Goal: Task Accomplishment & Management: Manage account settings

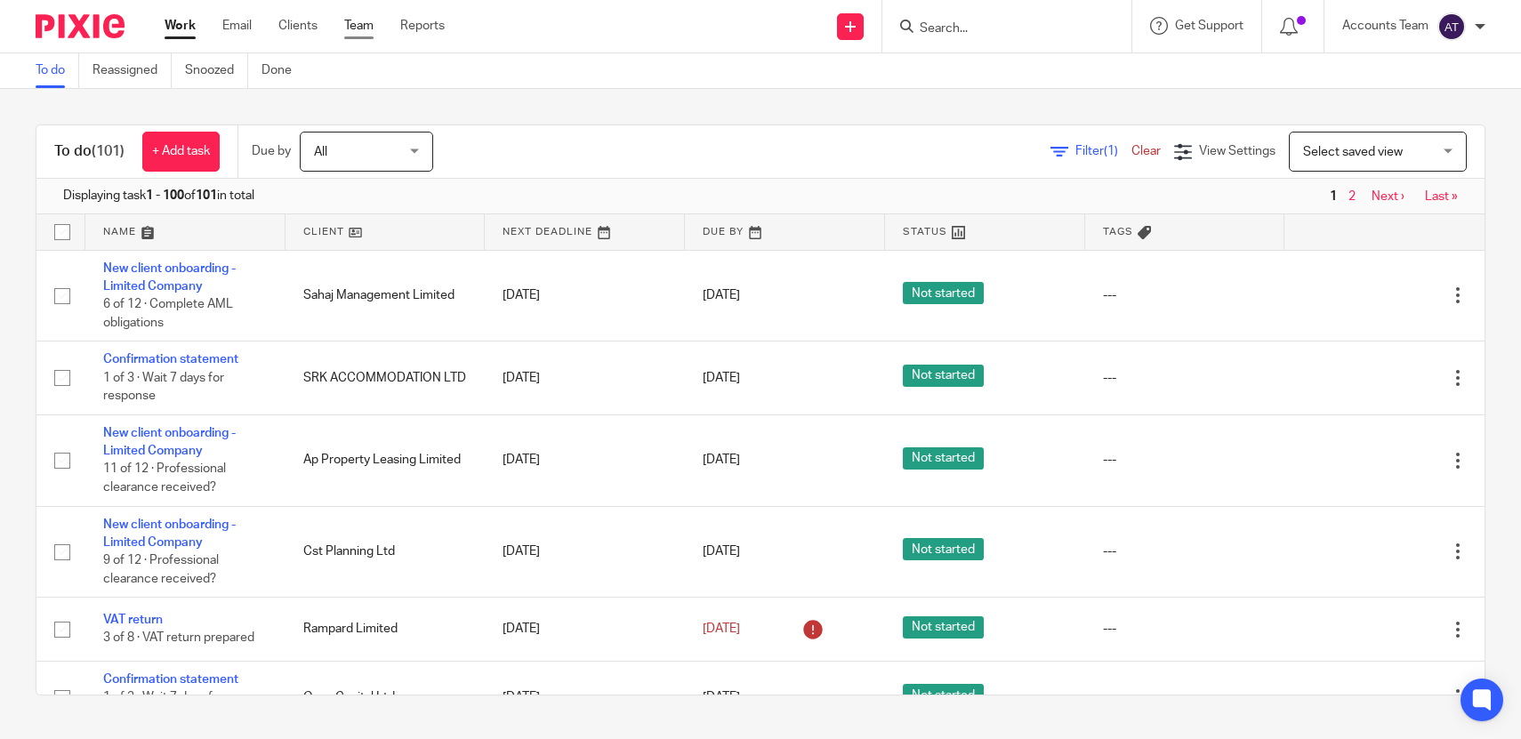
click at [360, 27] on link "Team" at bounding box center [358, 26] width 29 height 18
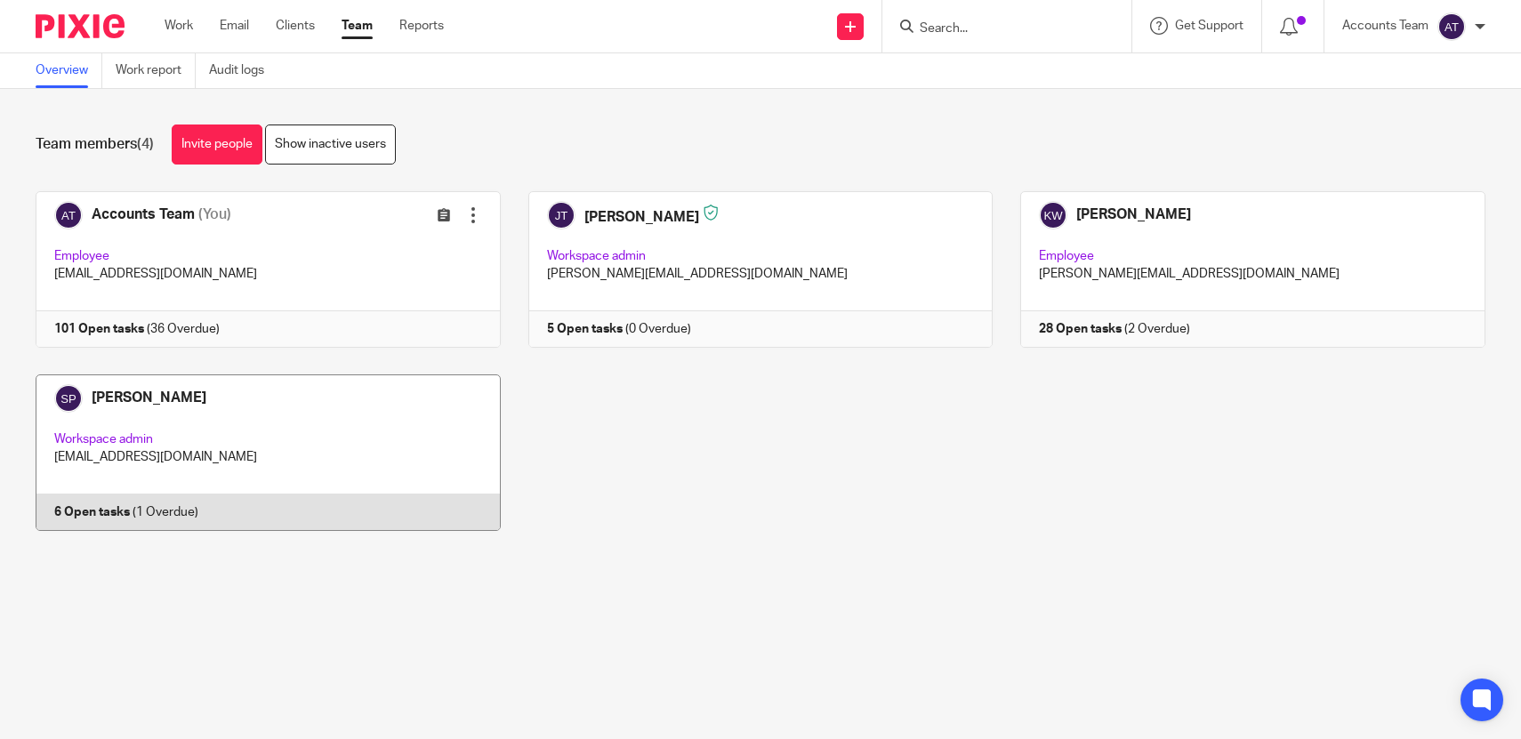
click at [228, 448] on link at bounding box center [254, 453] width 493 height 157
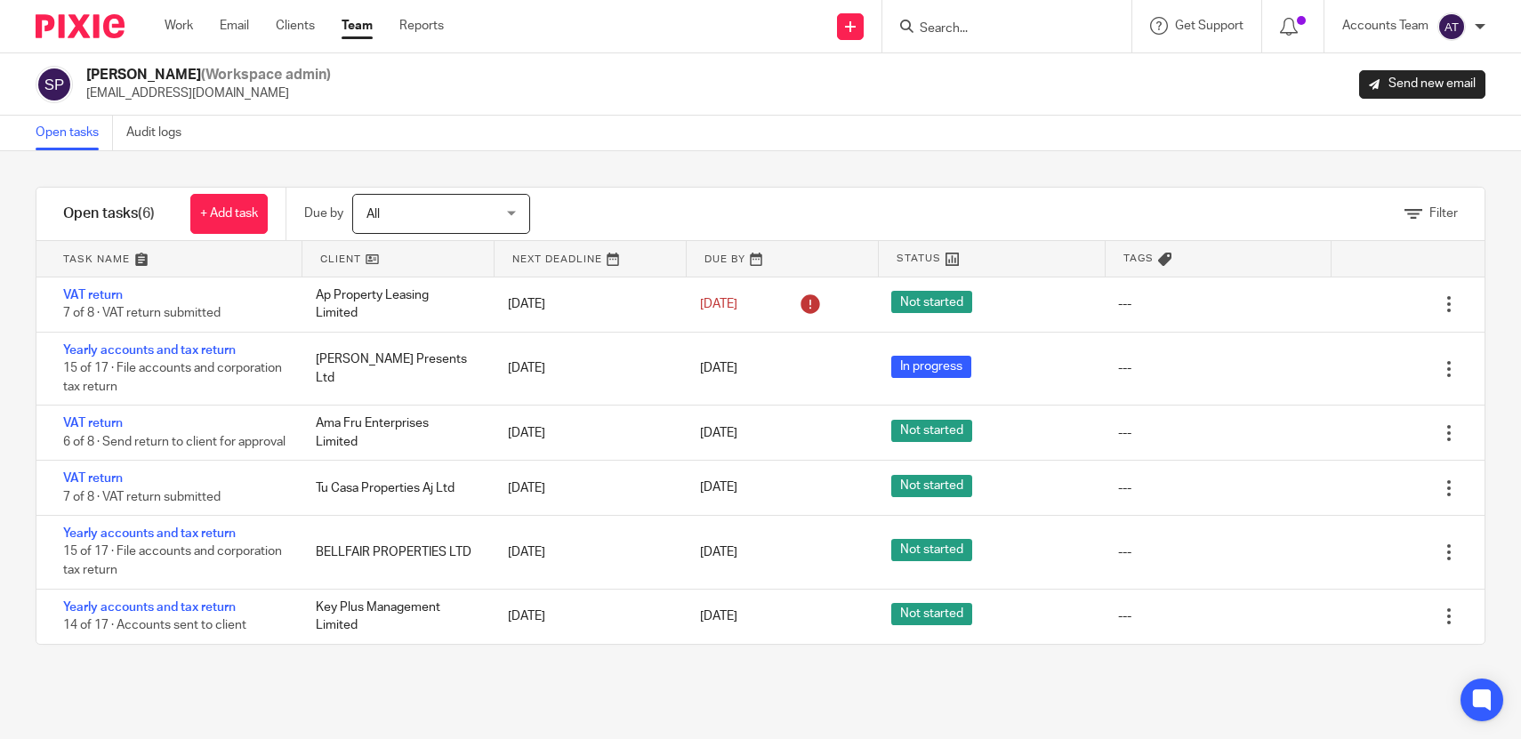
drag, startPoint x: 103, startPoint y: 421, endPoint x: 486, endPoint y: 20, distance: 553.7
click at [0, 0] on body "Work Email Clients Team Reports Work Email Clients Team Reports Settings Send n…" at bounding box center [760, 369] width 1521 height 739
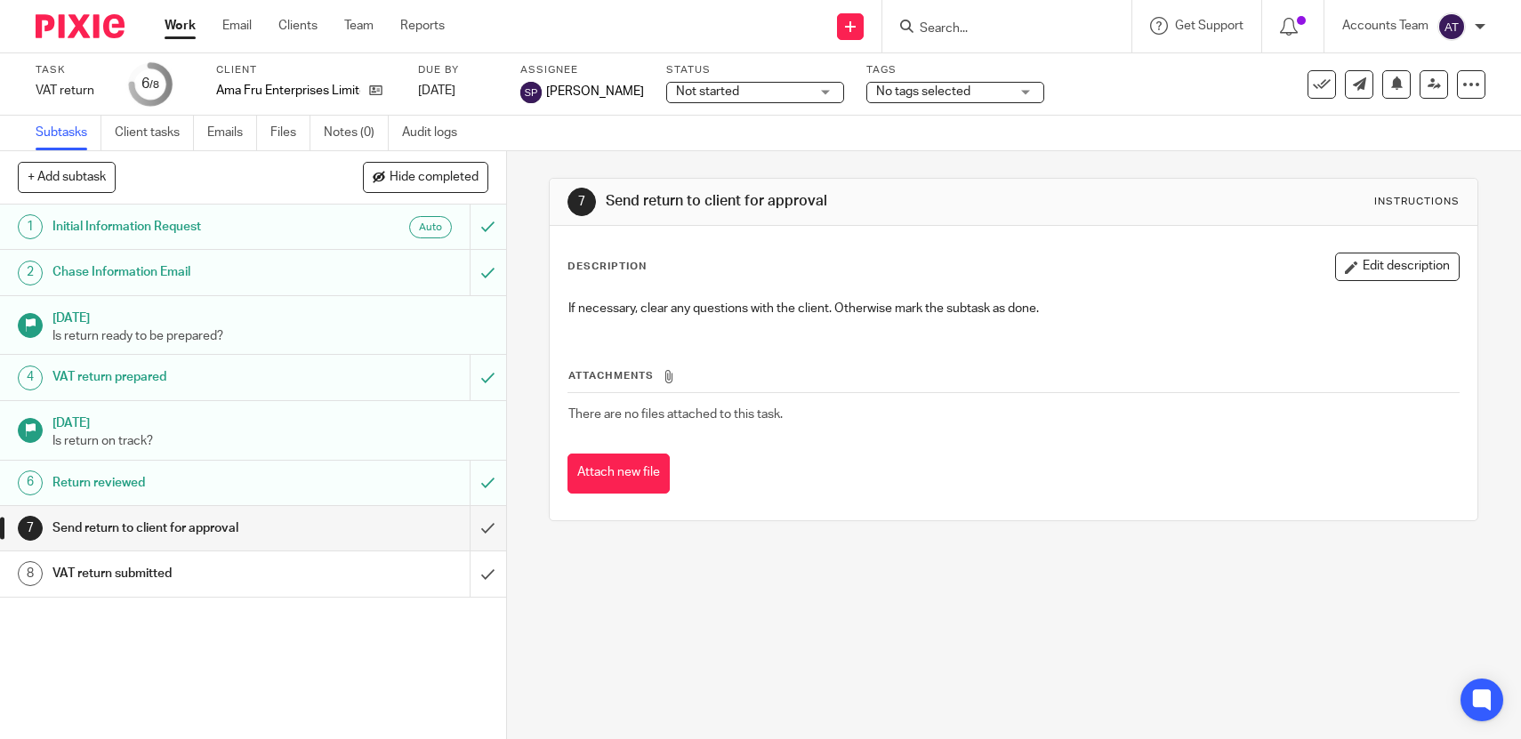
drag, startPoint x: 380, startPoint y: 90, endPoint x: 648, endPoint y: 2, distance: 281.9
click at [0, 0] on body "Work Email Clients Team Reports Work Email Clients Team Reports Settings Send n…" at bounding box center [760, 369] width 1521 height 739
click at [492, 536] on input "submit" at bounding box center [253, 528] width 506 height 44
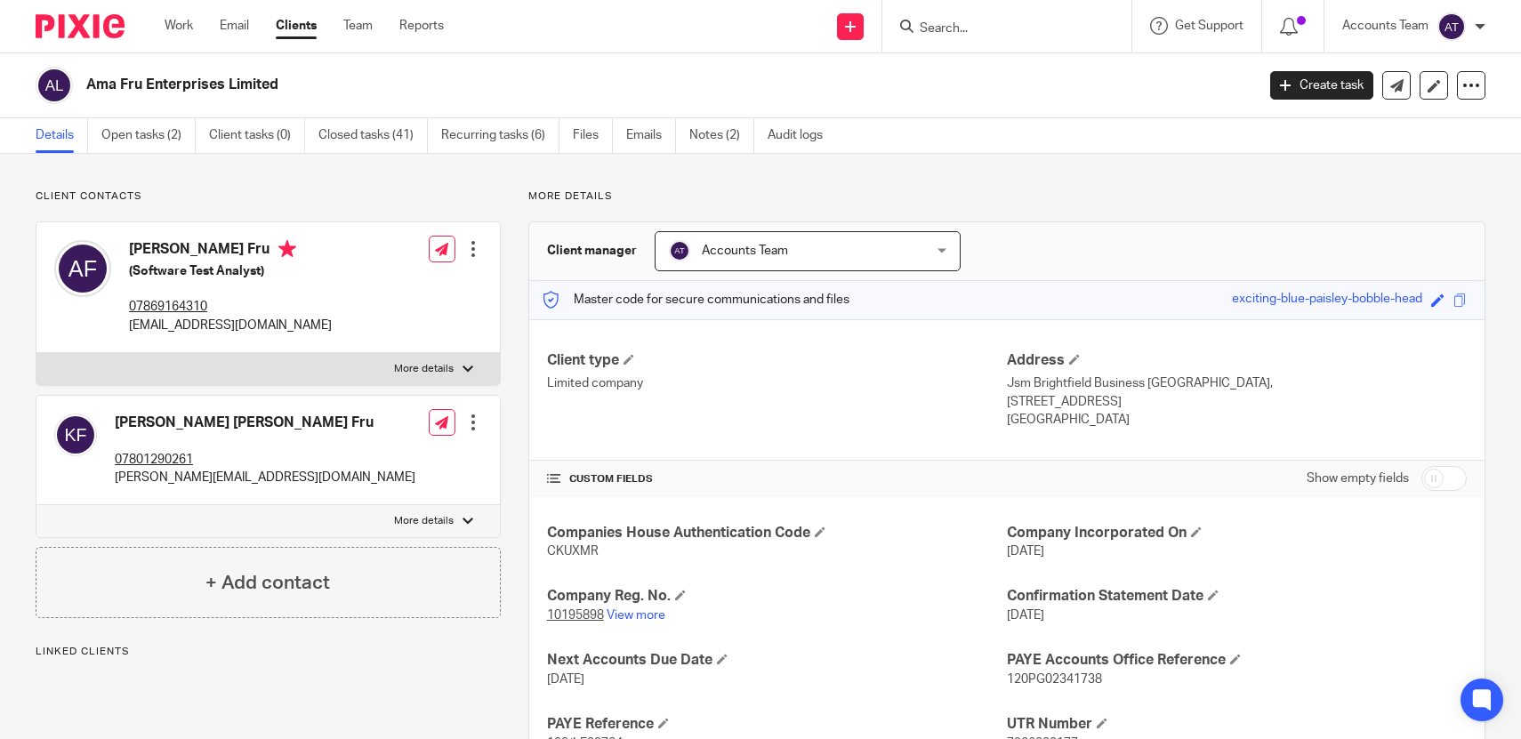
click at [294, 85] on h2 "Ama Fru Enterprises Limited" at bounding box center [549, 85] width 926 height 19
copy main "Ama Fru Enterprises Limited Create task Update from Companies House Export data…"
click at [252, 246] on h4 "Amabuh Ngwashi Fru" at bounding box center [230, 251] width 203 height 22
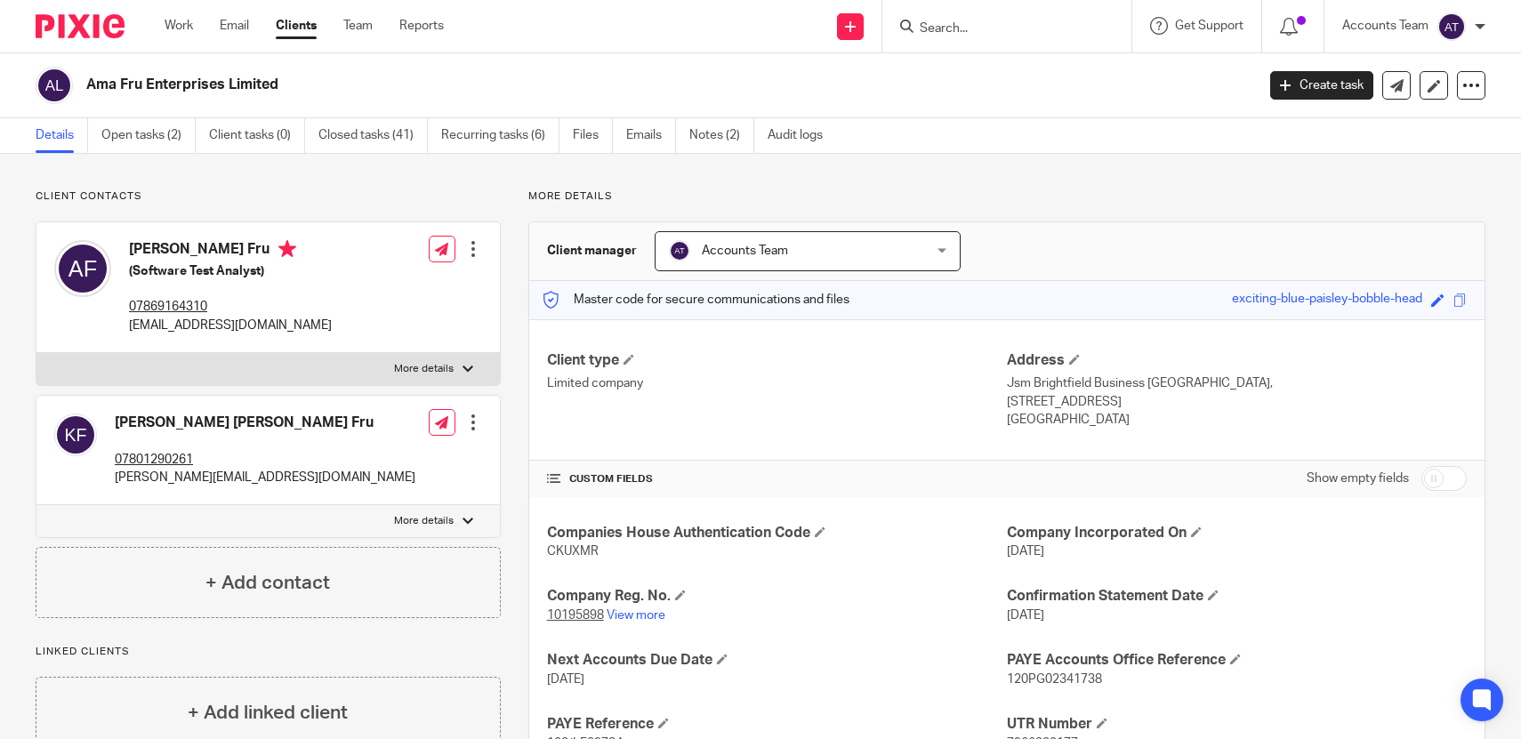
click at [252, 246] on h4 "Amabuh Ngwashi Fru" at bounding box center [230, 251] width 203 height 22
copy h4 "Amabuh Ngwashi Fru"
click at [295, 324] on p "fruamabuh@gmail.com" at bounding box center [230, 326] width 203 height 18
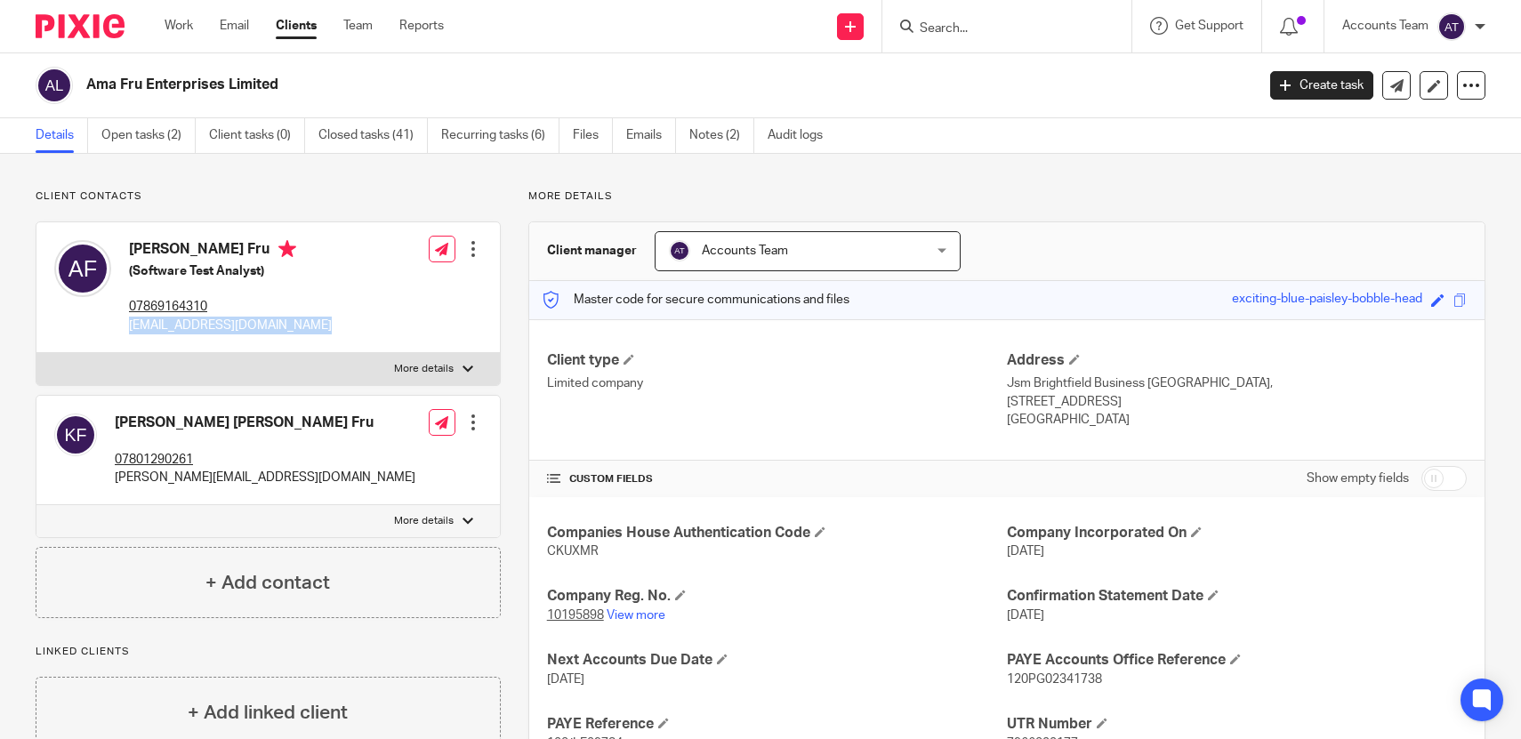
click at [295, 324] on p "fruamabuh@gmail.com" at bounding box center [230, 326] width 203 height 18
copy div "fruamabuh@gmail.com"
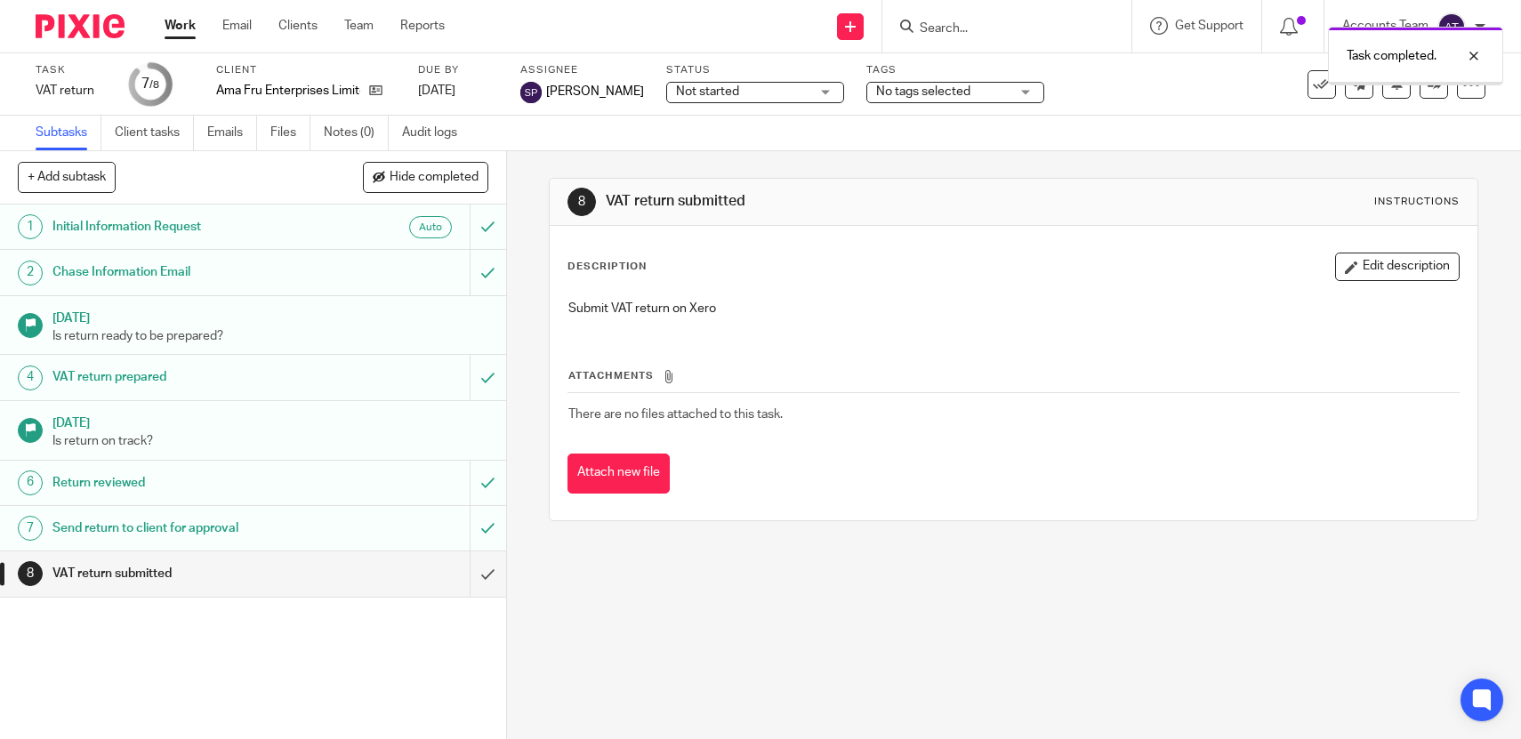
click at [365, 28] on link "Team" at bounding box center [358, 26] width 29 height 18
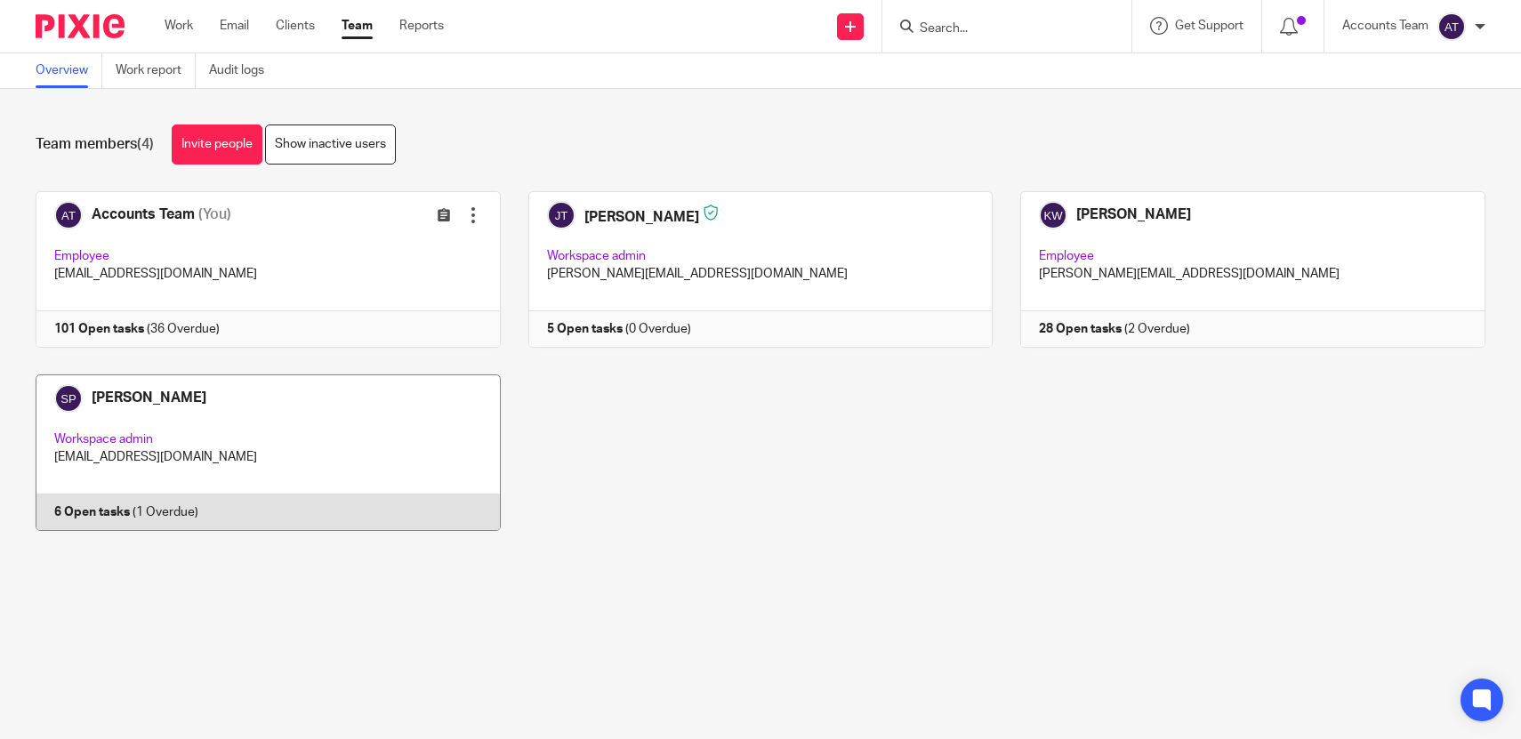
click at [337, 442] on link at bounding box center [254, 453] width 493 height 157
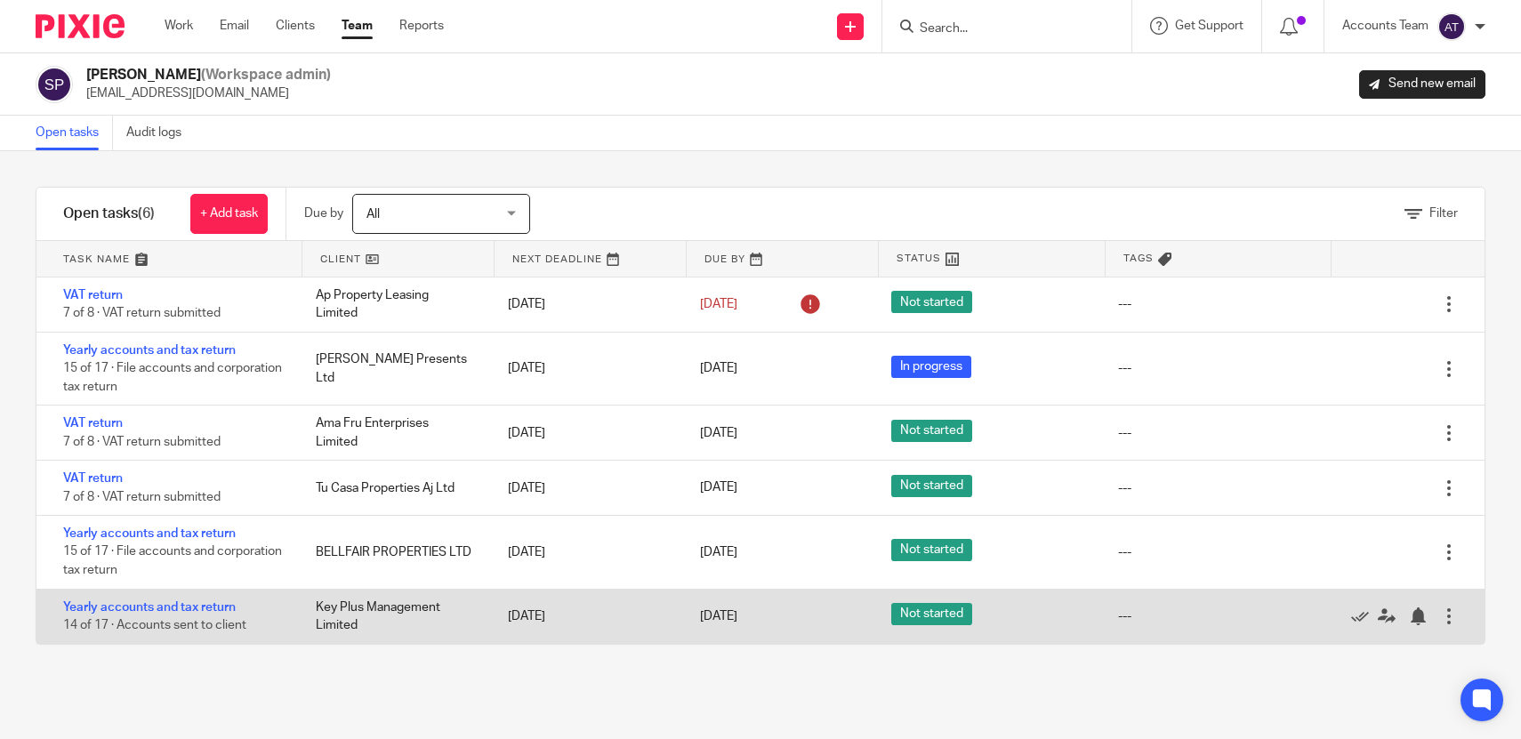
click at [172, 621] on div "Yearly accounts and tax return 14 of 17 · Accounts sent to client" at bounding box center [167, 617] width 262 height 54
click at [170, 611] on link "Yearly accounts and tax return" at bounding box center [149, 607] width 173 height 12
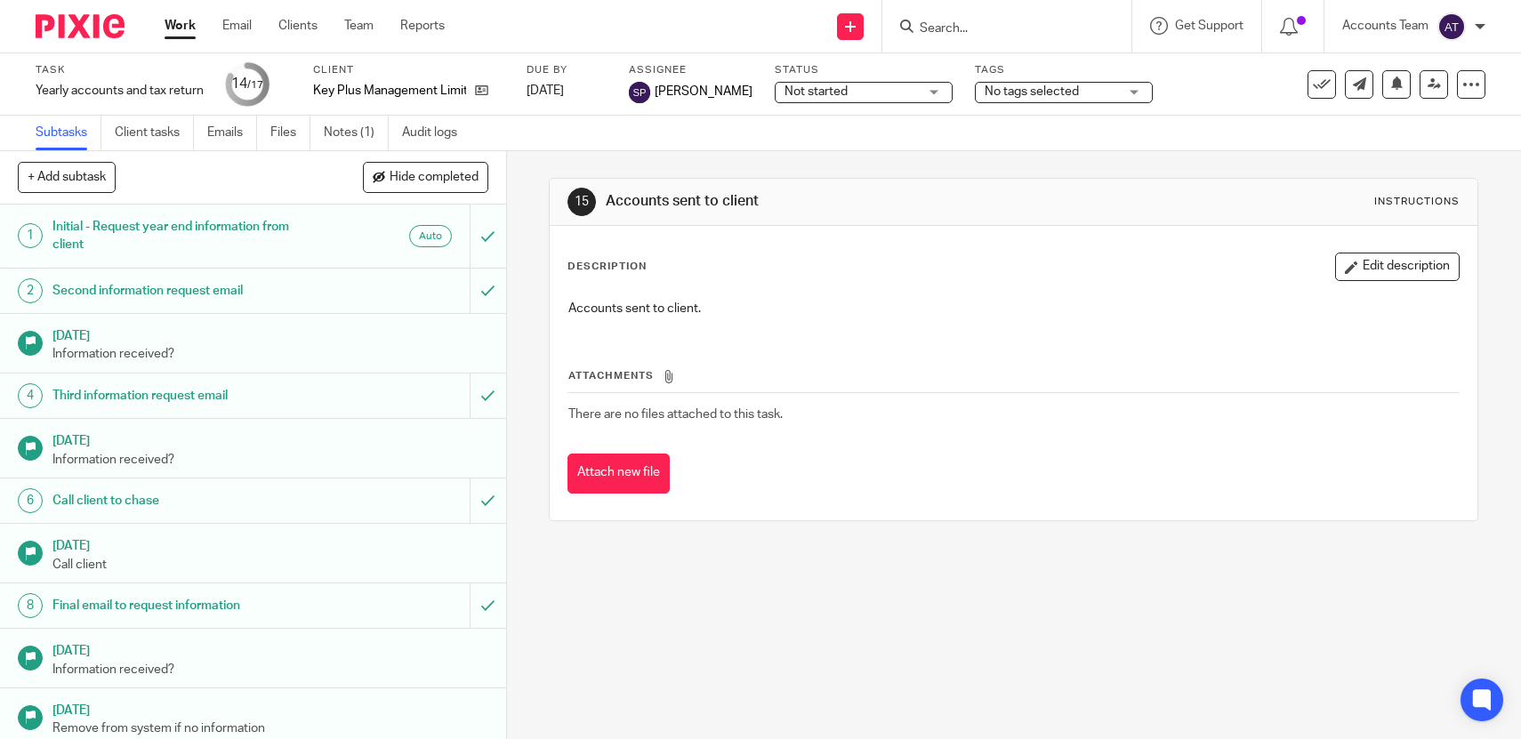
drag, startPoint x: 482, startPoint y: 91, endPoint x: 534, endPoint y: 25, distance: 83.6
click at [0, 0] on body "Work Email Clients Team Reports Work Email Clients Team Reports Settings Send n…" at bounding box center [760, 369] width 1521 height 739
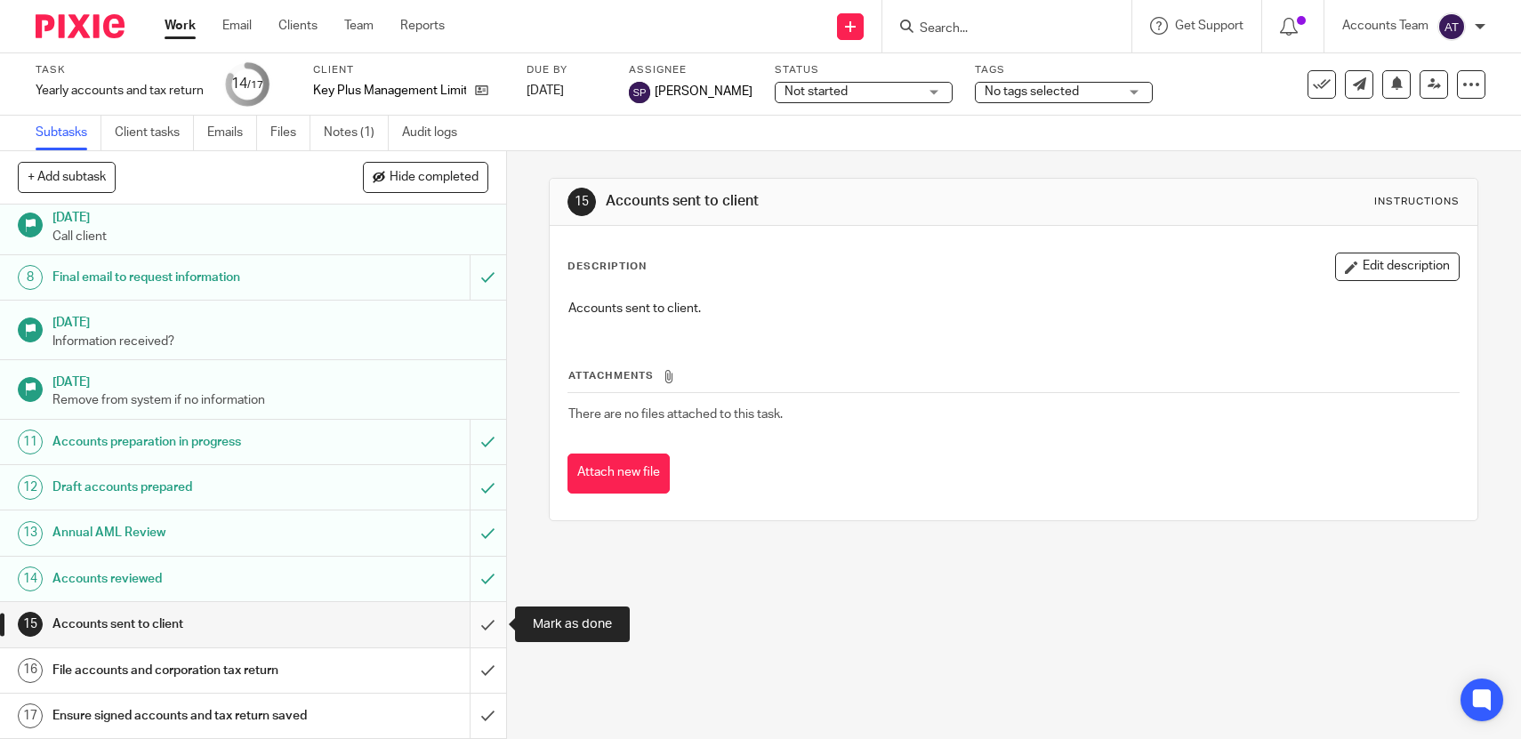
click at [485, 618] on input "submit" at bounding box center [253, 624] width 506 height 44
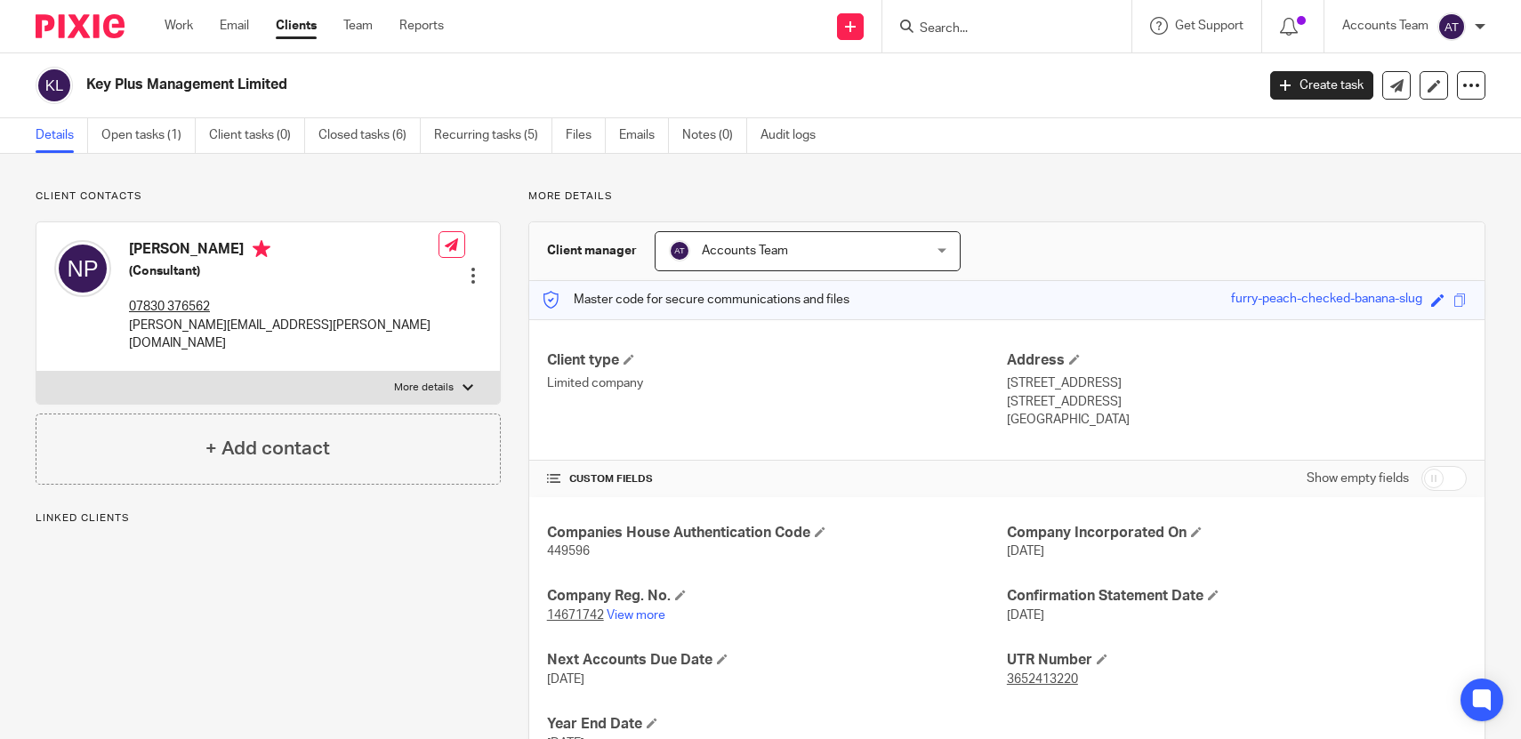
click at [231, 78] on h2 "Key Plus Management Limited" at bounding box center [549, 85] width 926 height 19
copy main "Key Plus Management Limited Create task Update from Companies House Export data…"
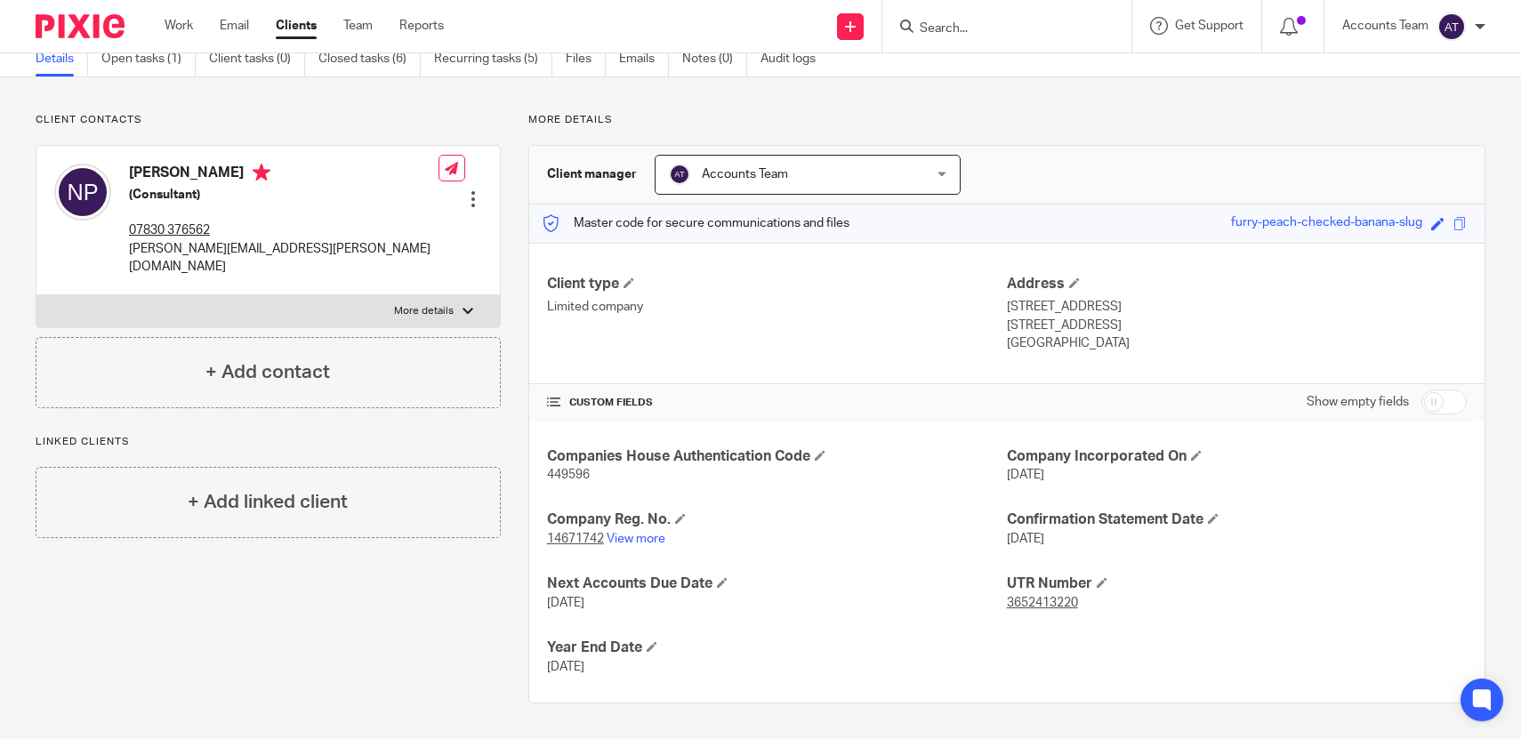
drag, startPoint x: 657, startPoint y: 685, endPoint x: 542, endPoint y: 646, distance: 121.3
click at [542, 646] on div "Companies House Authentication Code 449596 Company Incorporated On 17 Feb 2023 …" at bounding box center [1006, 562] width 955 height 282
copy div "Year End Date 28 Feb 2025"
click at [191, 169] on h4 "Nilesh Patel" at bounding box center [284, 175] width 310 height 22
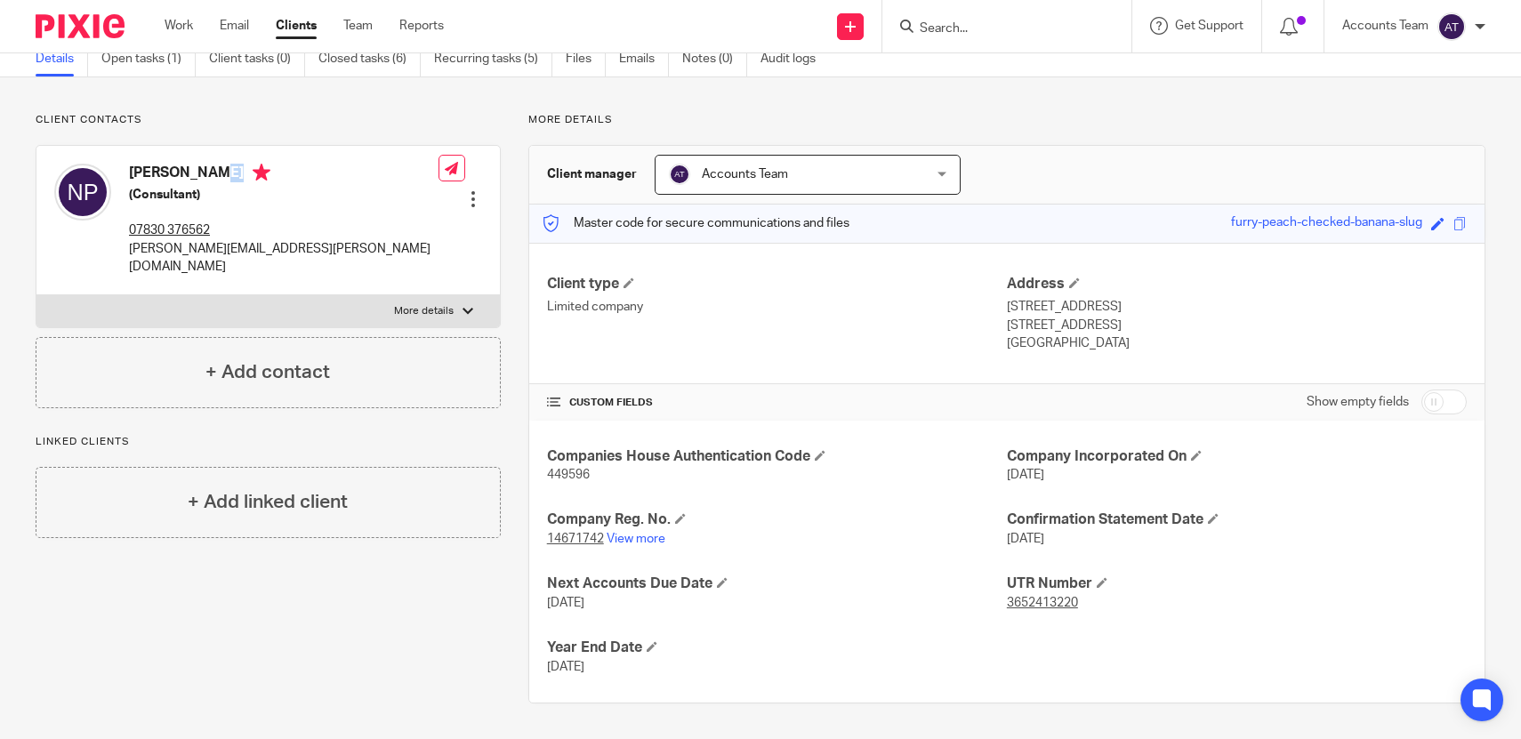
click at [191, 169] on h4 "Nilesh Patel" at bounding box center [284, 175] width 310 height 22
copy h4 "Nilesh Patel"
click at [362, 253] on div "Nilesh Patel (Consultant) 07830 376562 nilesh.patel@keyplusmanagement.com Edit …" at bounding box center [268, 220] width 464 height 149
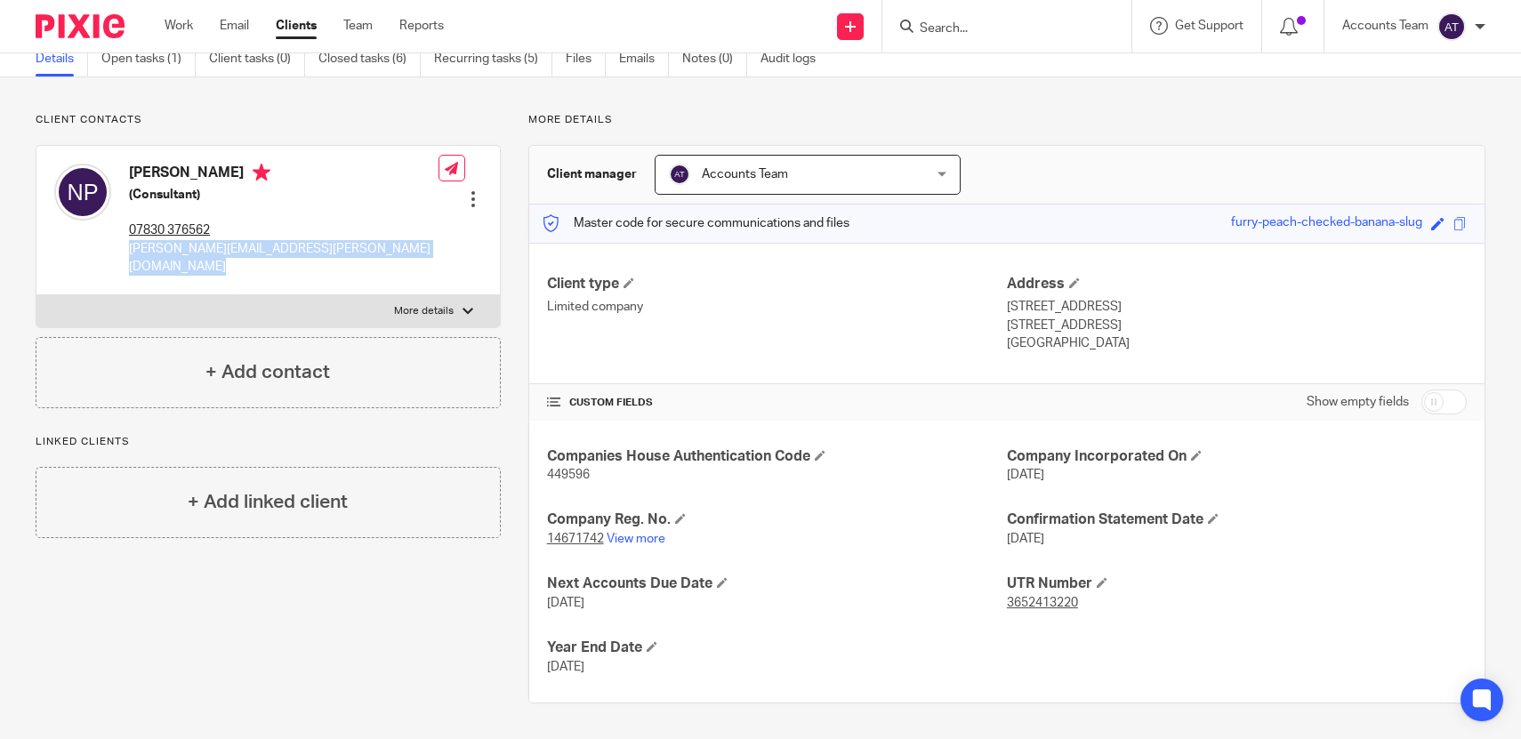
copy div "nilesh.patel@keyplusmanagement.com"
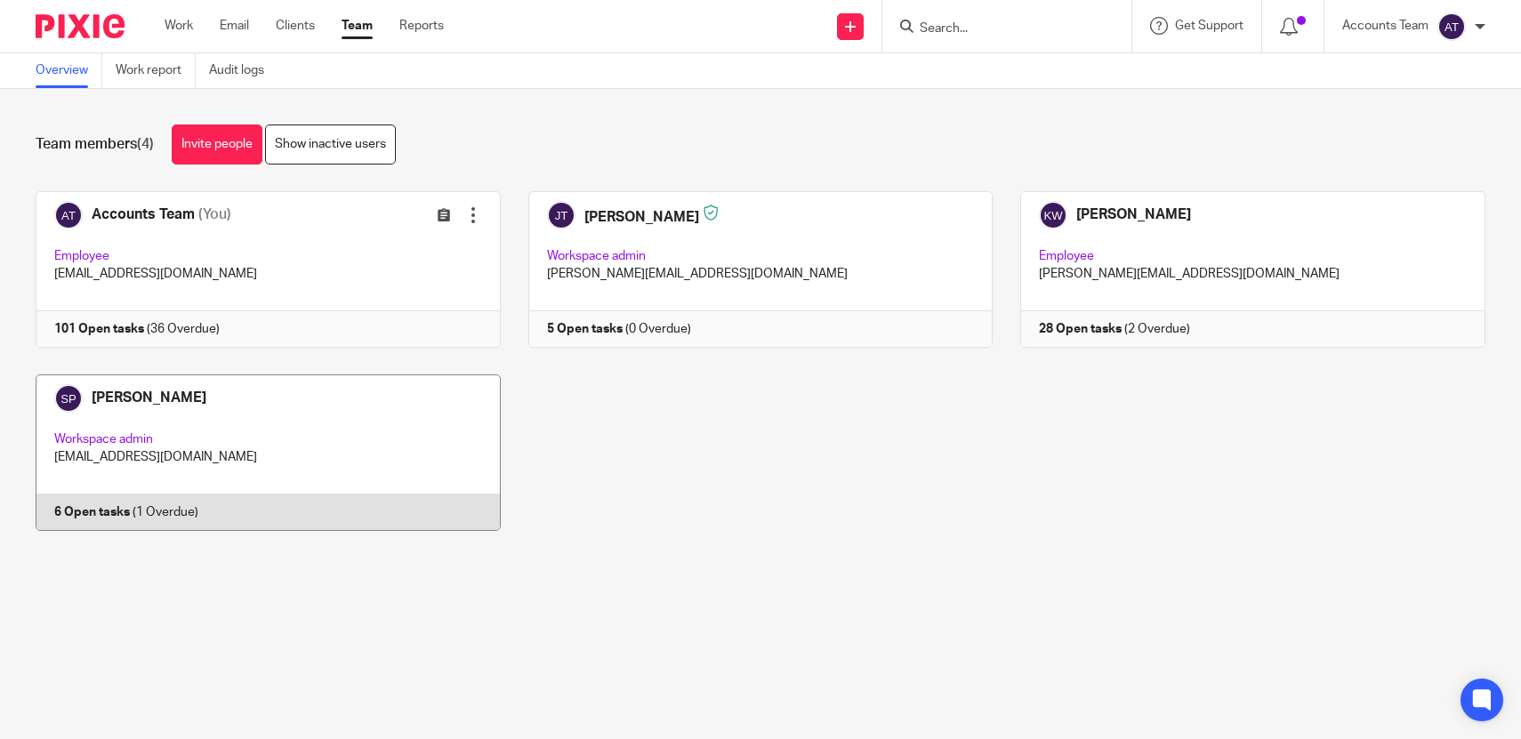
click at [312, 406] on link at bounding box center [254, 453] width 493 height 157
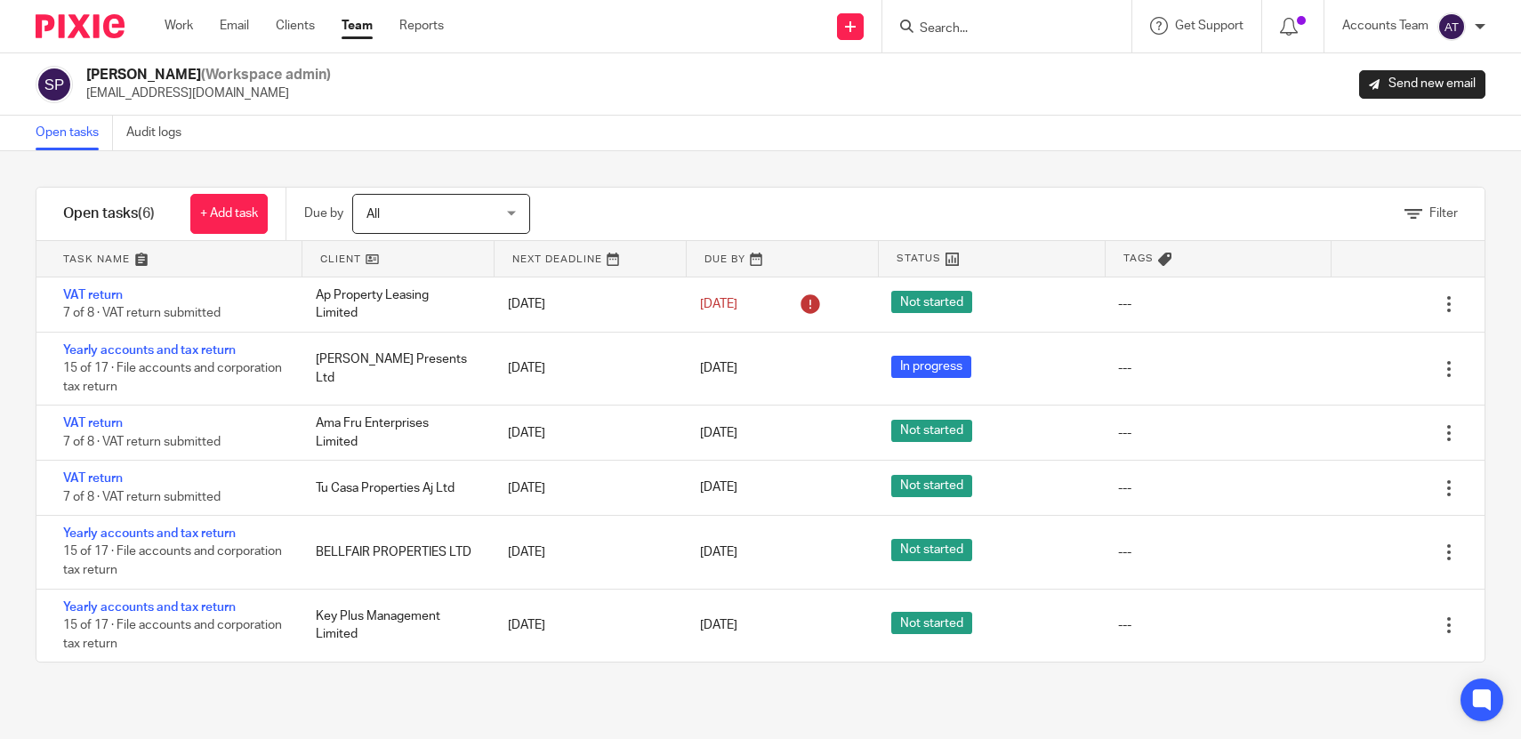
click at [359, 24] on link "Team" at bounding box center [357, 26] width 31 height 18
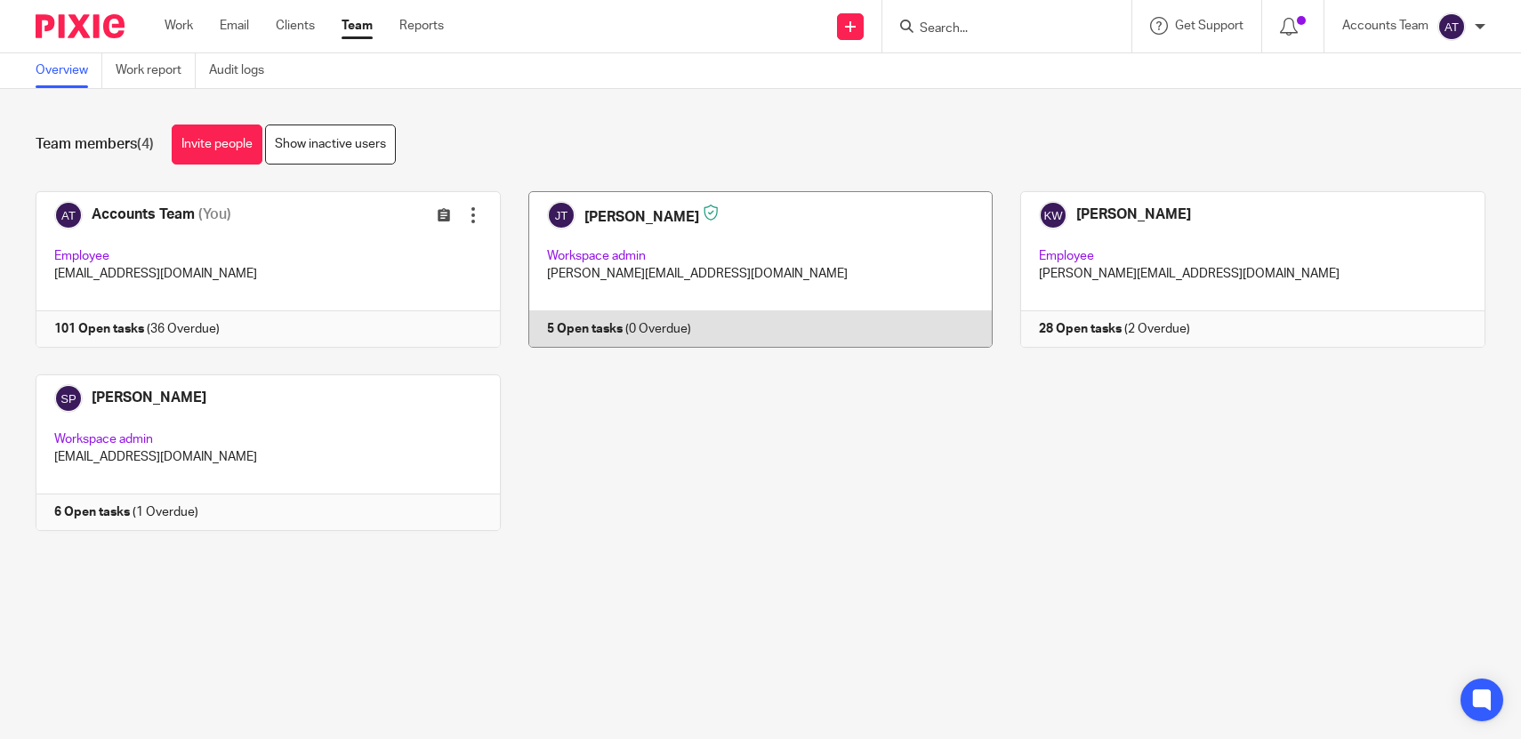
click at [723, 268] on link at bounding box center [747, 269] width 493 height 157
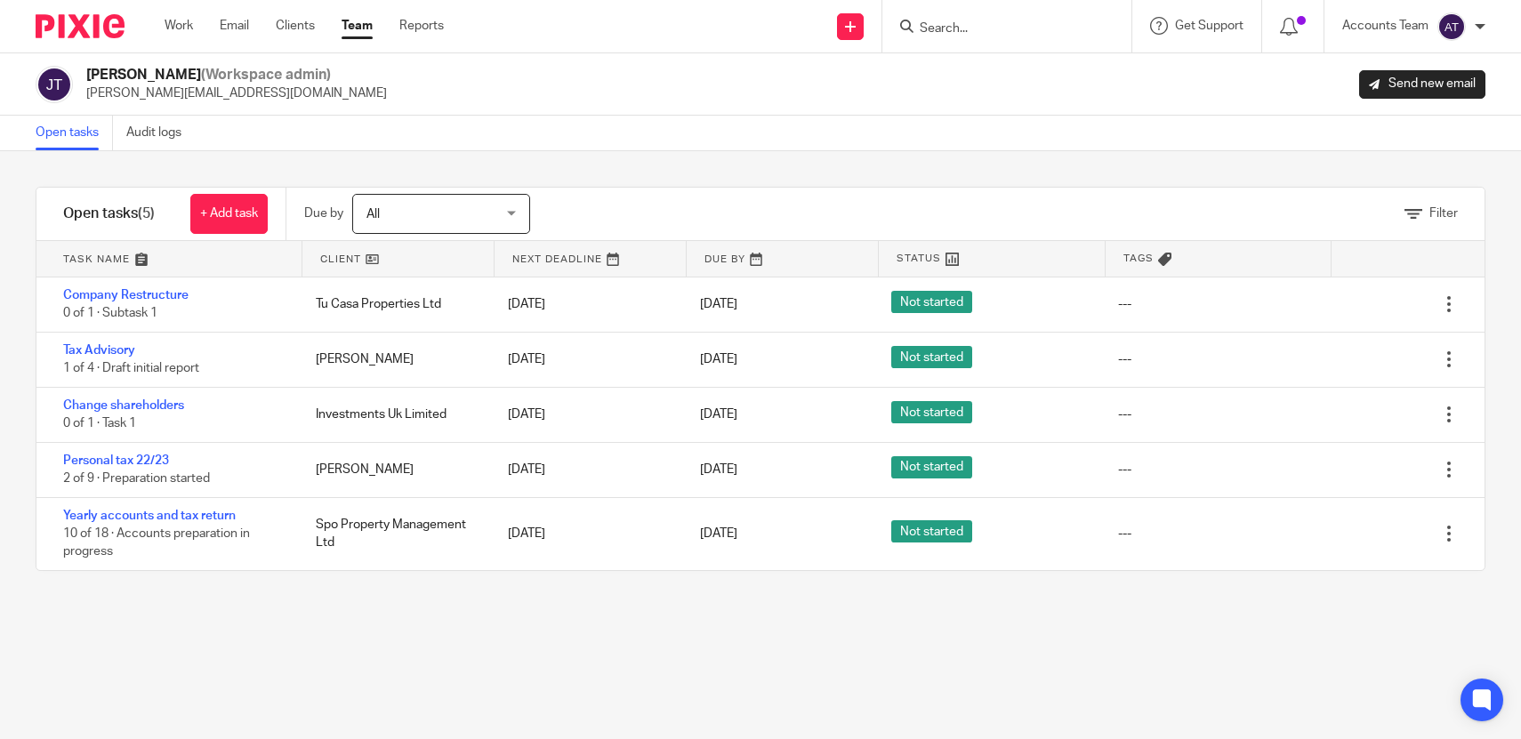
click at [361, 28] on link "Team" at bounding box center [357, 26] width 31 height 18
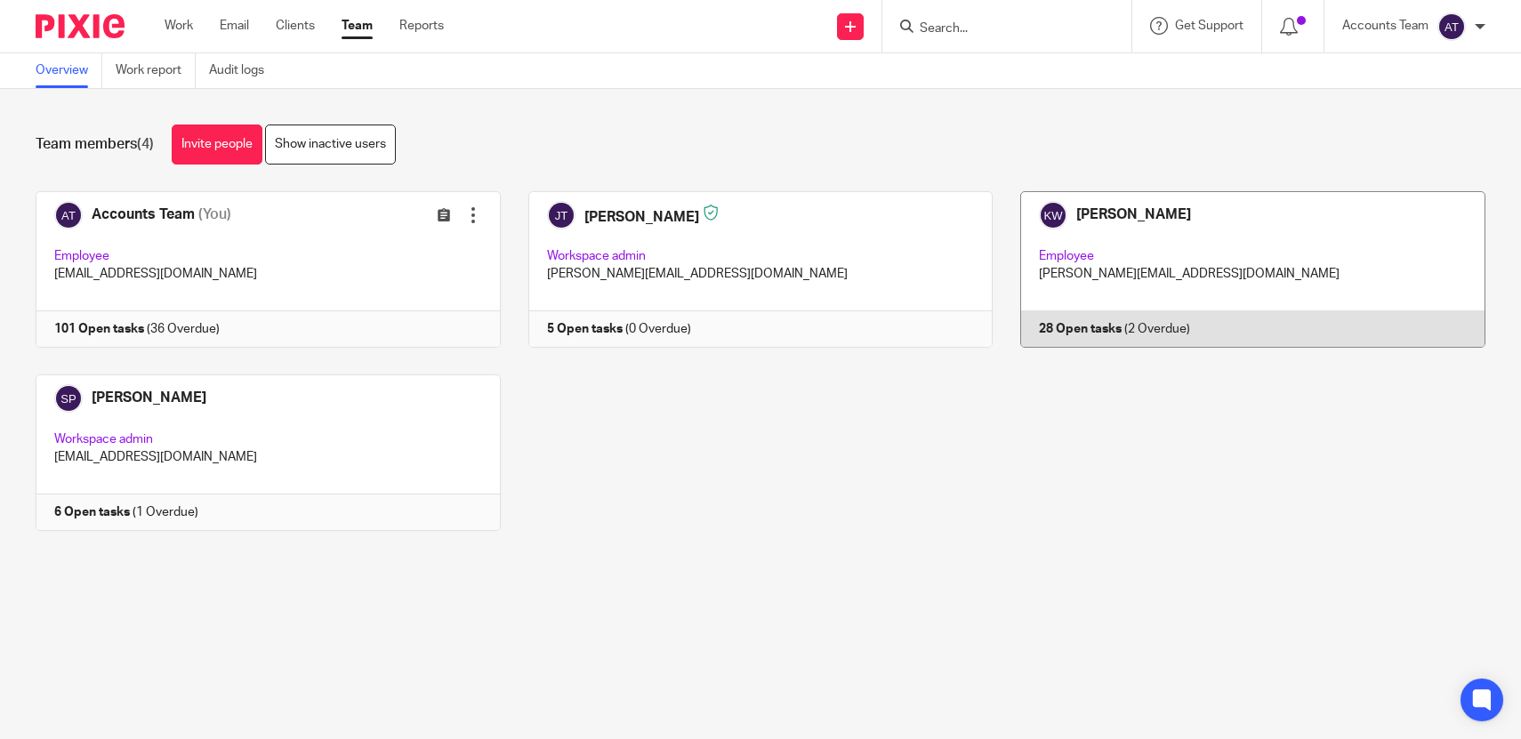
click at [1130, 286] on link at bounding box center [1239, 269] width 493 height 157
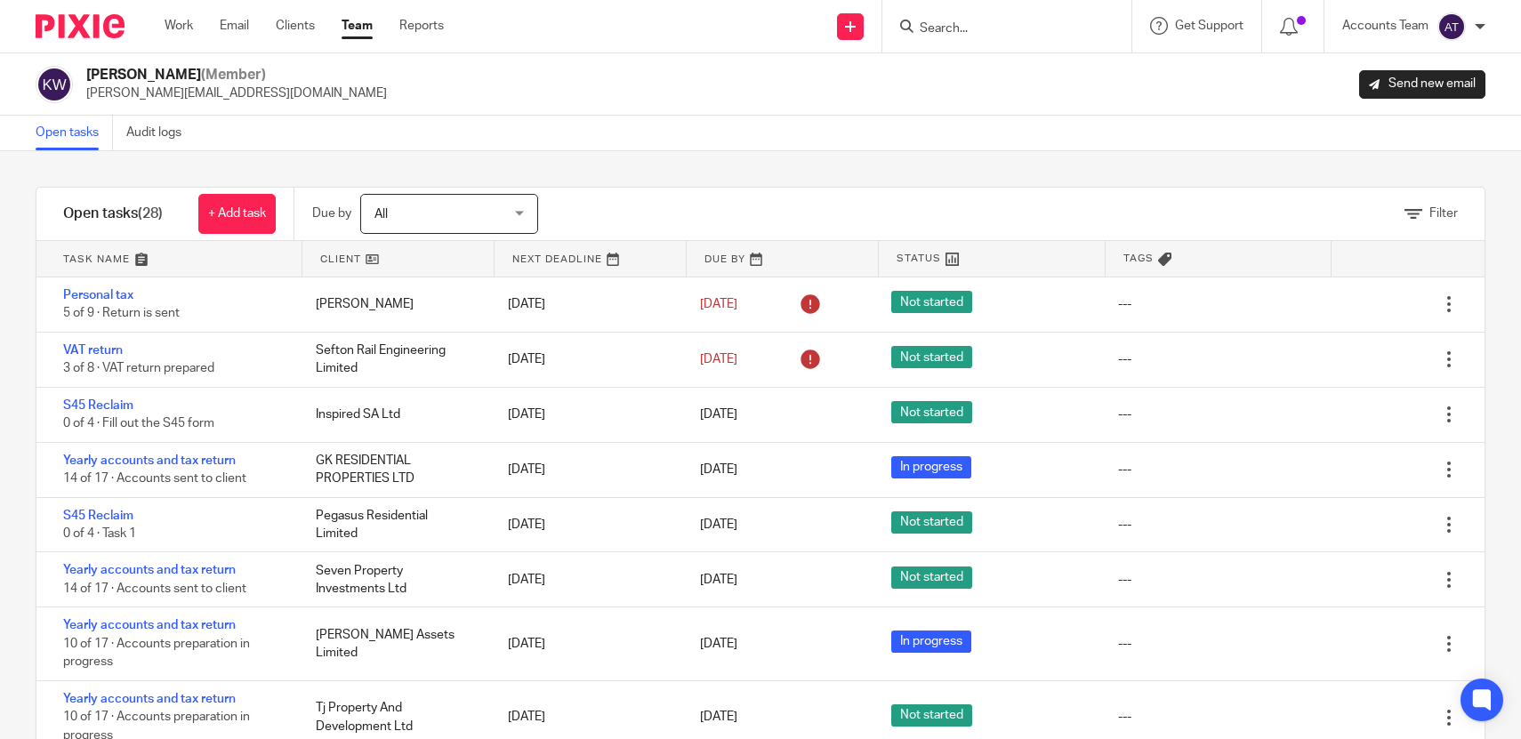
click at [854, 154] on div "Filter tasks Only show tasks matching all of these conditions 1 Client name Is …" at bounding box center [760, 445] width 1521 height 588
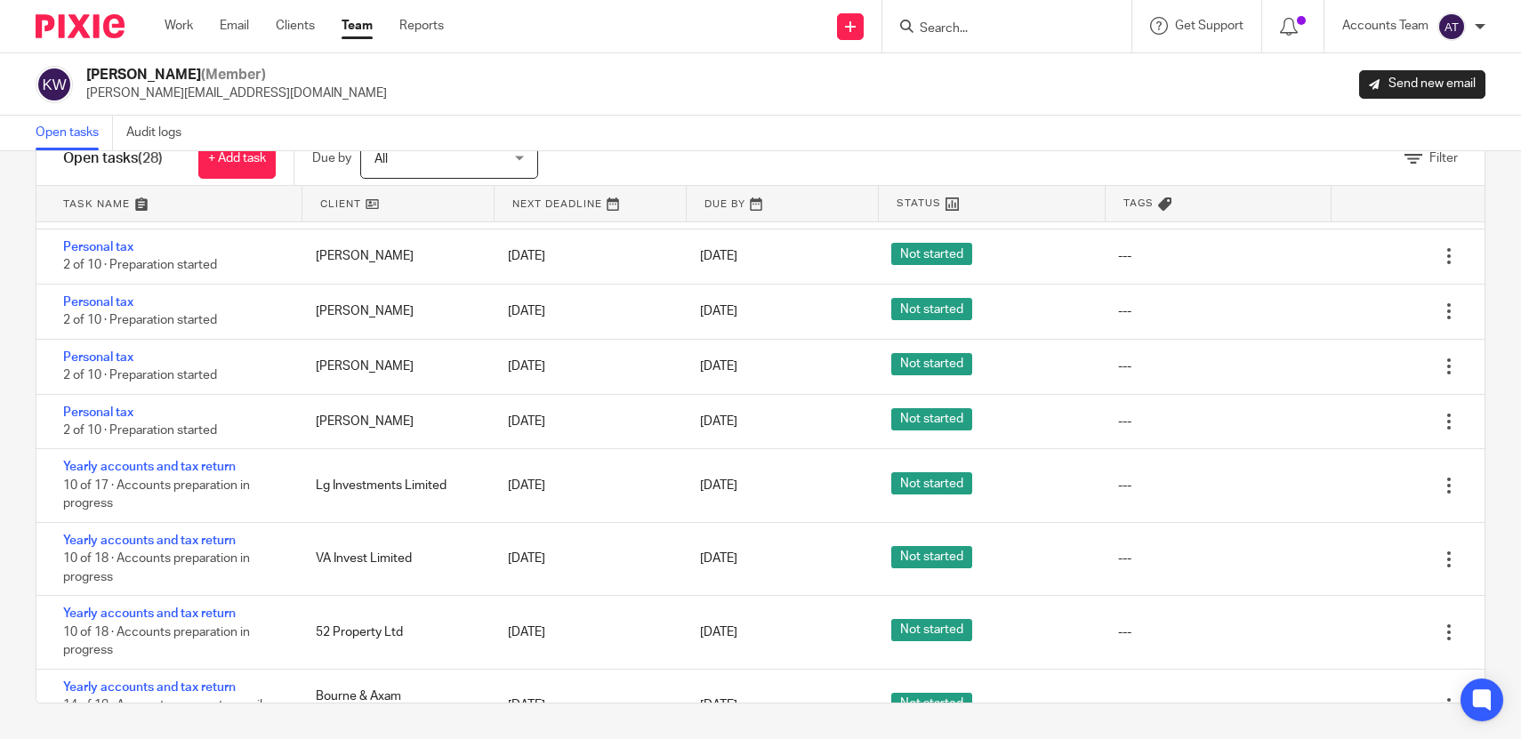
scroll to position [1297, 0]
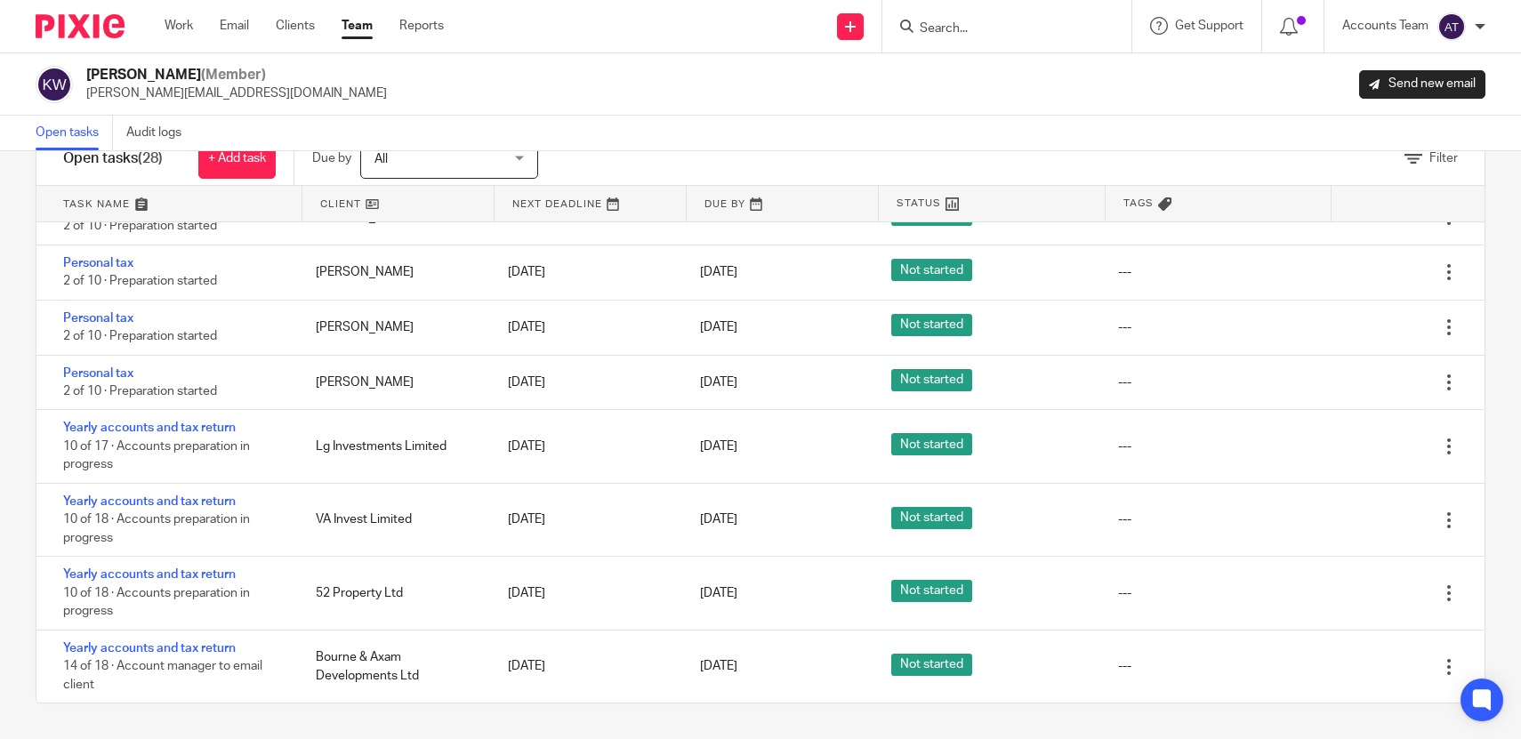
click at [363, 27] on link "Team" at bounding box center [357, 26] width 31 height 18
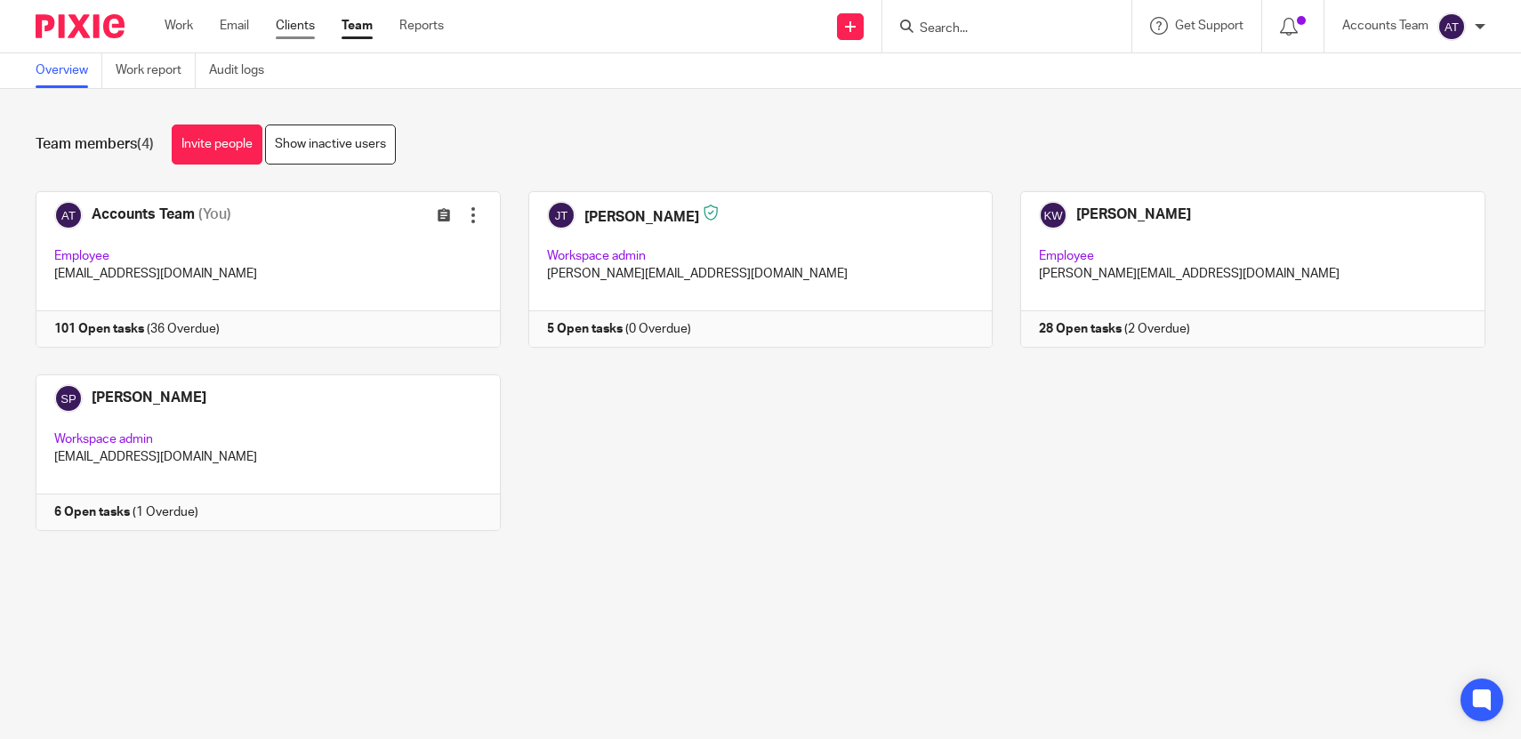
click at [315, 22] on link "Clients" at bounding box center [295, 26] width 39 height 18
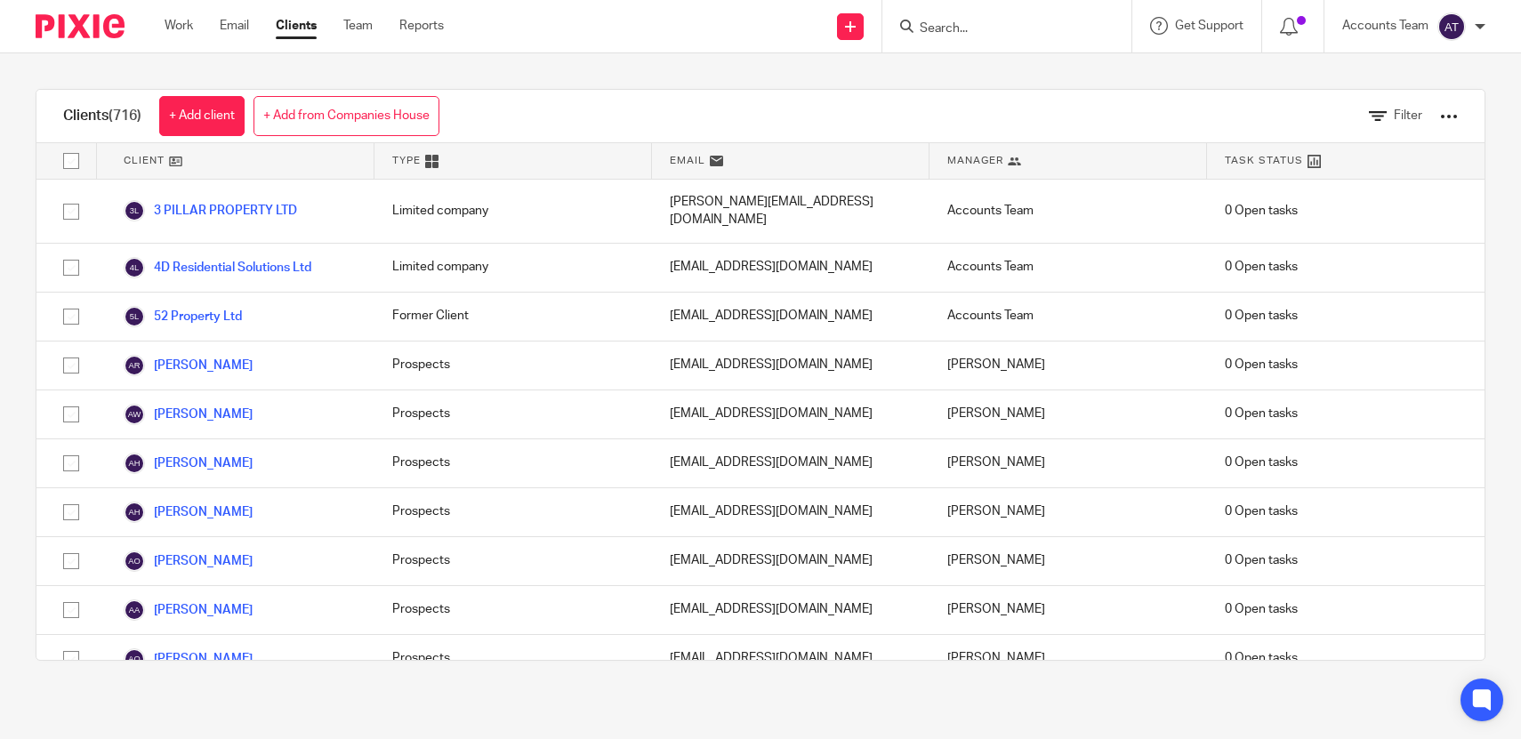
click at [1456, 121] on div at bounding box center [1449, 117] width 18 height 18
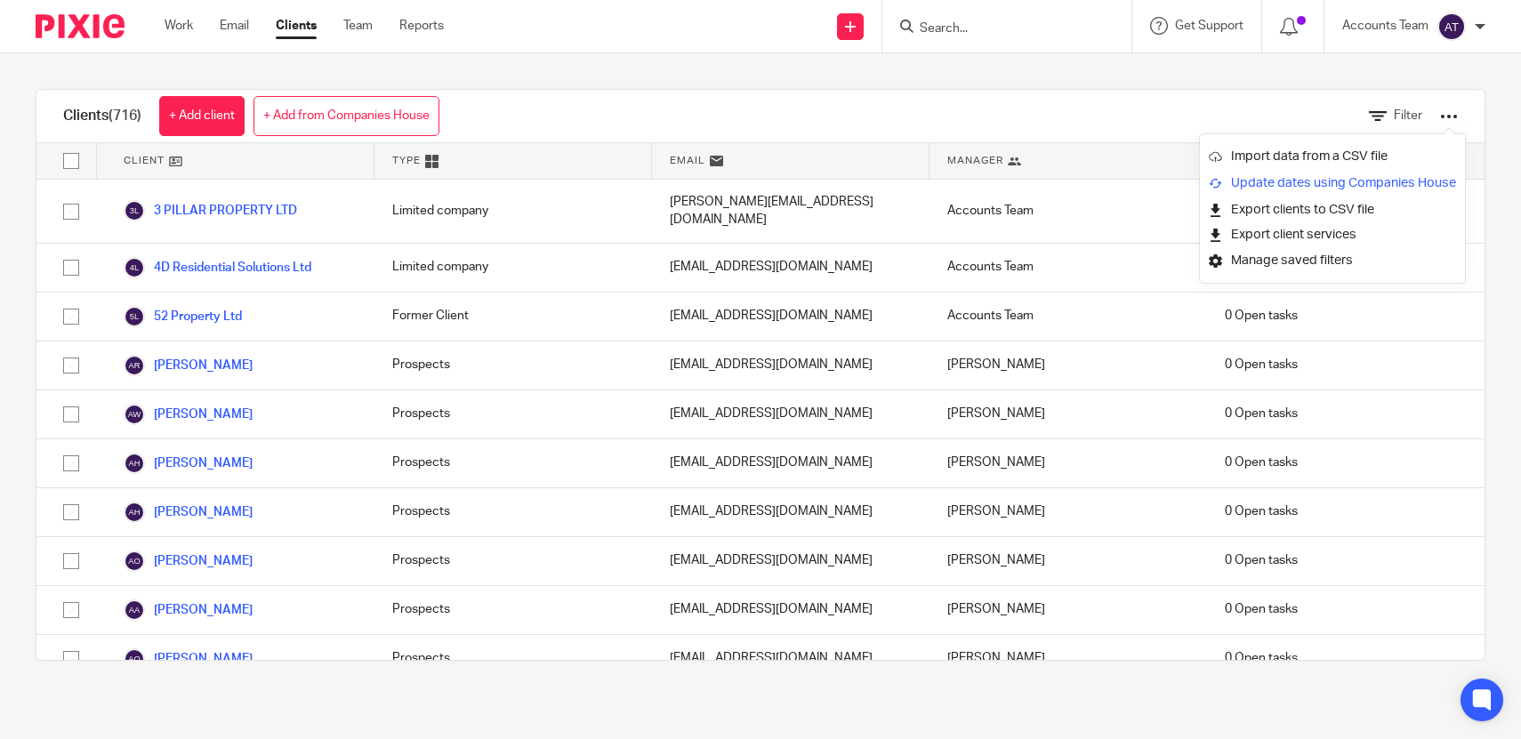
click at [1288, 188] on link "Update dates using Companies House" at bounding box center [1332, 183] width 247 height 27
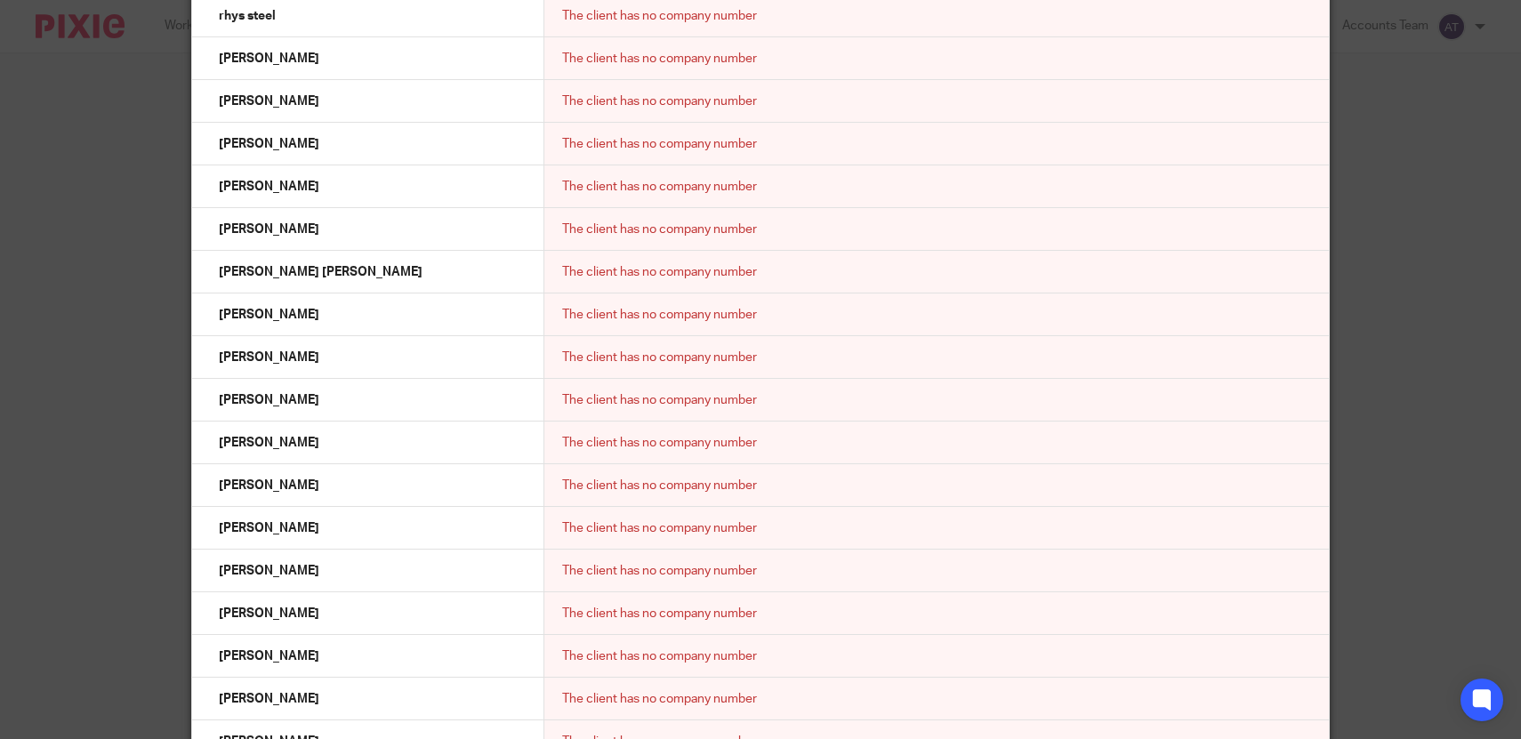
scroll to position [22132, 0]
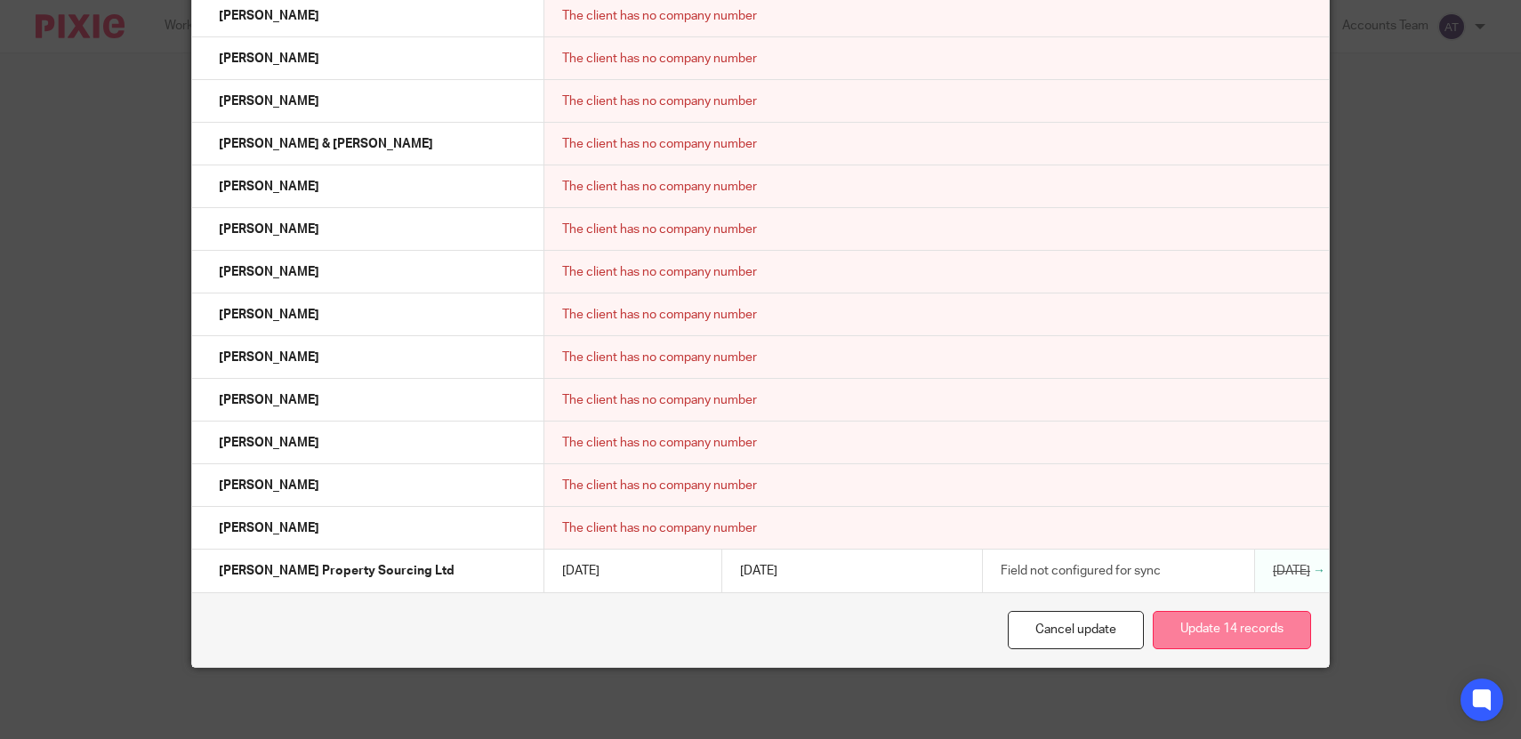
click at [1261, 631] on button "Update 14 records" at bounding box center [1232, 630] width 158 height 38
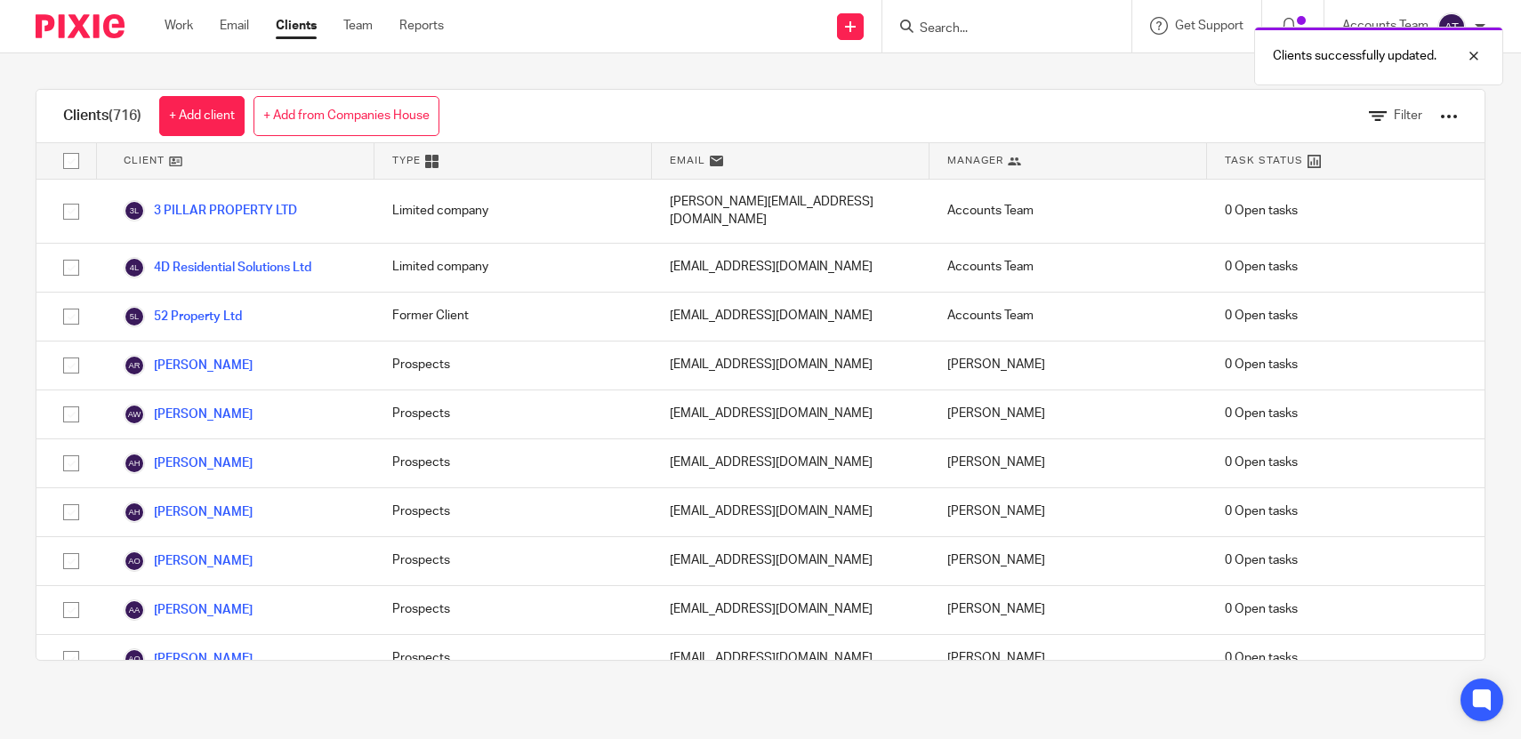
click at [776, 92] on div "Clients (716) + Add client + Add from Companies House Filter" at bounding box center [760, 116] width 1448 height 53
click at [973, 26] on input "Search" at bounding box center [998, 29] width 160 height 16
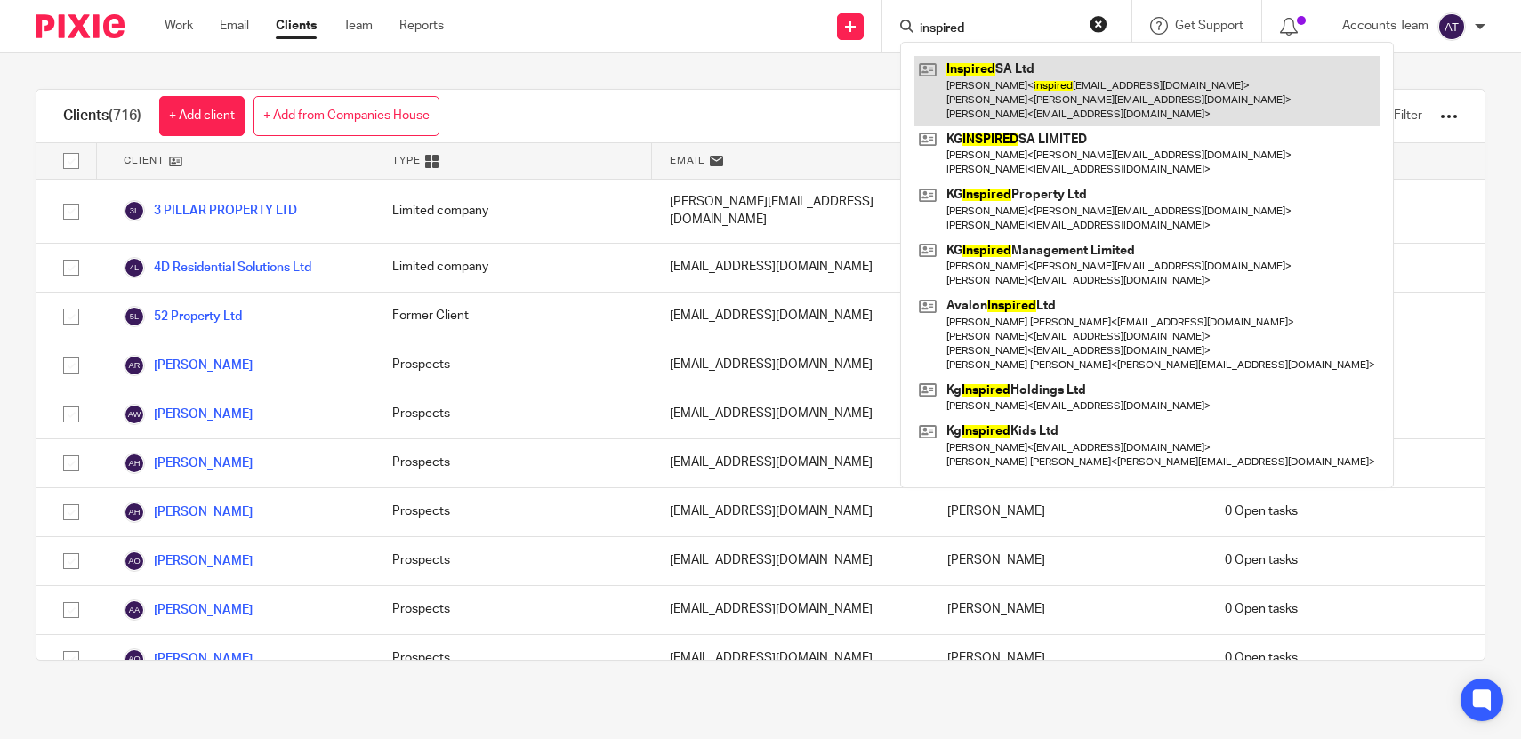
type input "inspired"
click at [1016, 67] on link at bounding box center [1147, 91] width 465 height 70
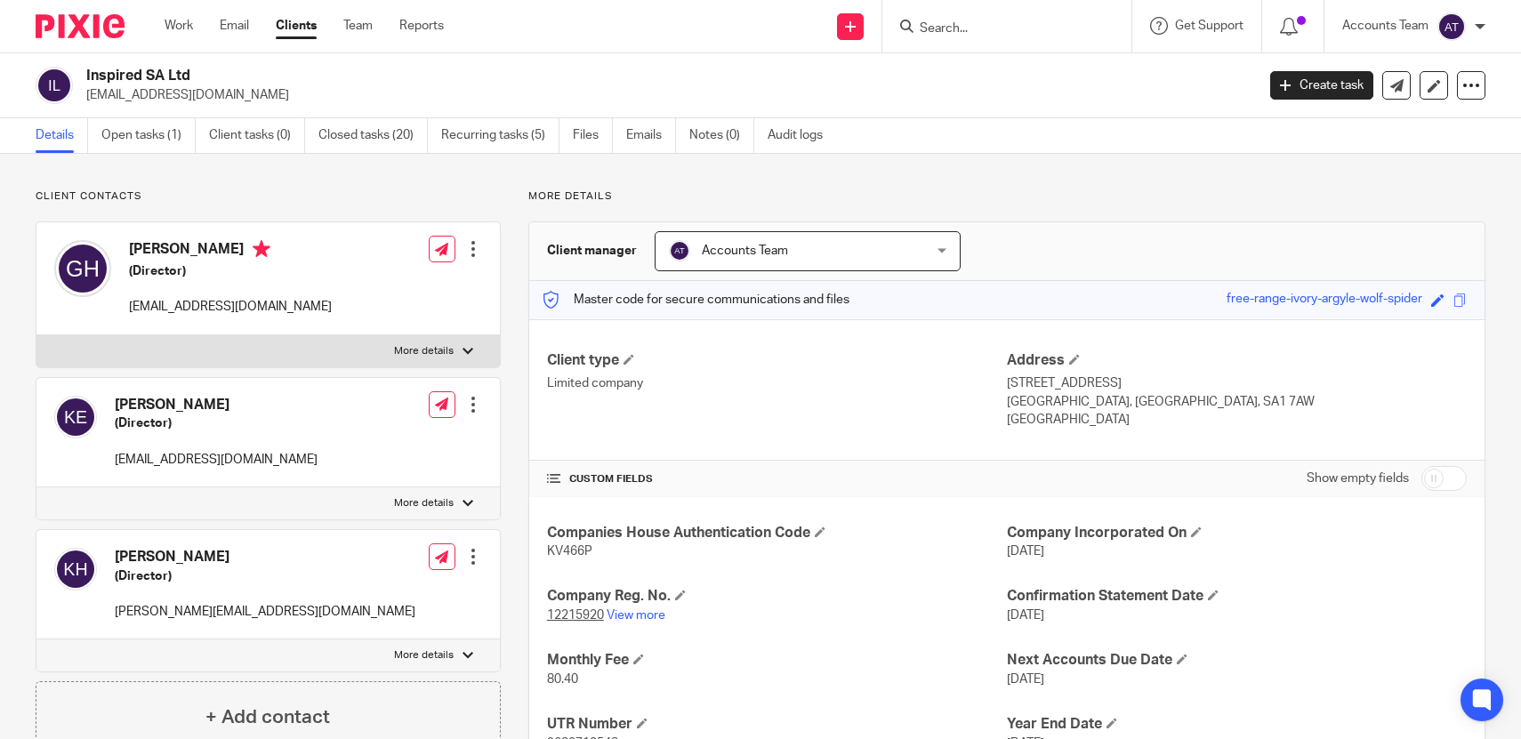
click at [378, 74] on h2 "Inspired SA Ltd" at bounding box center [549, 76] width 926 height 19
copy div "Inspired SA Ltd"
click at [259, 469] on div "[PERSON_NAME] (Director) [EMAIL_ADDRESS][DOMAIN_NAME]" at bounding box center [185, 432] width 263 height 91
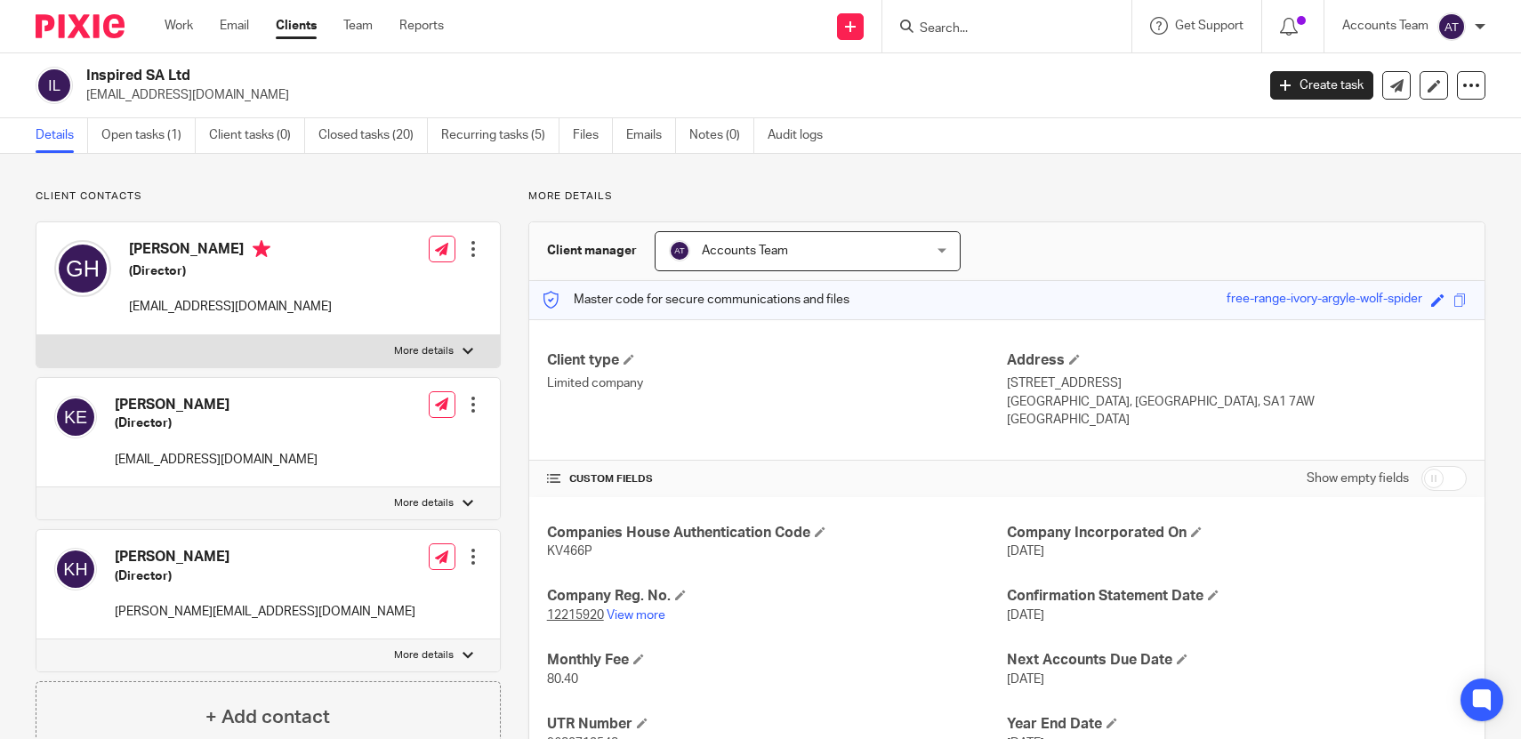
click at [259, 469] on div "[PERSON_NAME] (Director) [EMAIL_ADDRESS][DOMAIN_NAME]" at bounding box center [185, 432] width 263 height 91
copy div "[EMAIL_ADDRESS][DOMAIN_NAME]"
click at [940, 21] on input "Search" at bounding box center [998, 29] width 160 height 16
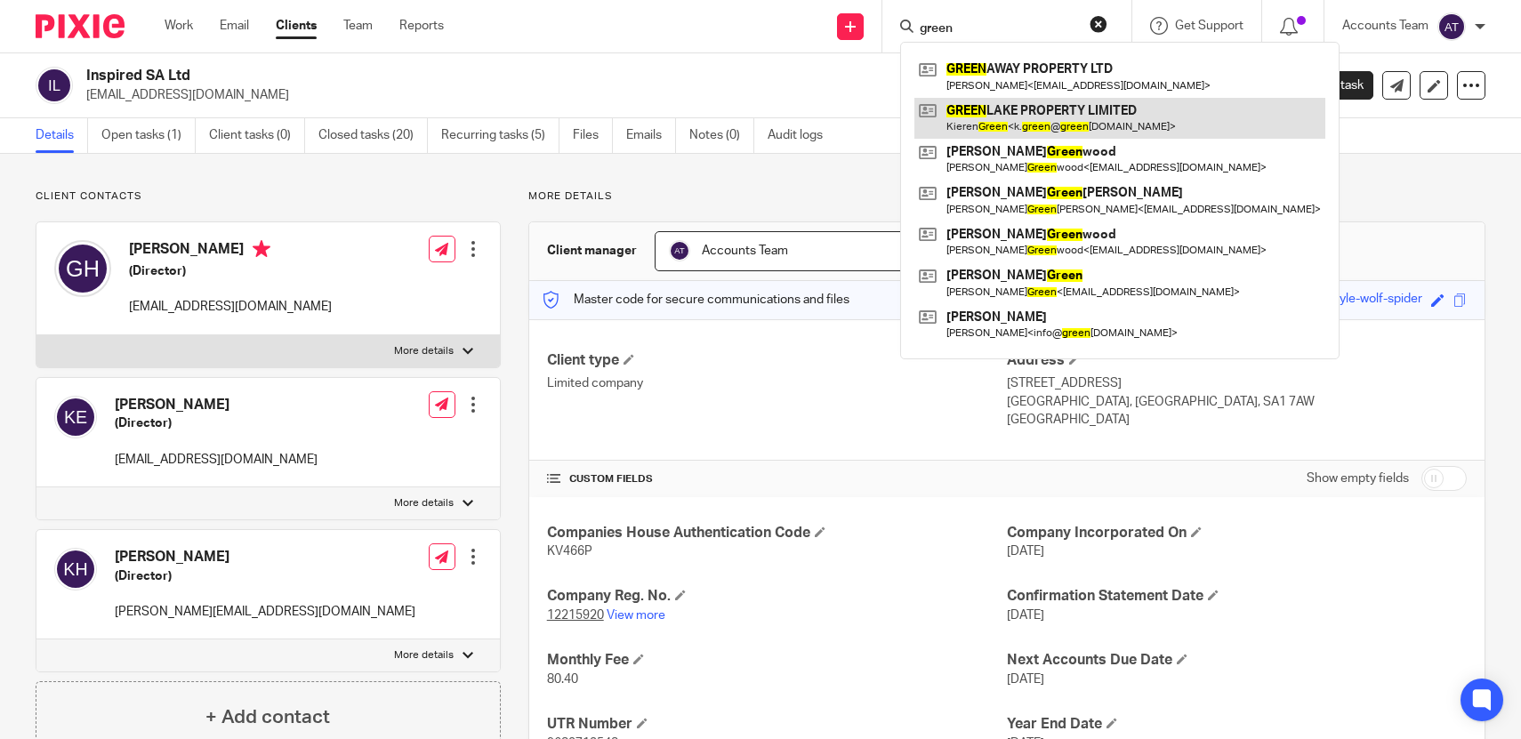
type input "green"
click at [996, 117] on link at bounding box center [1120, 118] width 411 height 41
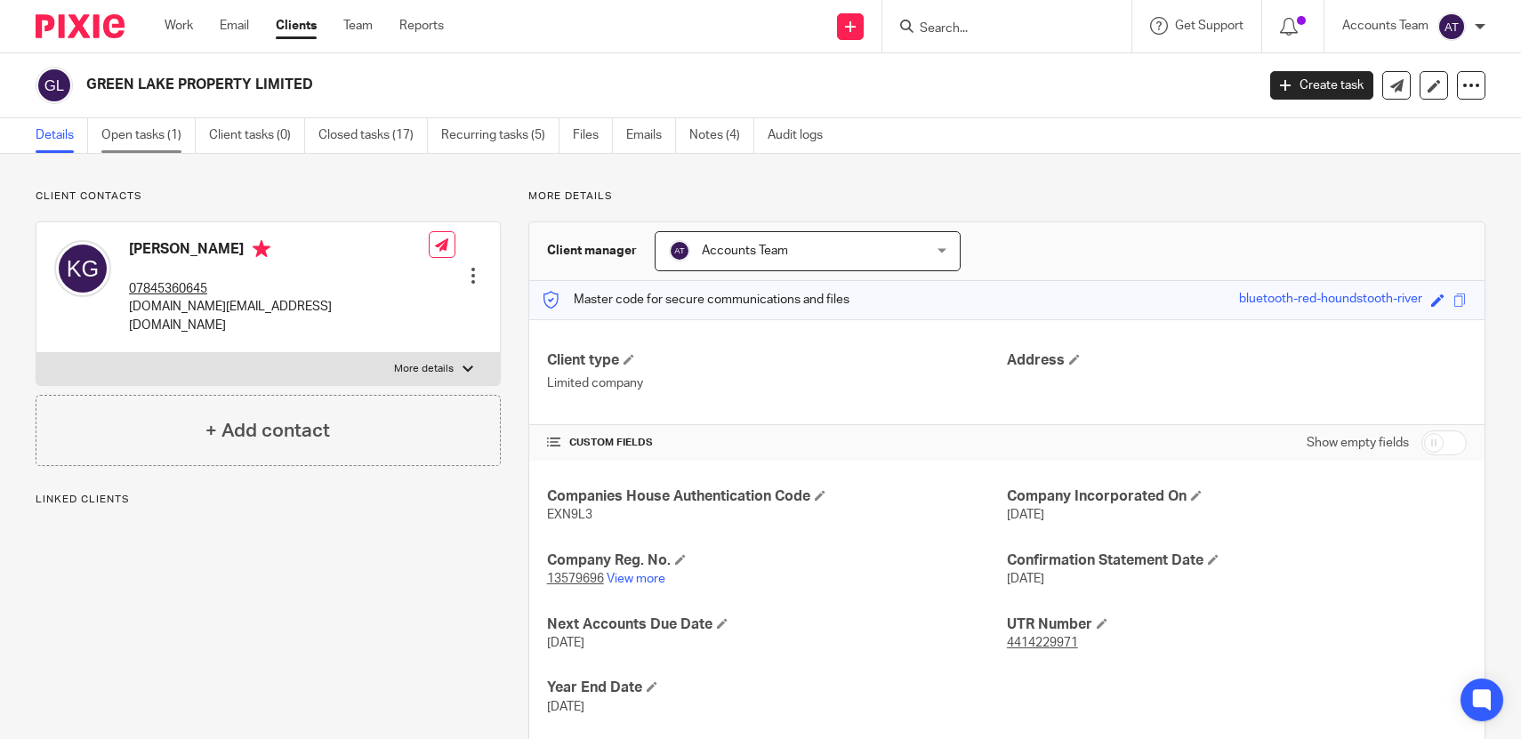
click at [149, 141] on link "Open tasks (1)" at bounding box center [148, 135] width 94 height 35
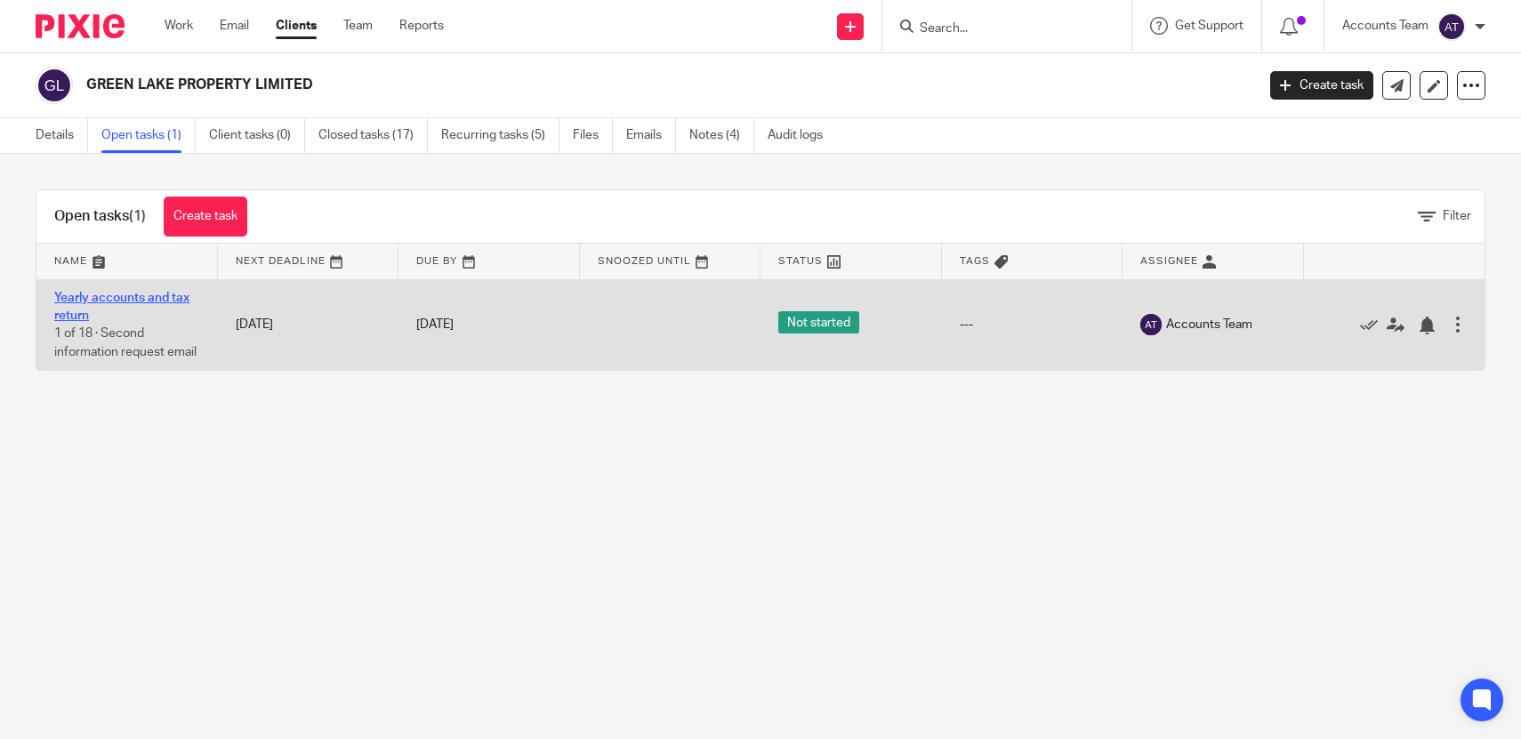
click at [101, 294] on link "Yearly accounts and tax return" at bounding box center [121, 307] width 135 height 30
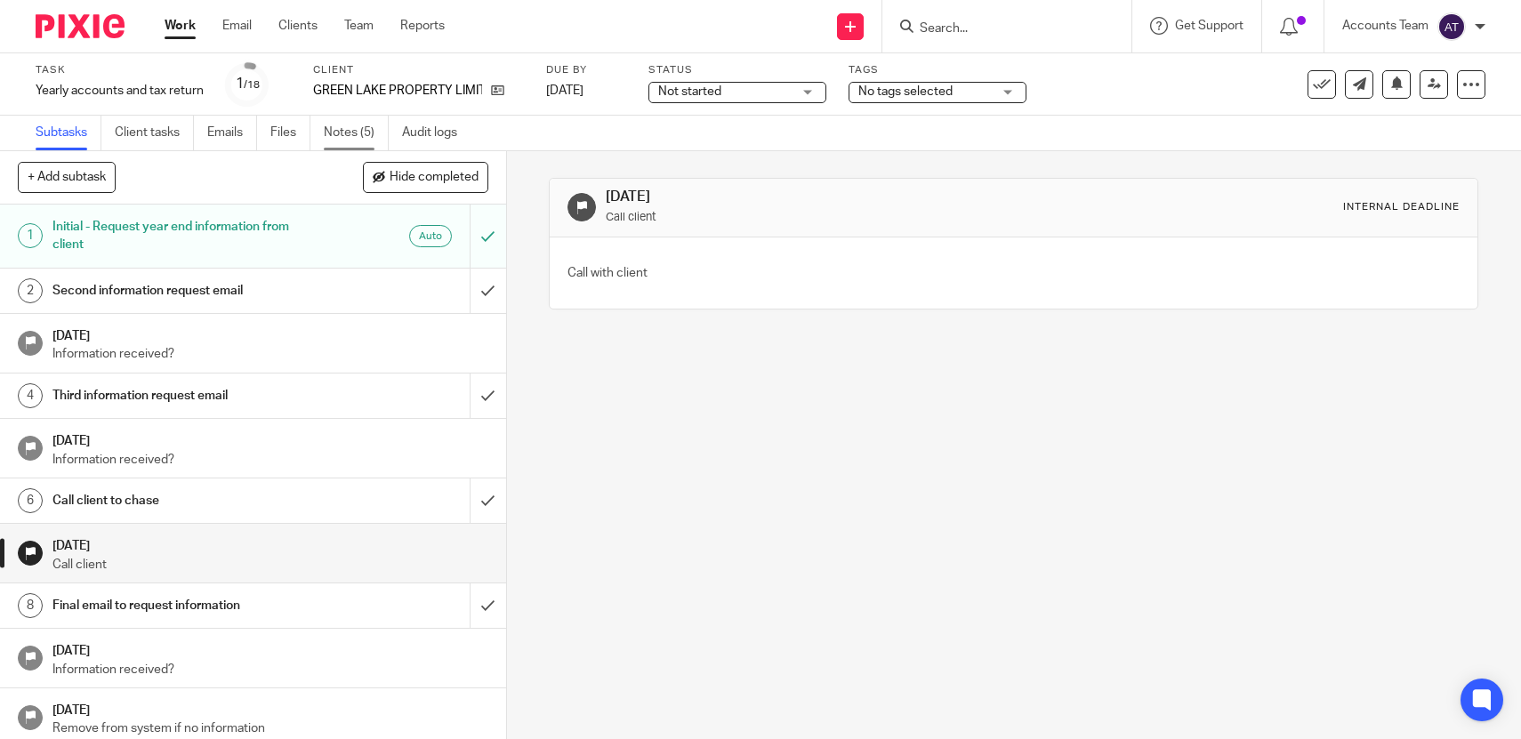
click at [344, 134] on link "Notes (5)" at bounding box center [356, 133] width 65 height 35
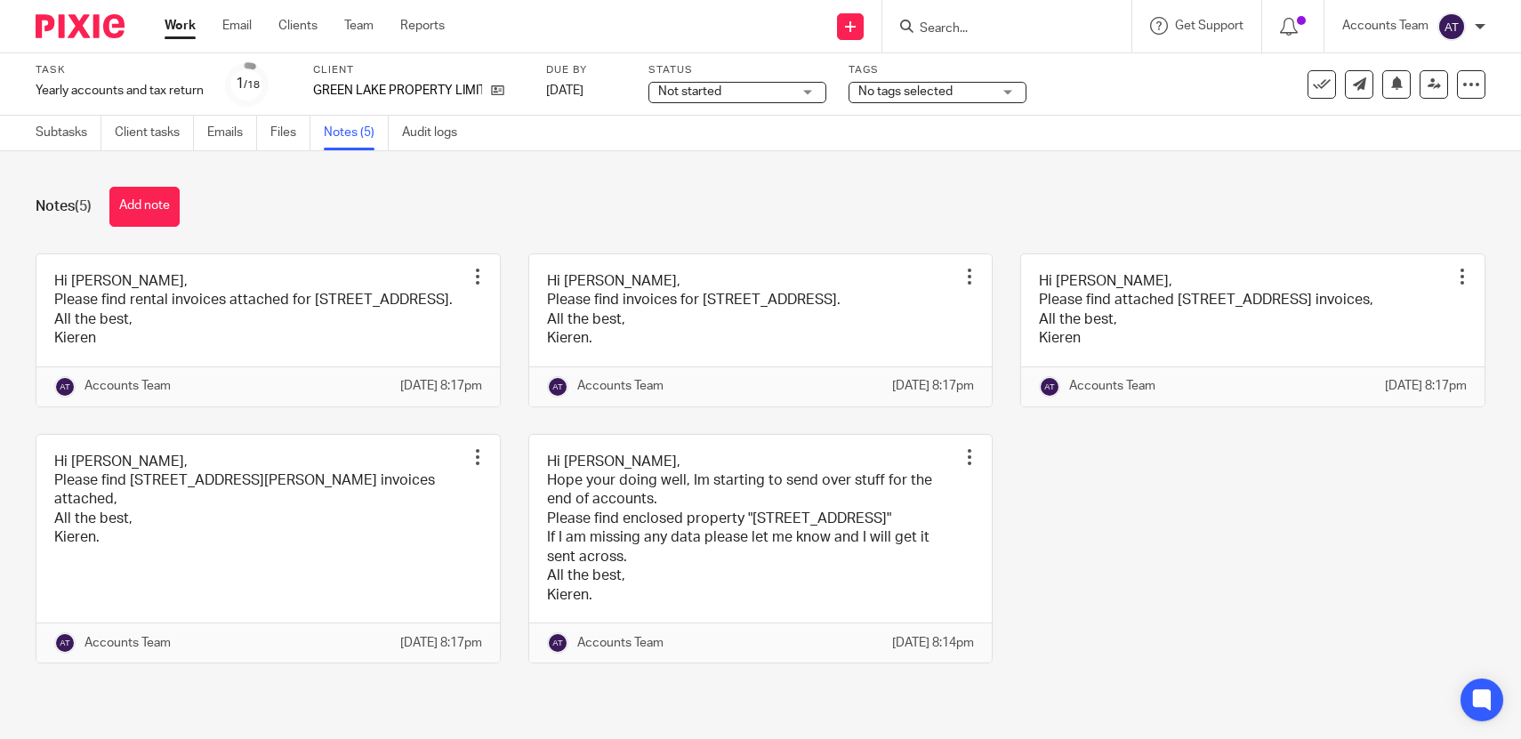
click at [149, 228] on div "Notes (5) Add note Hi [PERSON_NAME], Please find rental invoices attached for […" at bounding box center [760, 438] width 1521 height 575
click at [150, 224] on button "Add note" at bounding box center [144, 207] width 70 height 40
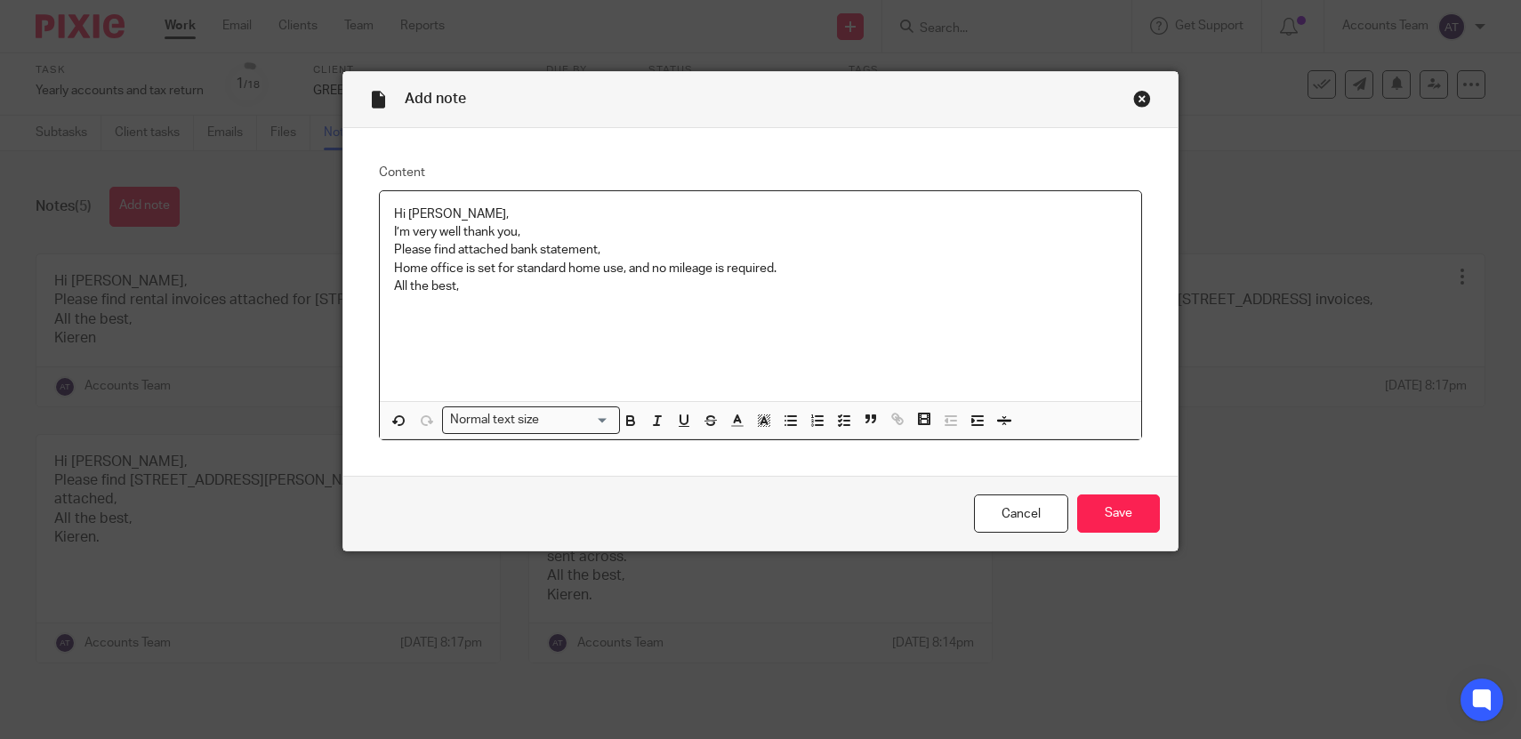
click at [1136, 488] on div "Cancel Save" at bounding box center [760, 513] width 835 height 75
click at [1136, 498] on input "Save" at bounding box center [1118, 514] width 83 height 38
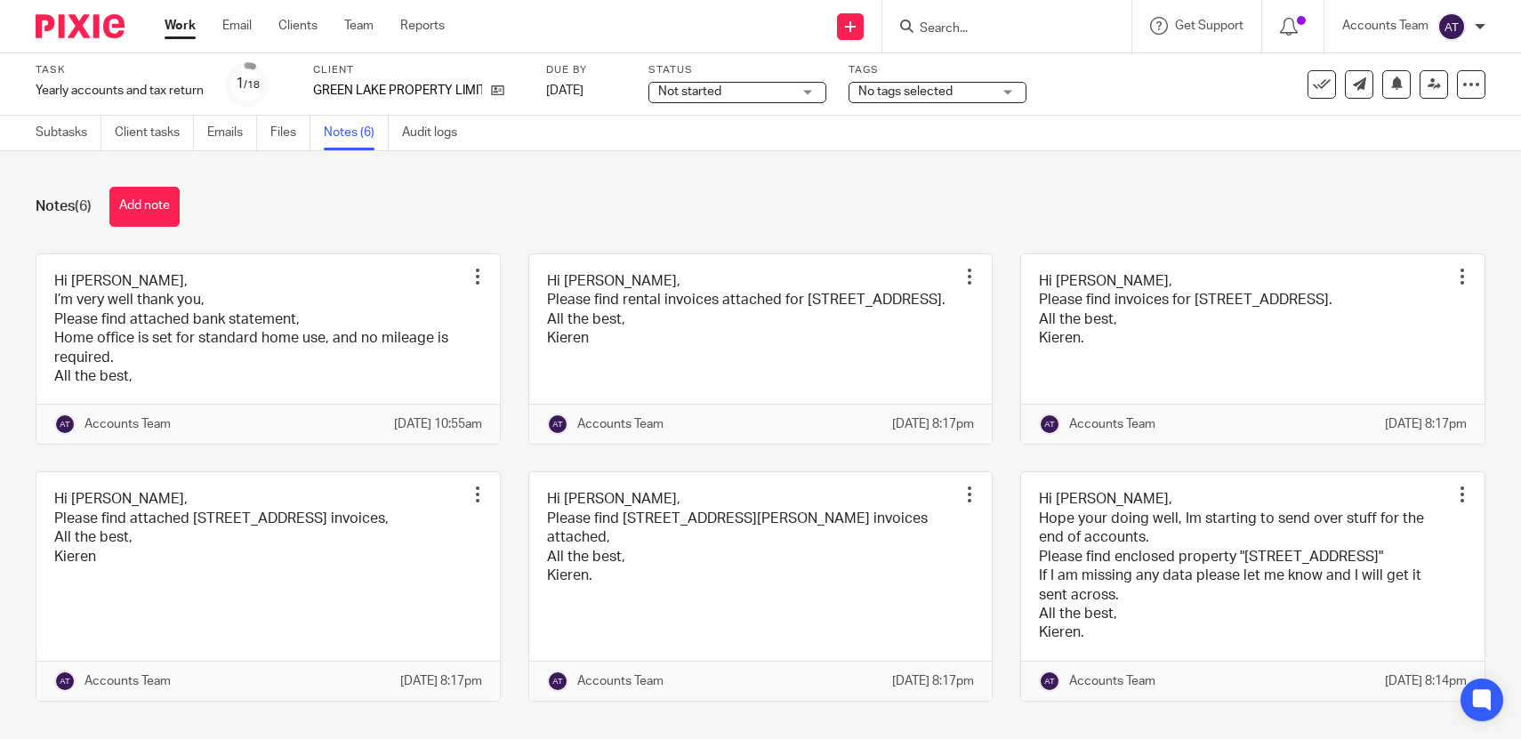
click at [69, 137] on link "Subtasks" at bounding box center [69, 133] width 66 height 35
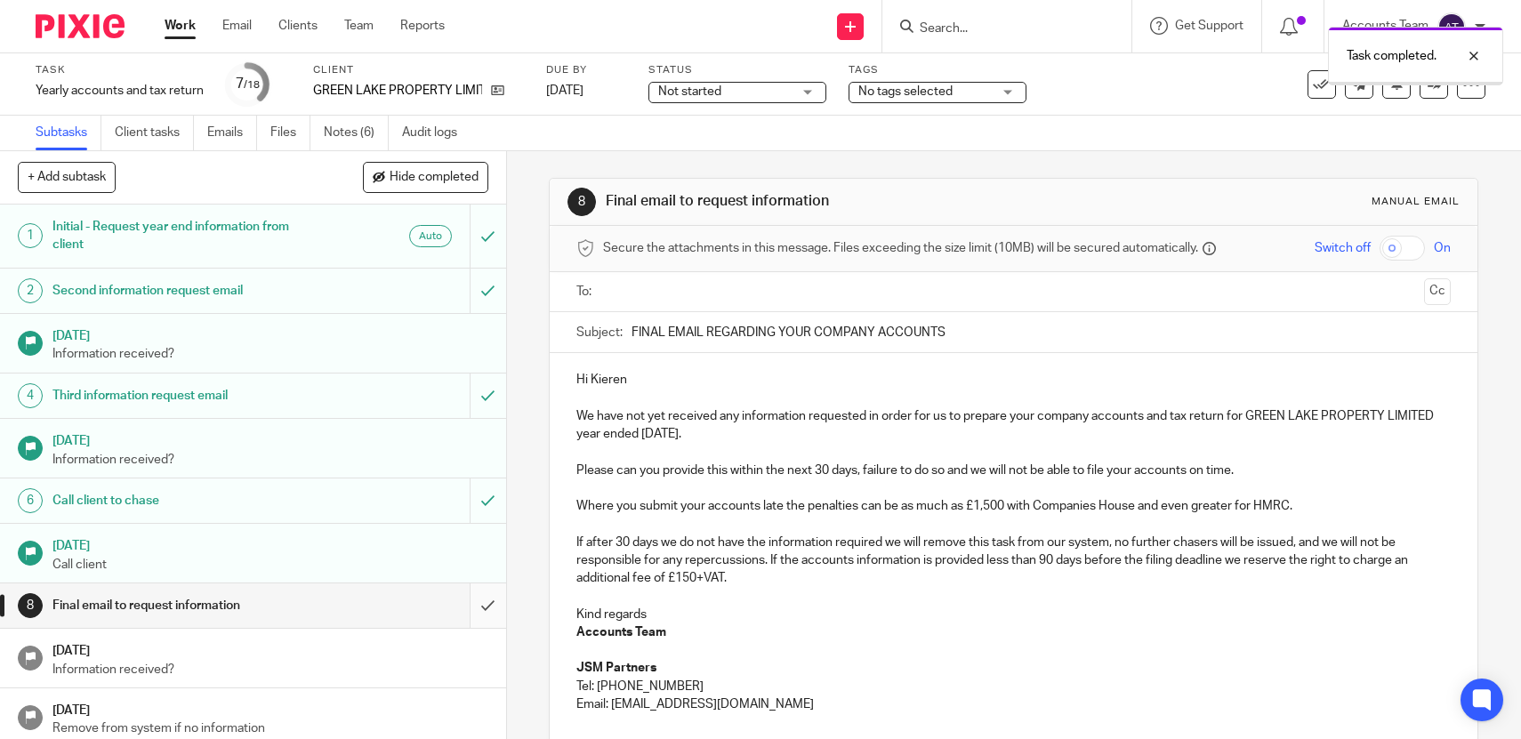
drag, startPoint x: 0, startPoint y: 0, endPoint x: 491, endPoint y: 608, distance: 781.3
click at [492, 608] on input "submit" at bounding box center [253, 606] width 506 height 44
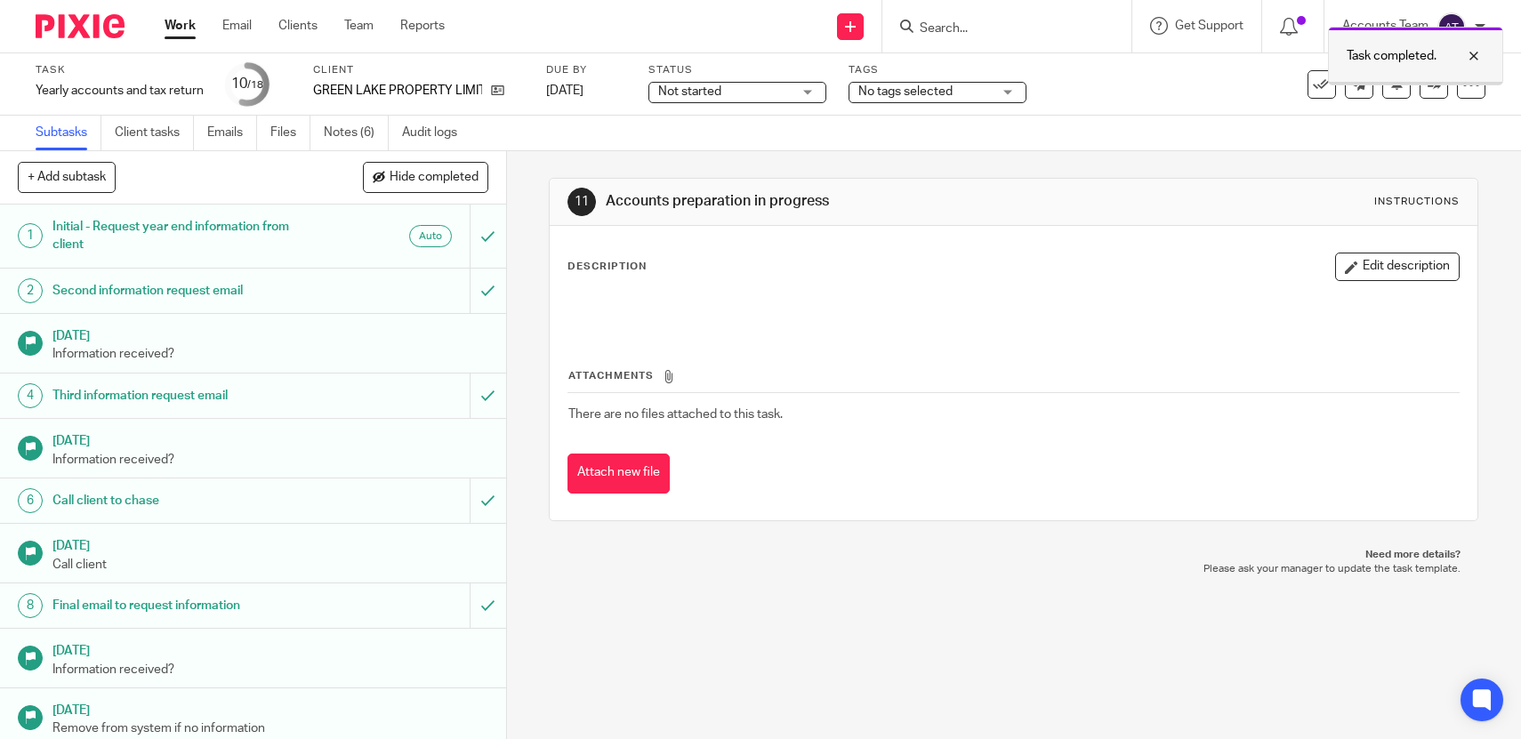
click at [1423, 83] on div at bounding box center [1415, 83] width 173 height 3
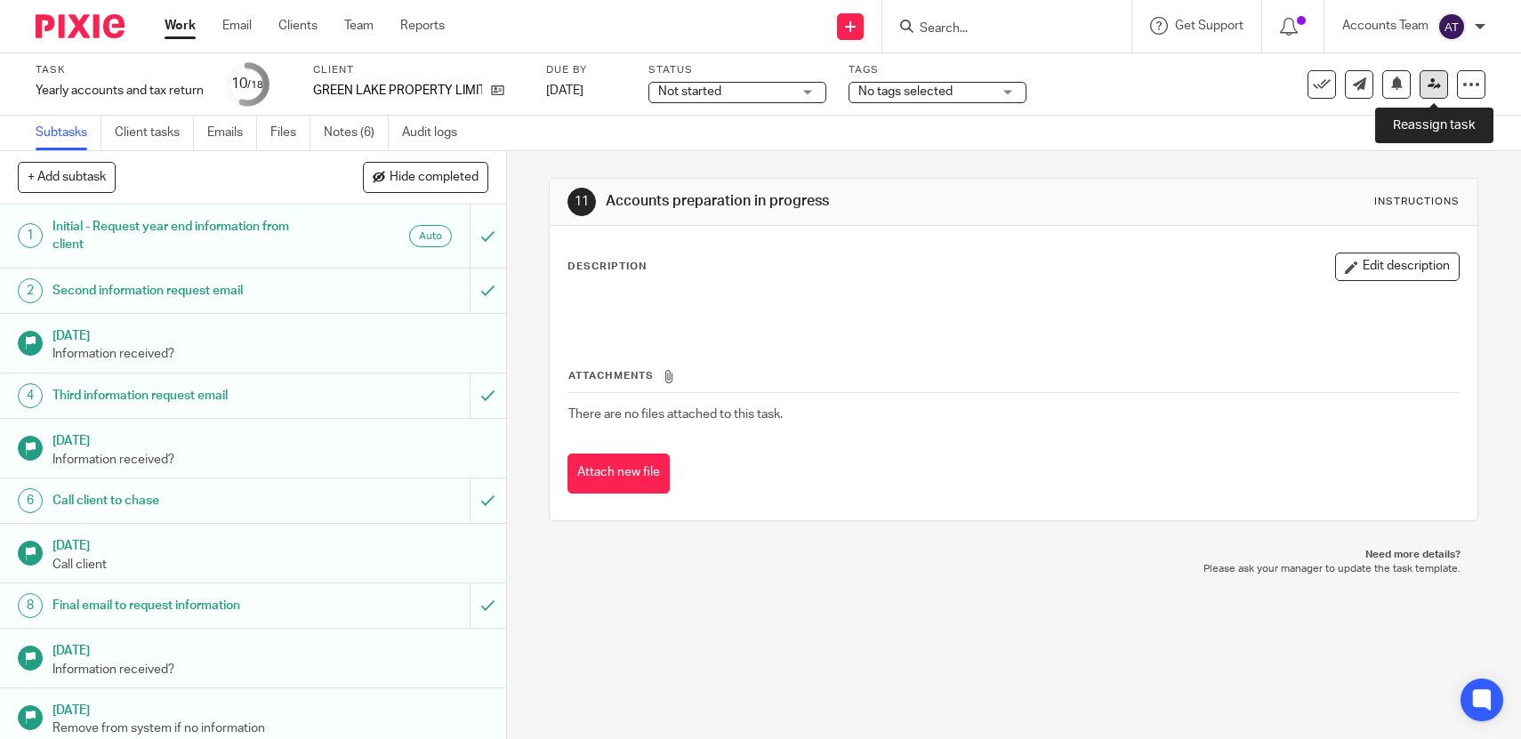
click at [1436, 88] on icon at bounding box center [1434, 83] width 13 height 13
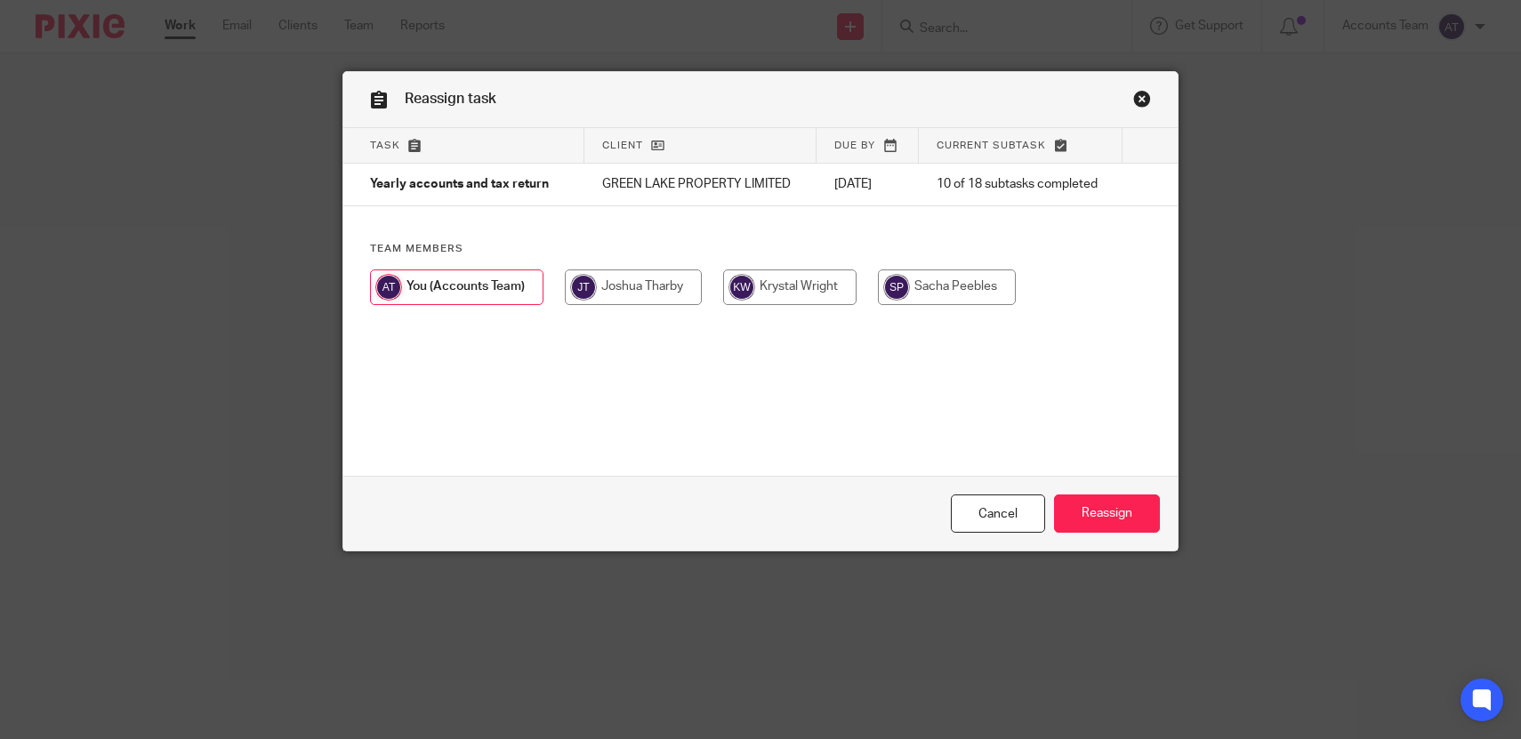
click at [818, 300] on input "radio" at bounding box center [789, 288] width 133 height 36
radio input "true"
click at [1123, 520] on input "Reassign" at bounding box center [1107, 514] width 106 height 38
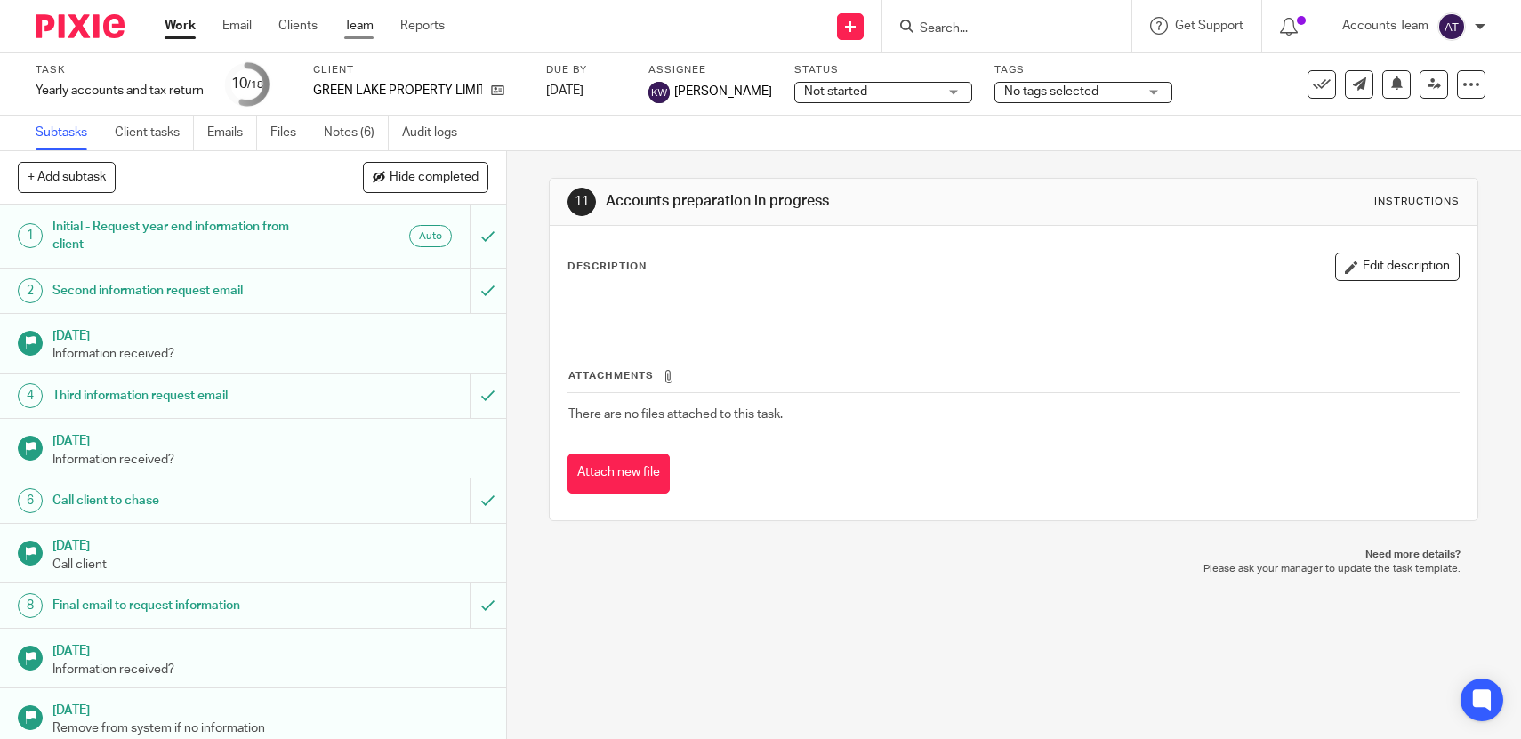
click at [351, 27] on link "Team" at bounding box center [358, 26] width 29 height 18
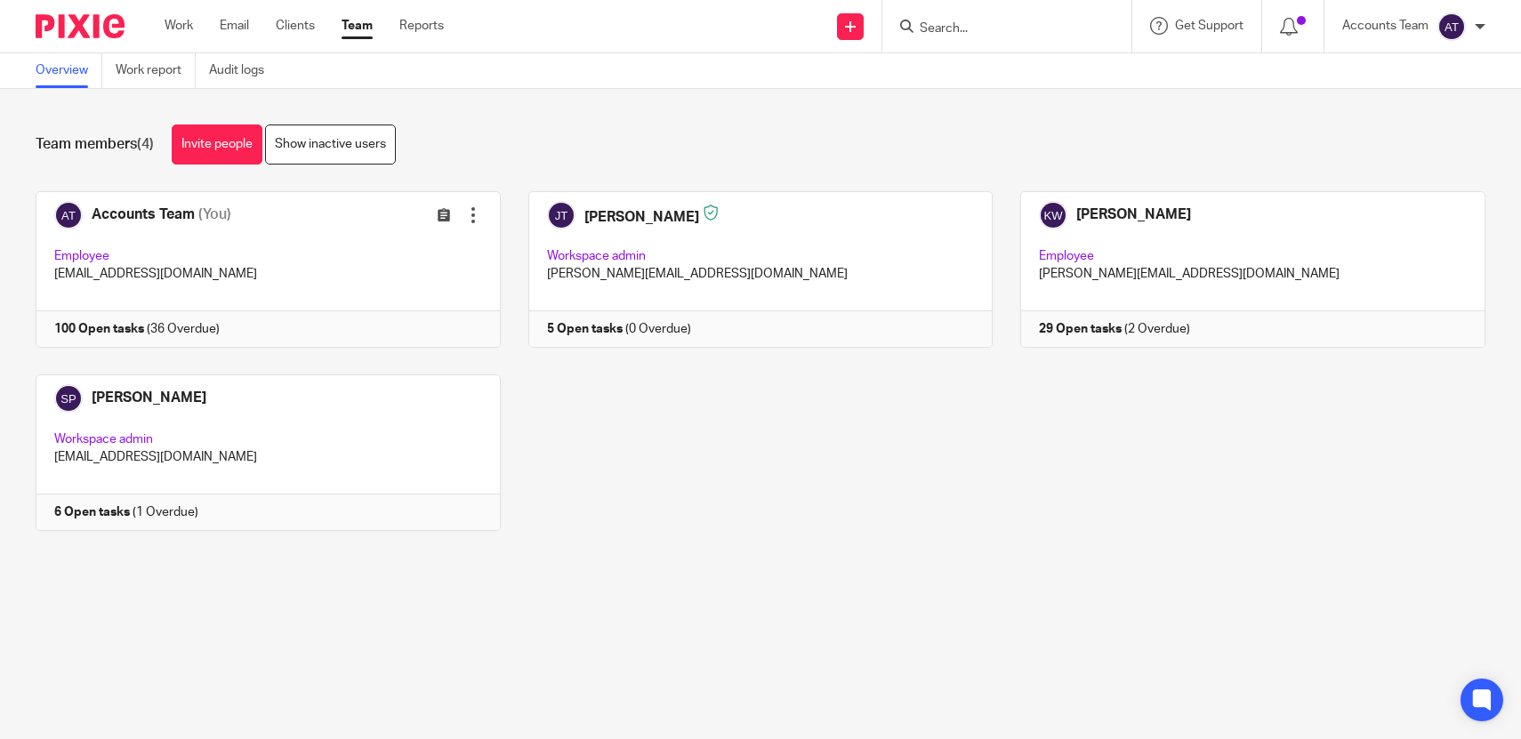
click at [300, 359] on div "Accounts Team (You) Edit user Transfer Employee [EMAIL_ADDRESS][DOMAIN_NAME] 10…" at bounding box center [747, 374] width 1478 height 367
click at [294, 327] on link at bounding box center [254, 269] width 493 height 157
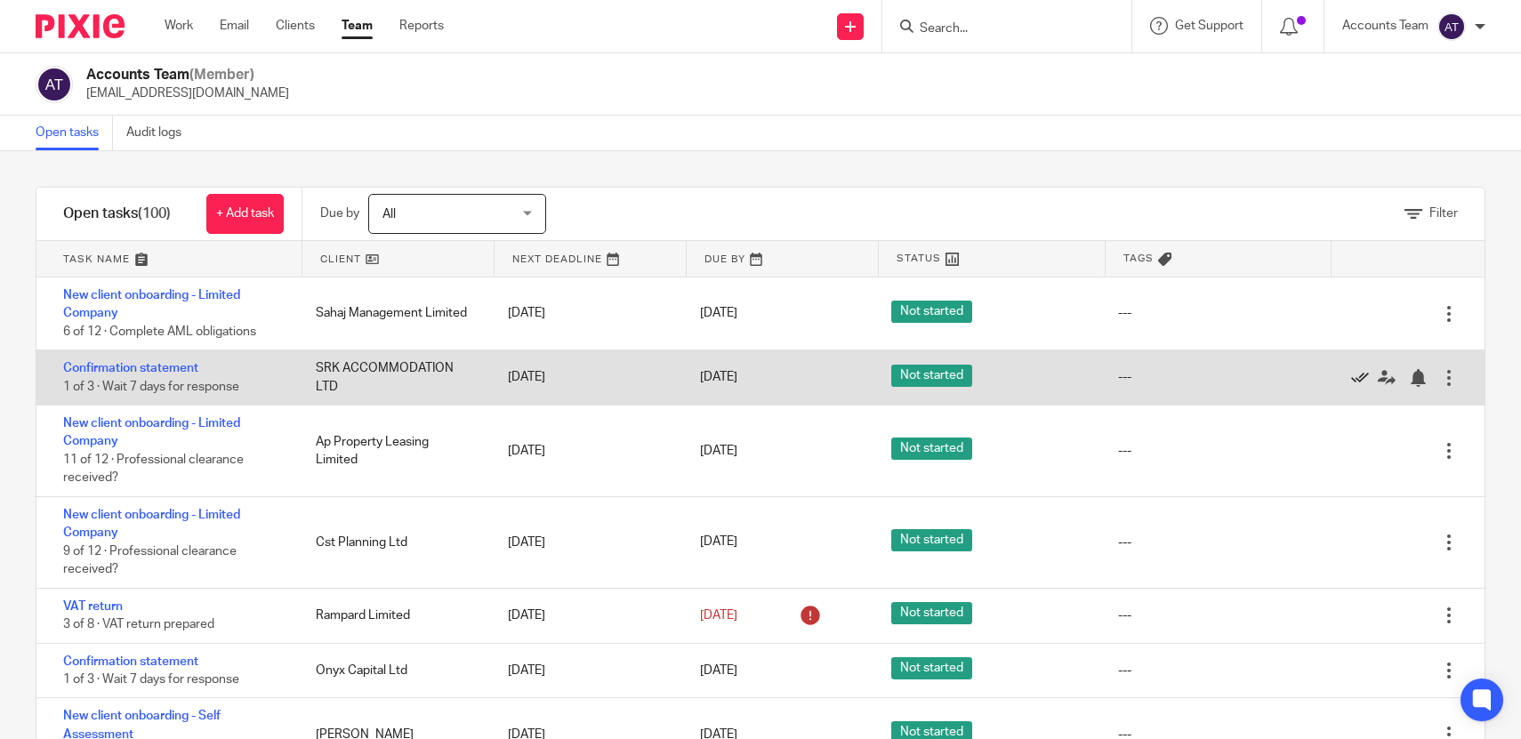
click at [1365, 379] on icon at bounding box center [1360, 378] width 18 height 18
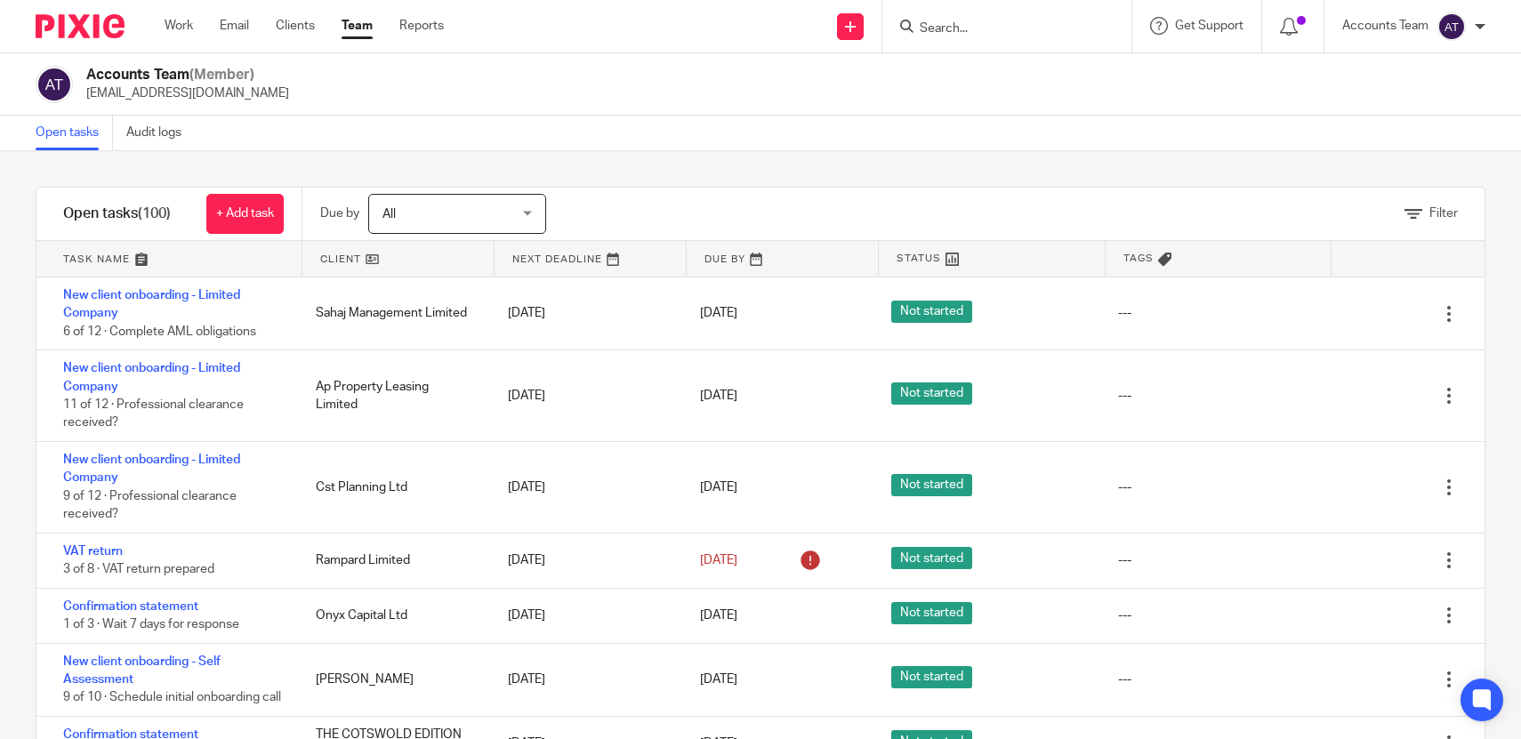
click at [359, 25] on link "Team" at bounding box center [357, 26] width 31 height 18
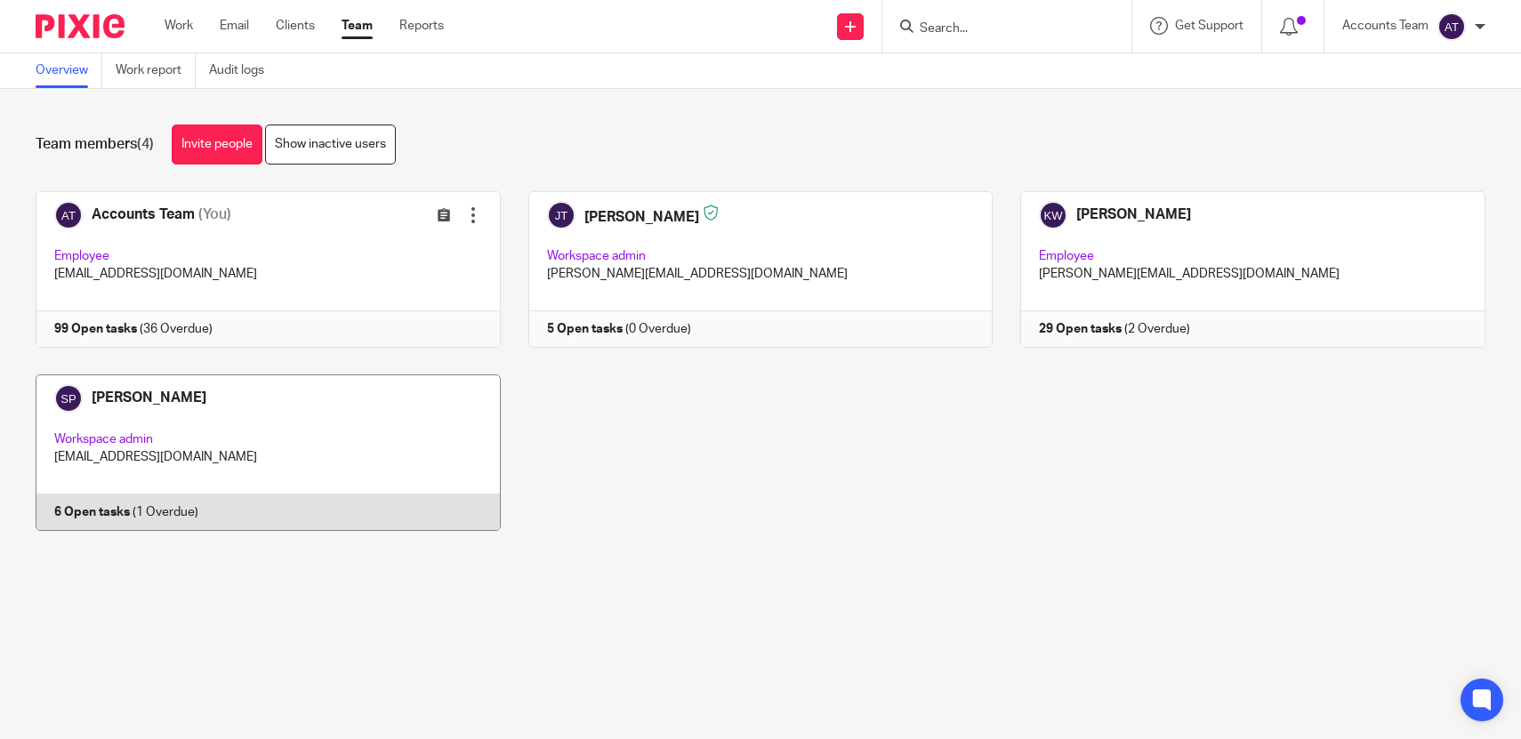
click at [301, 473] on link at bounding box center [254, 453] width 493 height 157
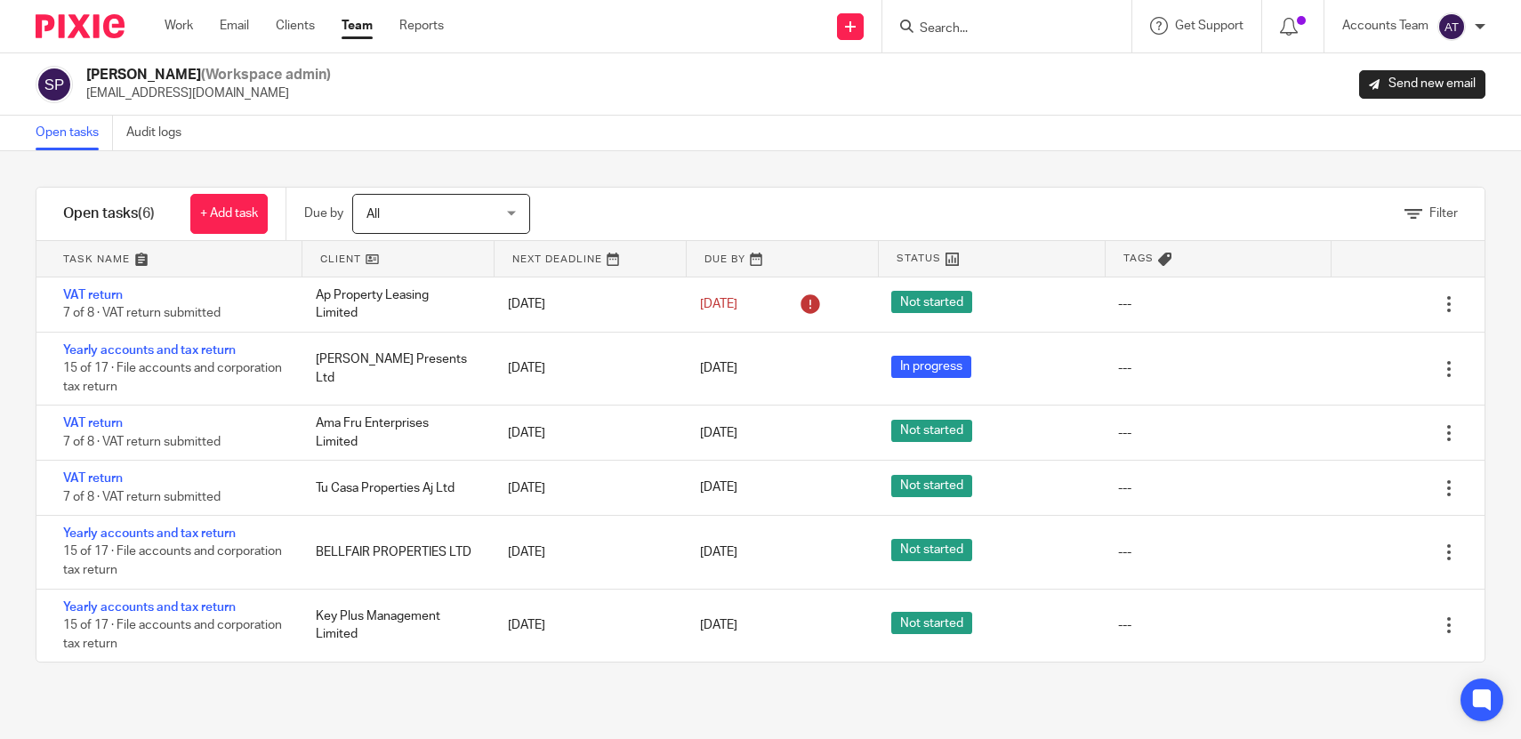
click at [370, 10] on div "Work Email Clients Team Reports Work Email Clients Team Reports Settings" at bounding box center [309, 26] width 324 height 52
click at [359, 23] on link "Team" at bounding box center [357, 26] width 31 height 18
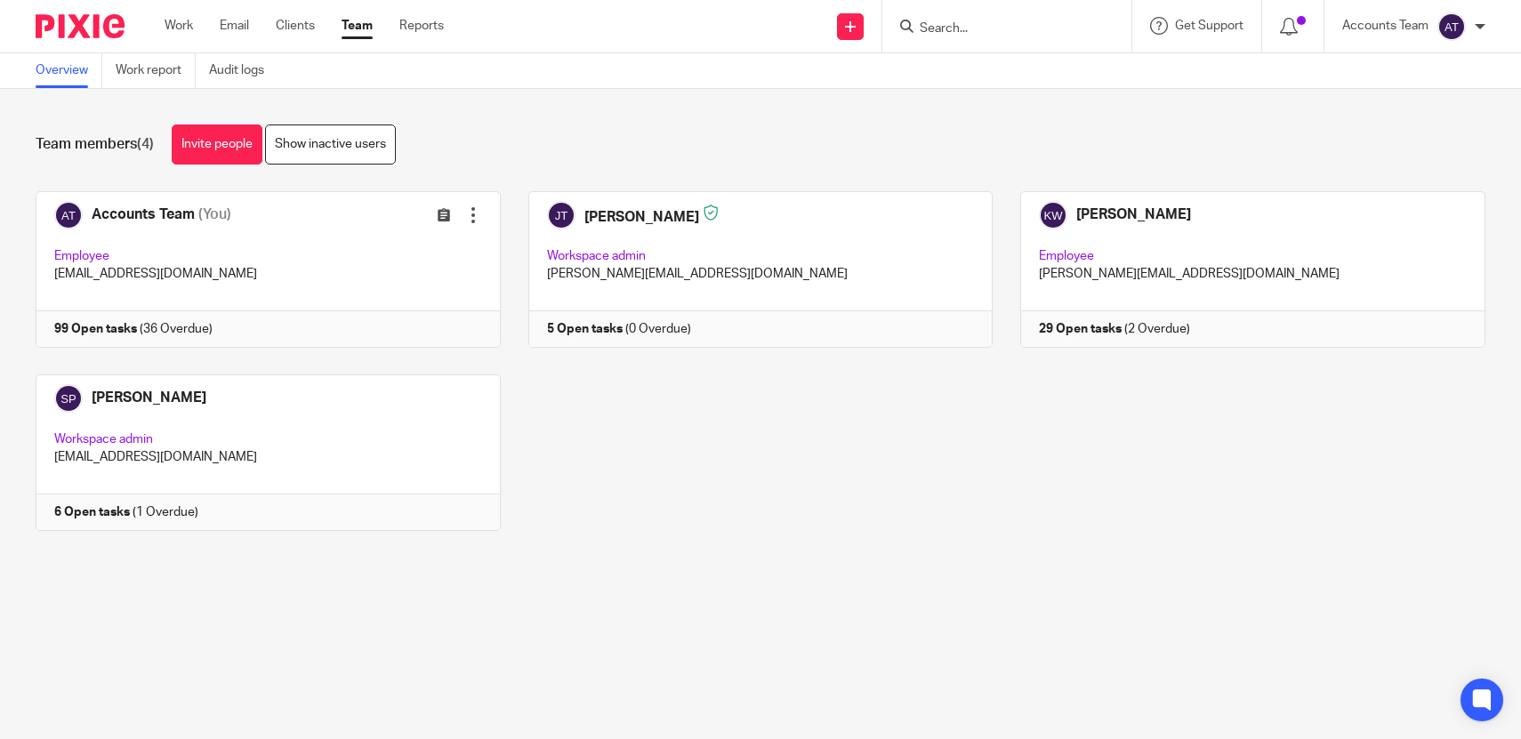
click at [682, 218] on link at bounding box center [747, 269] width 493 height 157
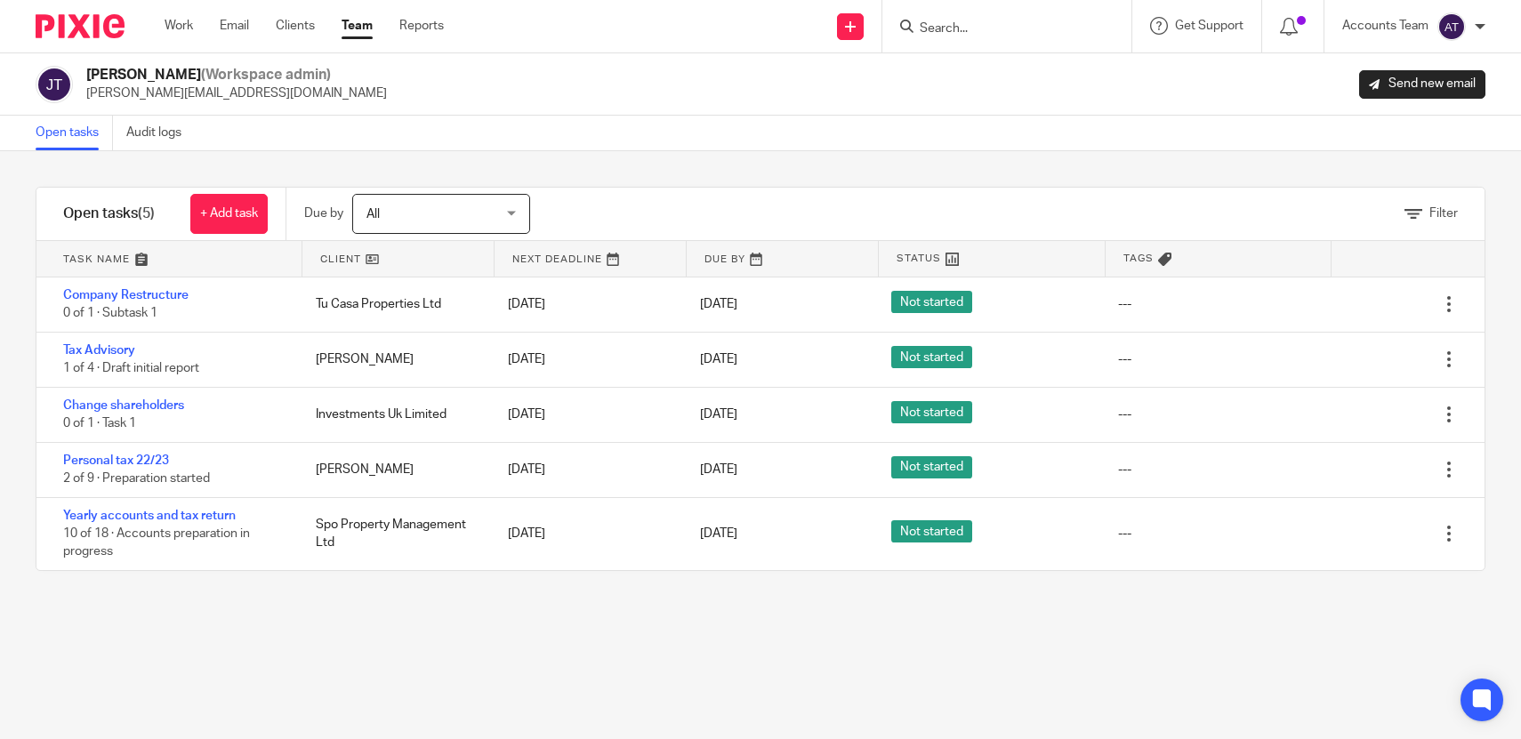
click at [359, 27] on link "Team" at bounding box center [357, 26] width 31 height 18
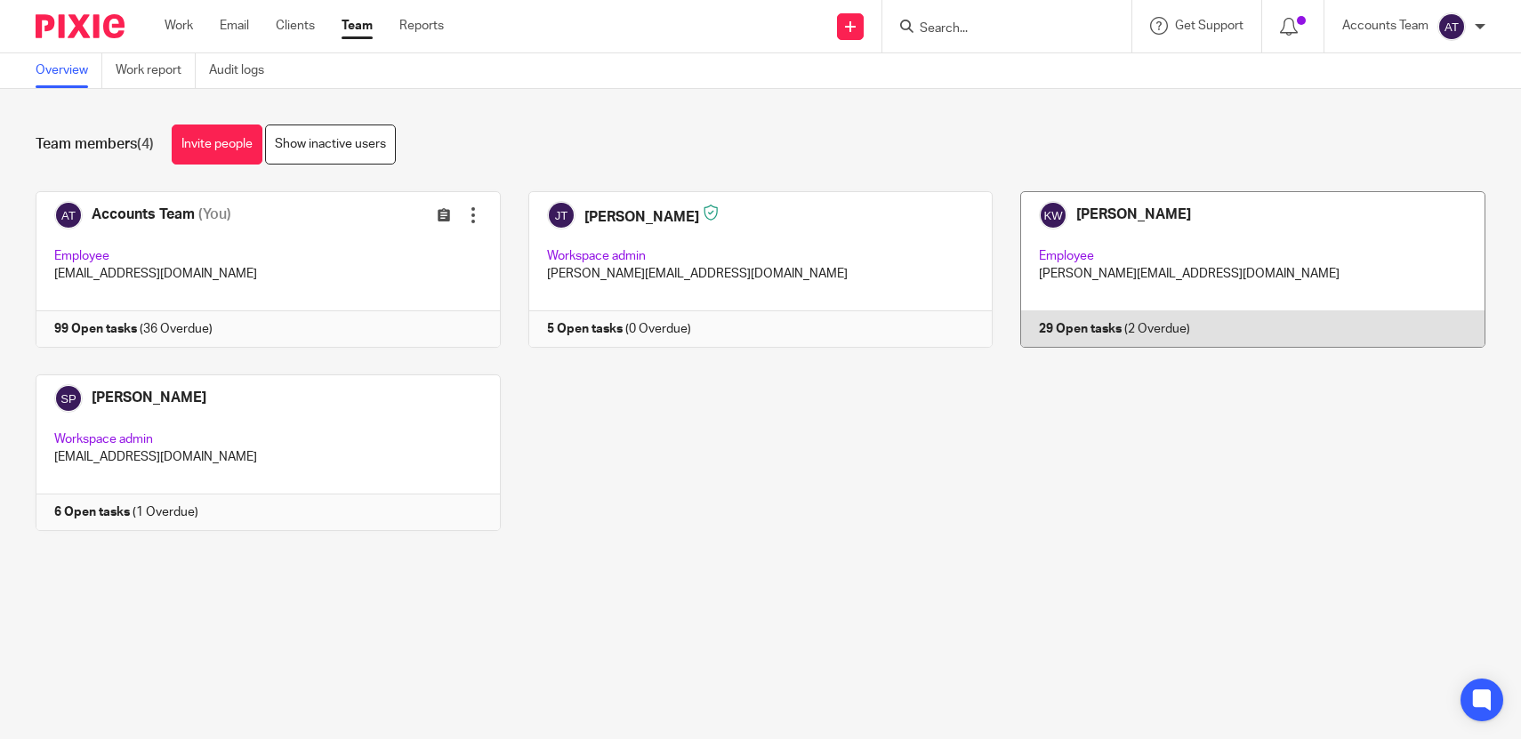
click at [1073, 243] on link at bounding box center [1239, 269] width 493 height 157
click at [933, 30] on input "Search" at bounding box center [998, 29] width 160 height 16
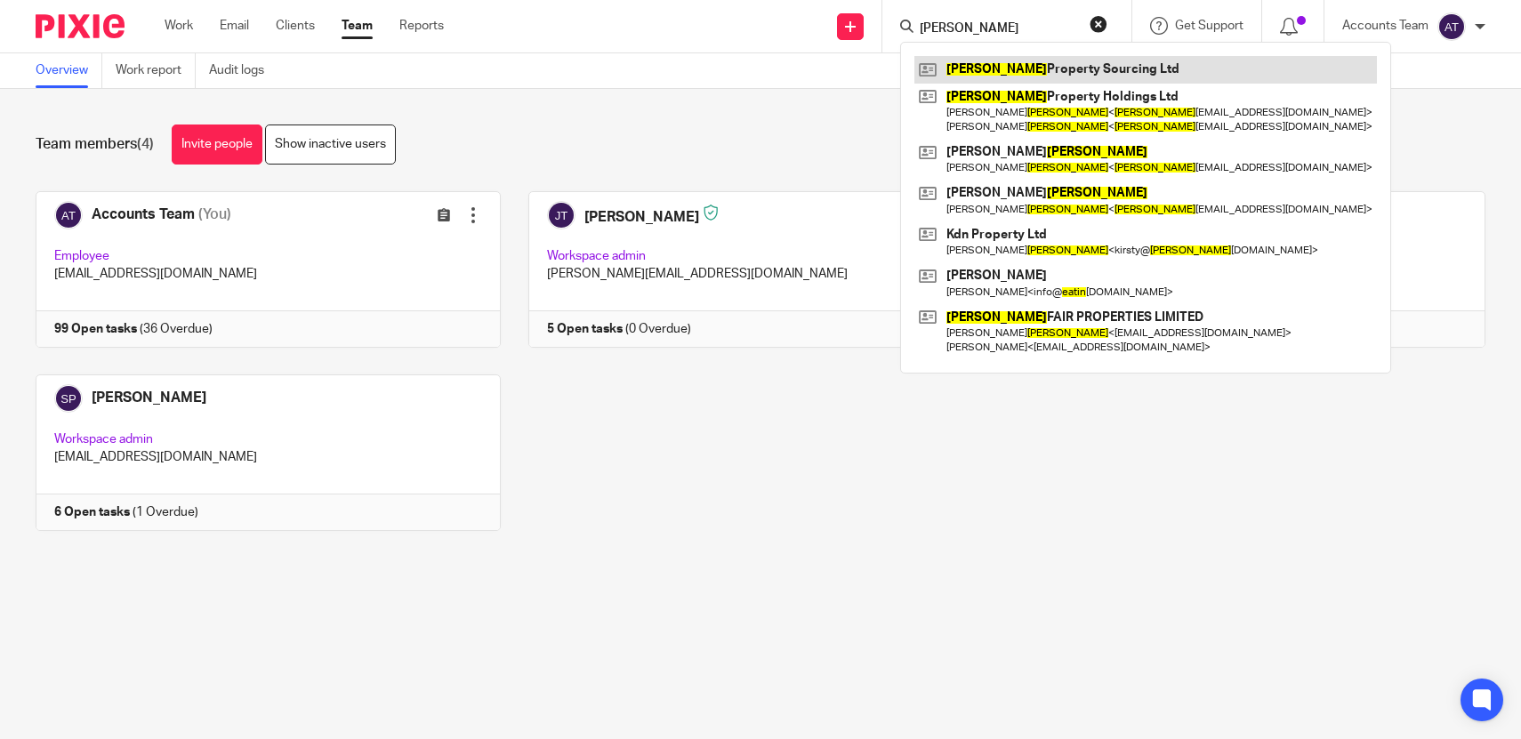
type input "[PERSON_NAME]"
click at [1005, 73] on link at bounding box center [1146, 69] width 463 height 27
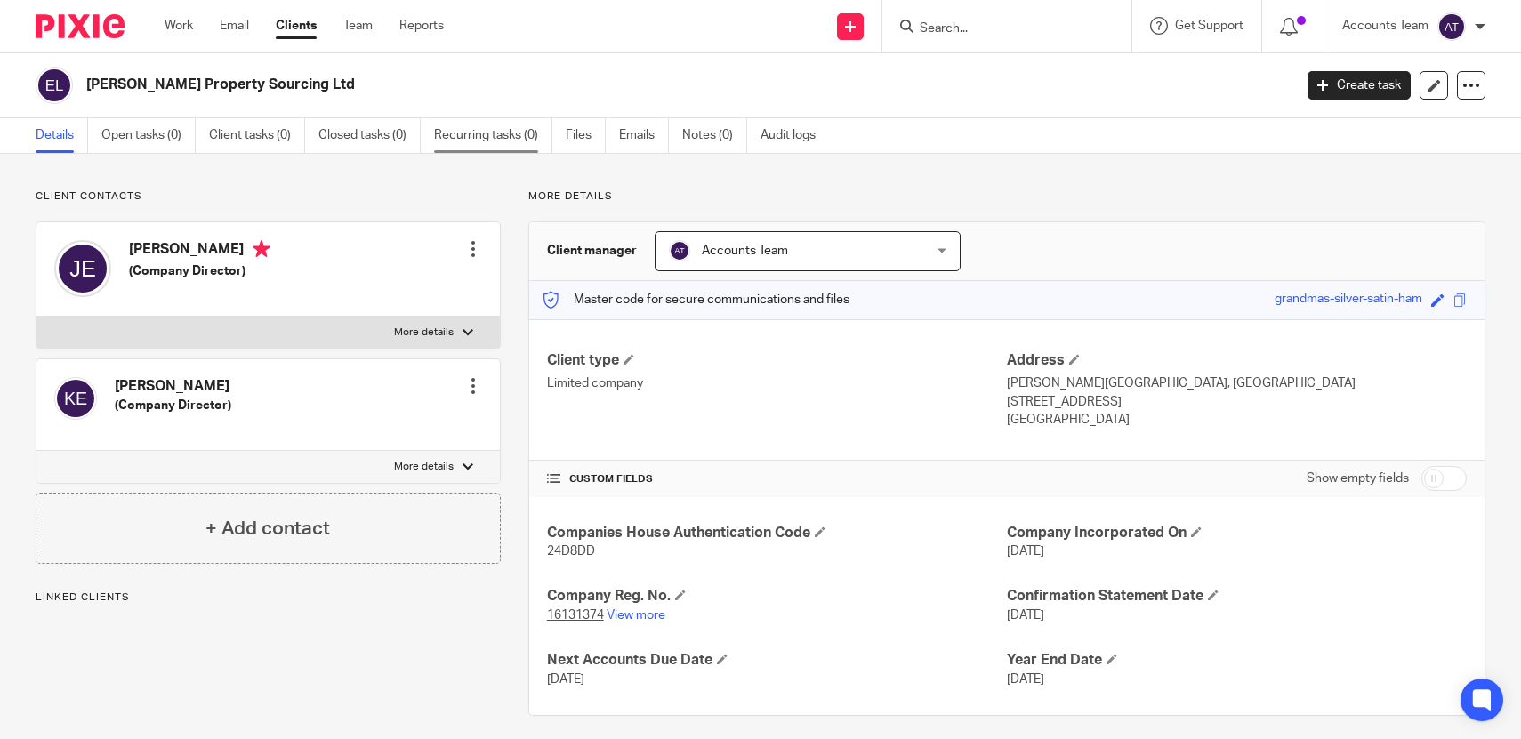
click at [475, 134] on link "Recurring tasks (0)" at bounding box center [493, 135] width 118 height 35
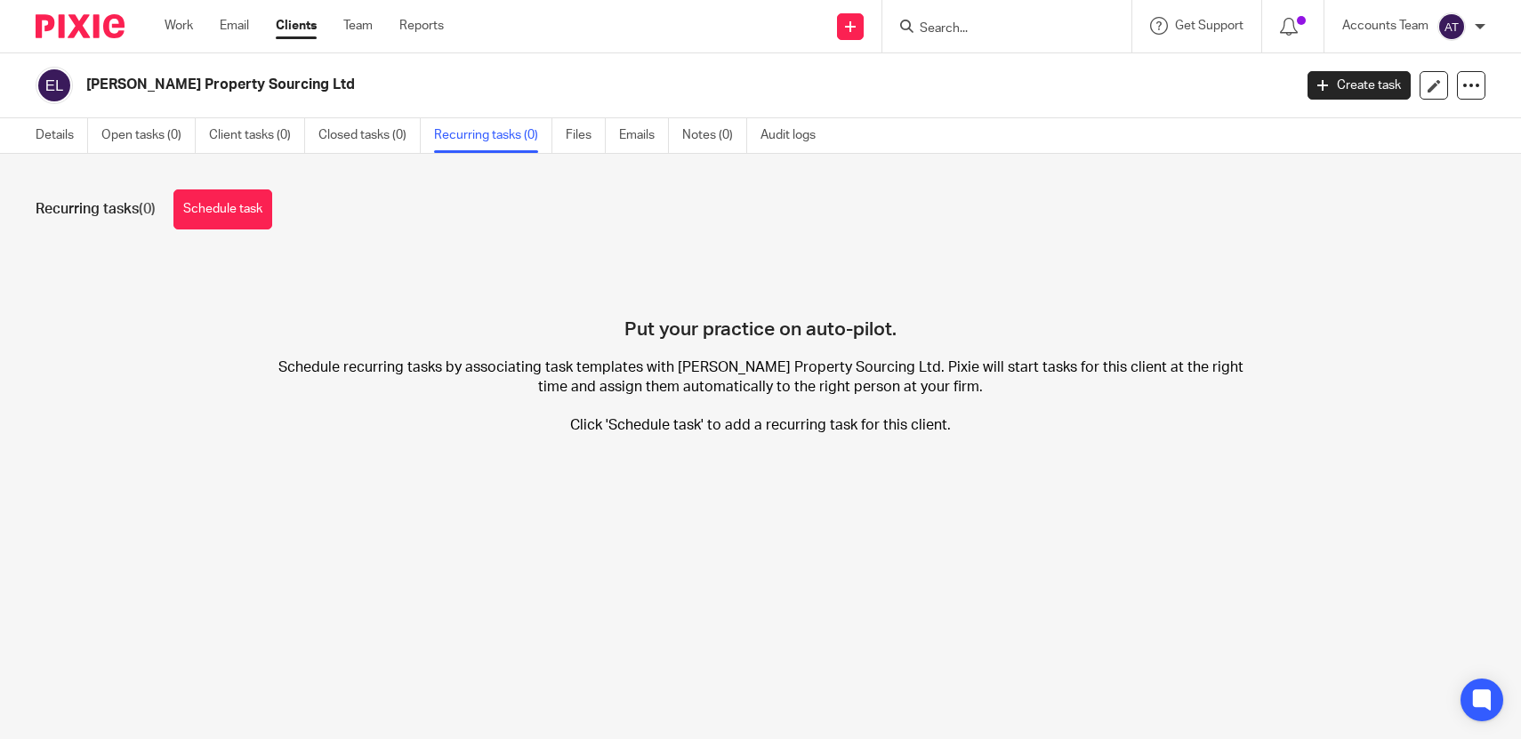
click at [232, 186] on div "Recurring tasks (0) Schedule task Put your practice on auto-pilot. Schedule rec…" at bounding box center [760, 325] width 1521 height 343
click at [236, 198] on link "Schedule task" at bounding box center [222, 209] width 99 height 40
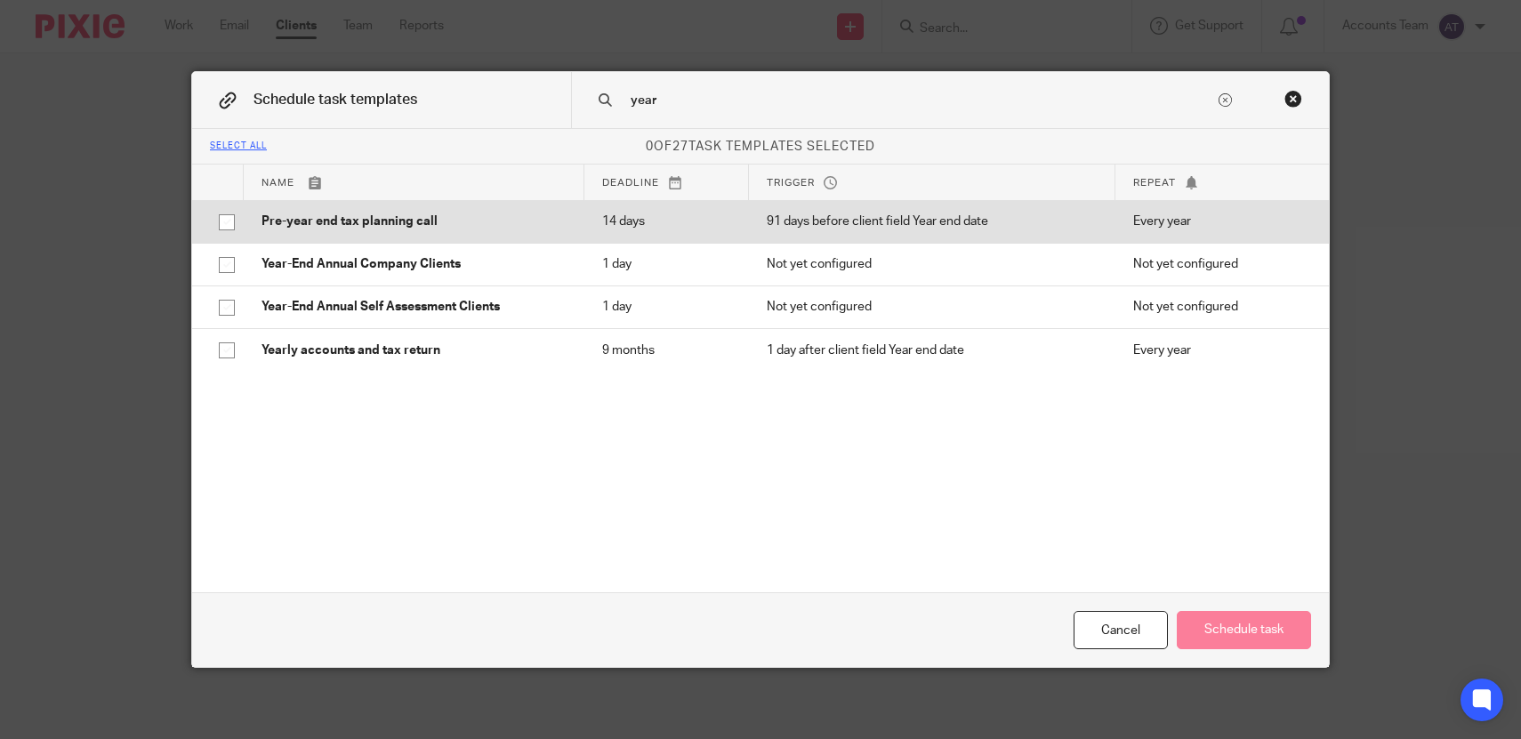
type input "year"
click at [408, 226] on p "Pre-year end tax planning call" at bounding box center [414, 222] width 305 height 18
checkbox input "true"
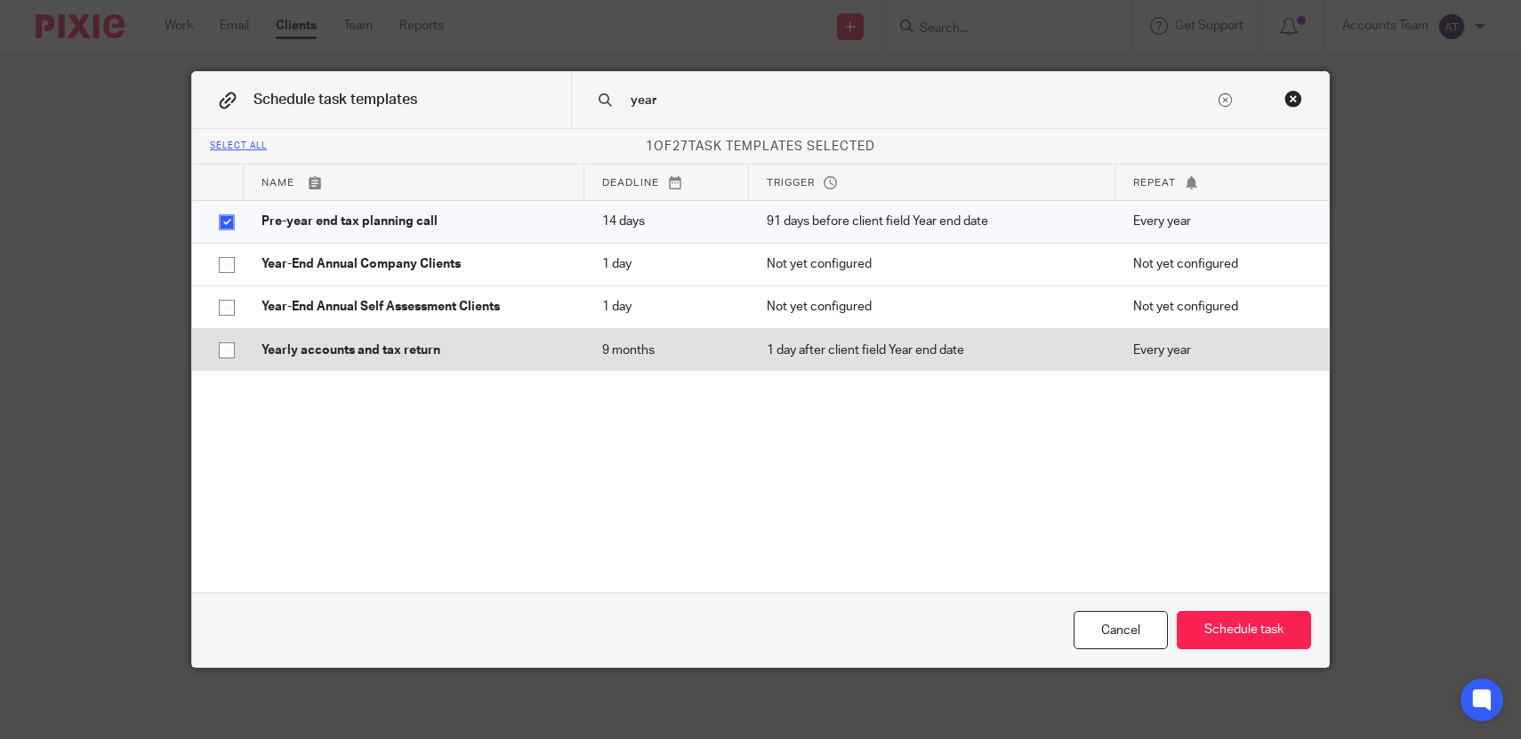
click at [401, 337] on td "Yearly accounts and tax return" at bounding box center [414, 349] width 341 height 43
checkbox input "true"
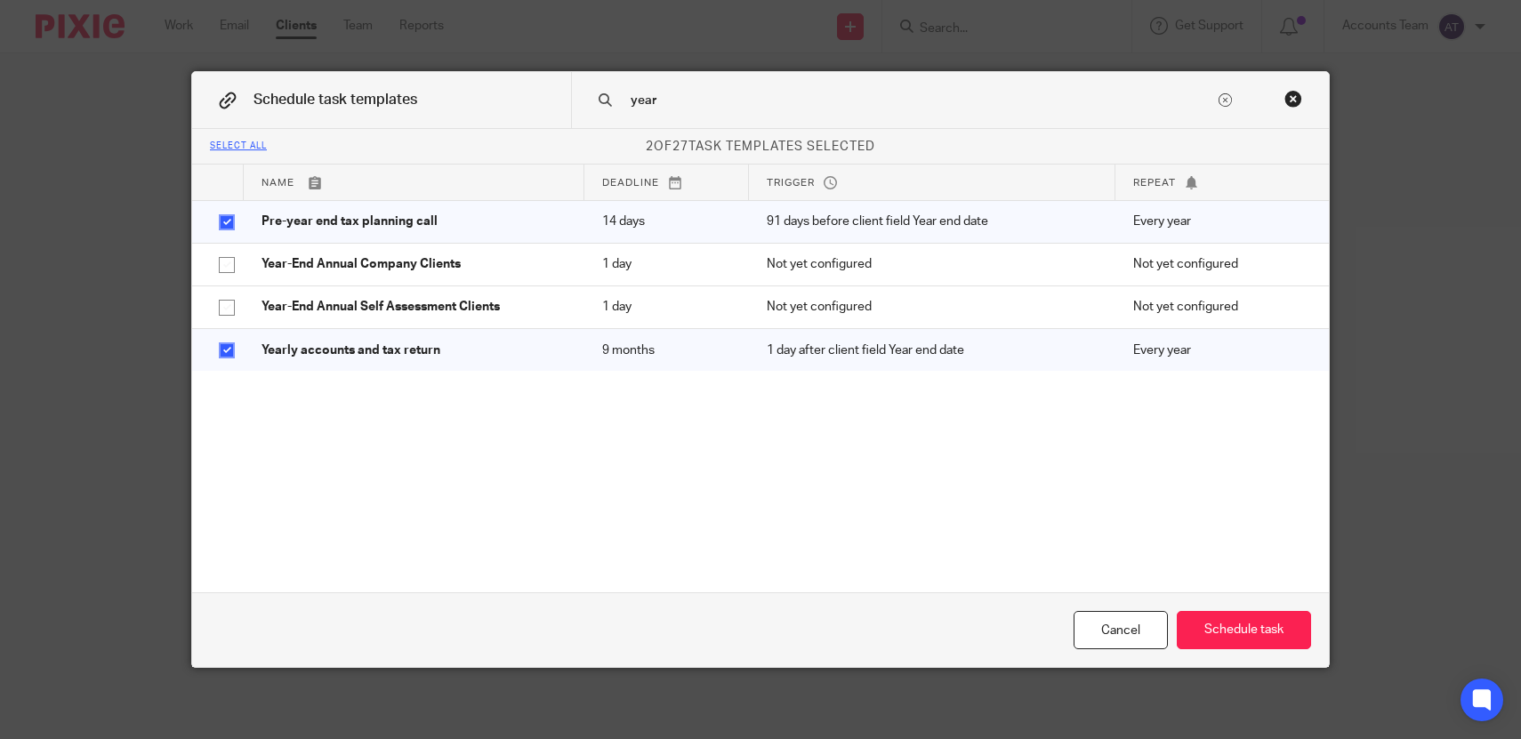
click at [670, 109] on input "year" at bounding box center [922, 101] width 586 height 20
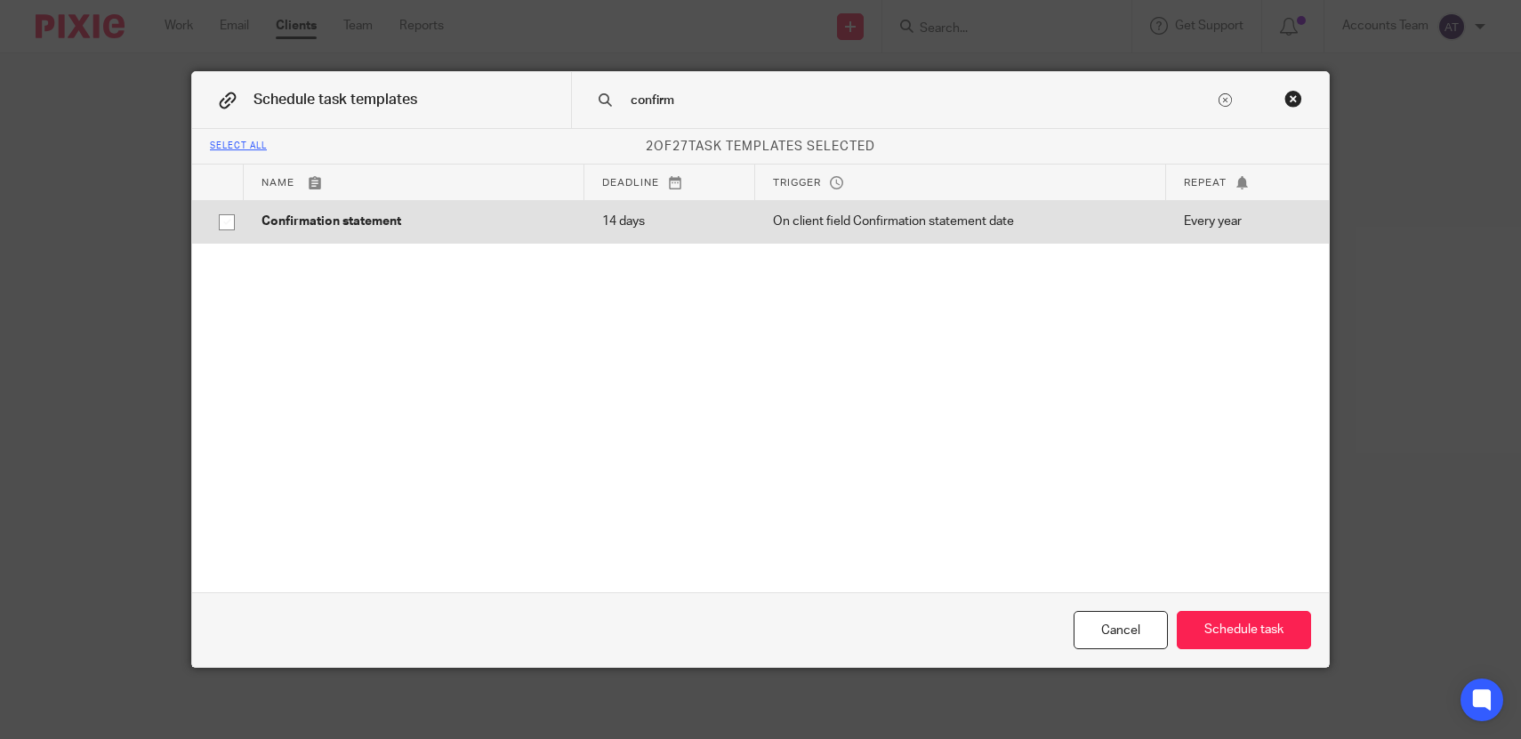
type input "confirm"
click at [715, 219] on p "14 days" at bounding box center [669, 222] width 135 height 18
checkbox input "true"
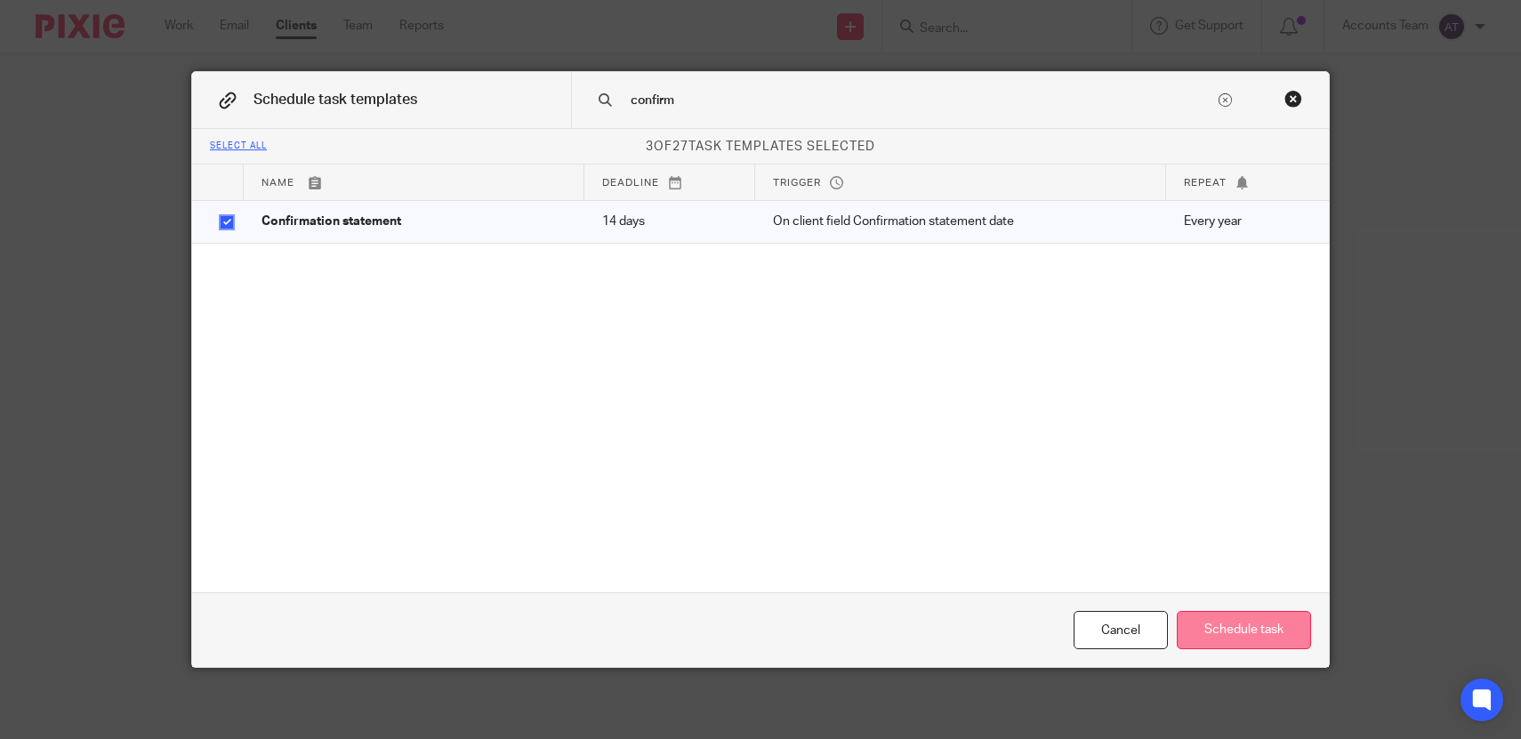
click at [1267, 632] on button "Schedule task" at bounding box center [1244, 630] width 134 height 38
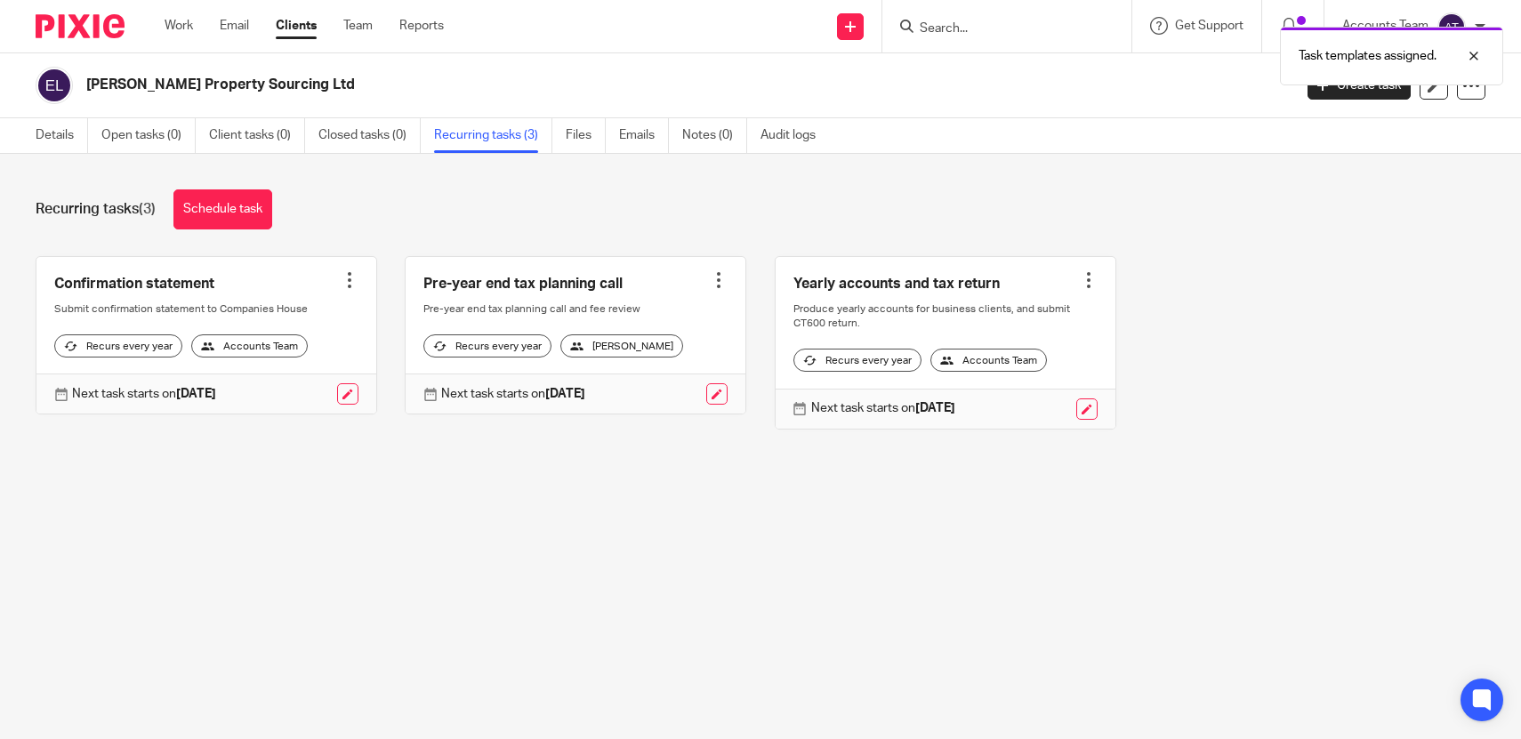
click at [927, 593] on main "Eaton Property Sourcing Ltd Create task Update from Companies House Export data…" at bounding box center [760, 369] width 1521 height 739
click at [250, 208] on link "Schedule task" at bounding box center [222, 209] width 99 height 40
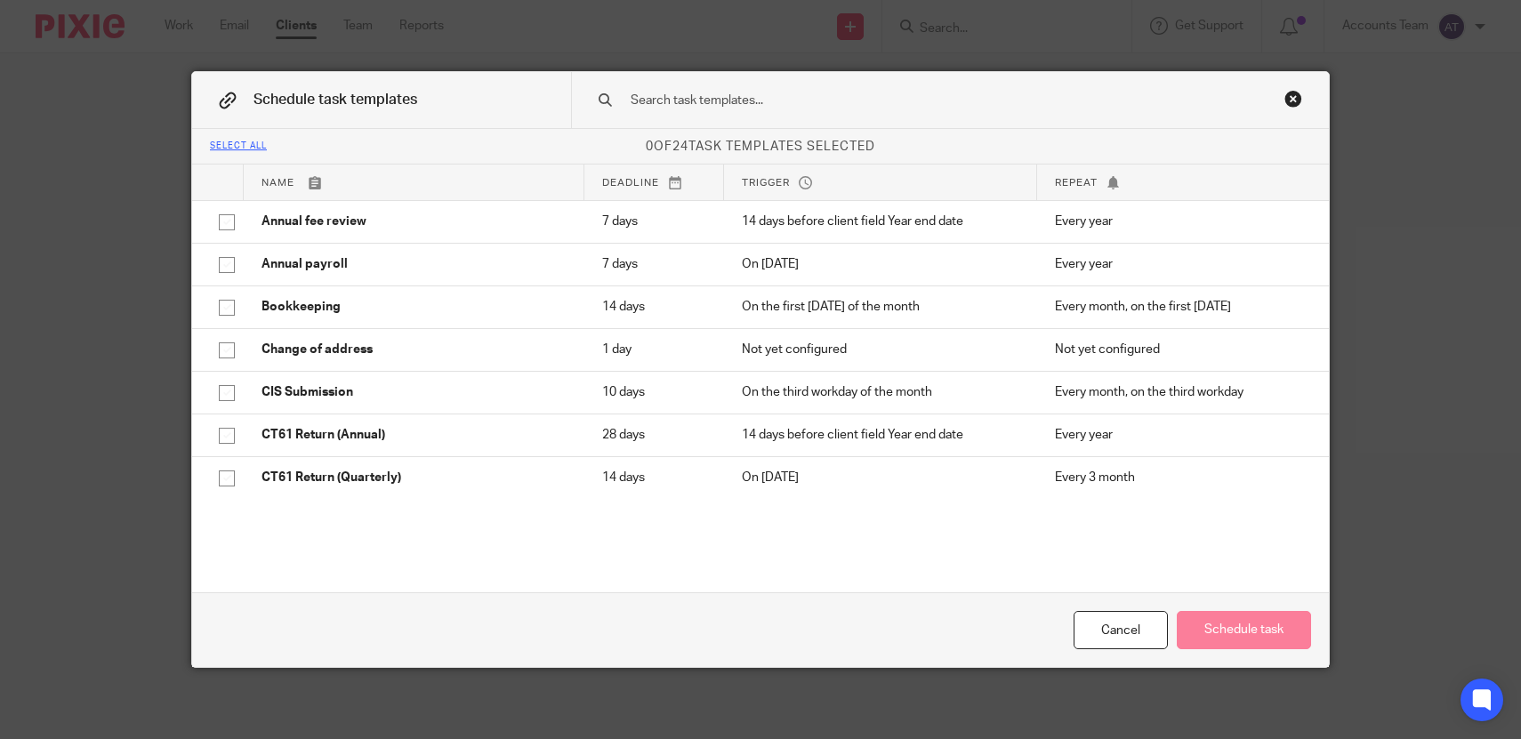
type input "n"
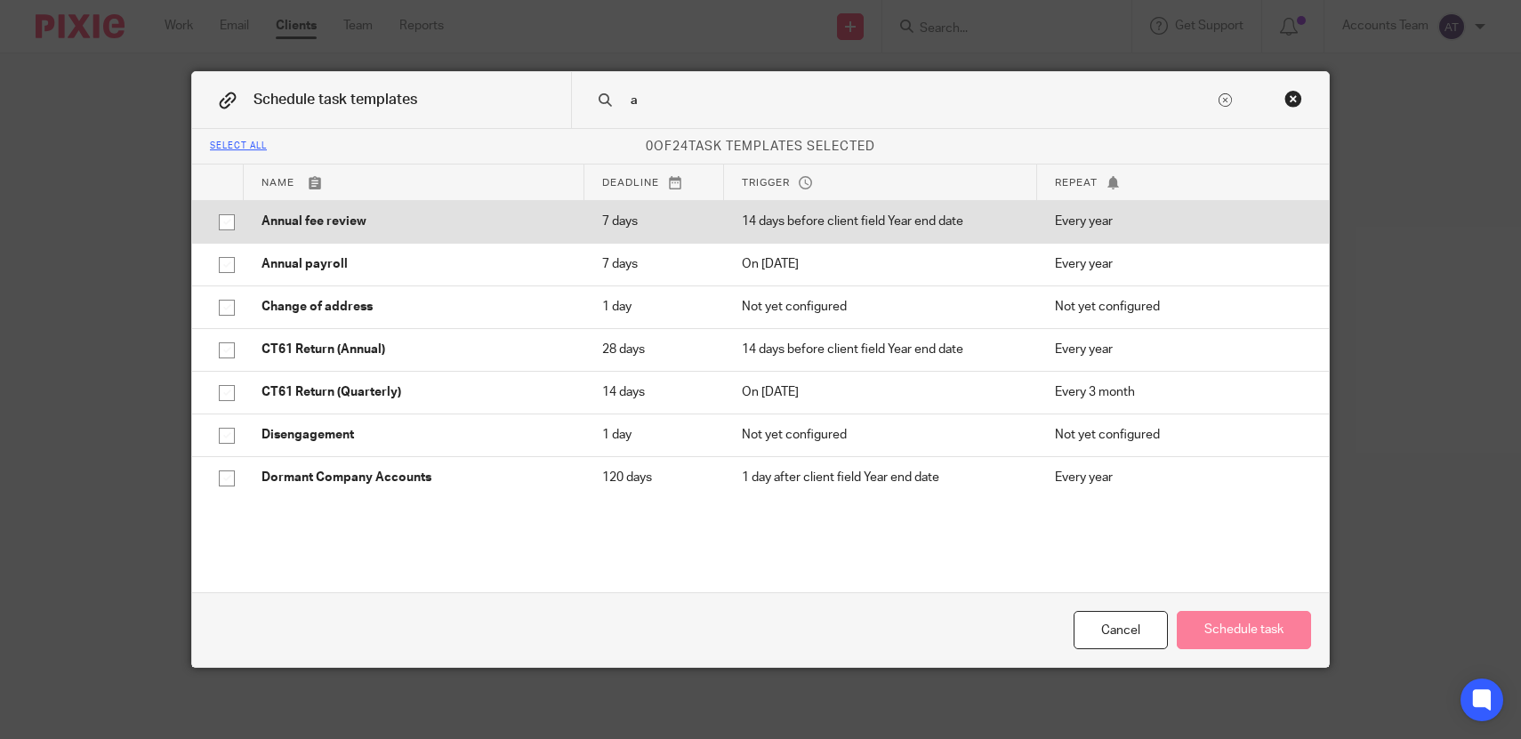
type input "a"
click at [626, 208] on td "7 days" at bounding box center [654, 221] width 140 height 43
checkbox input "true"
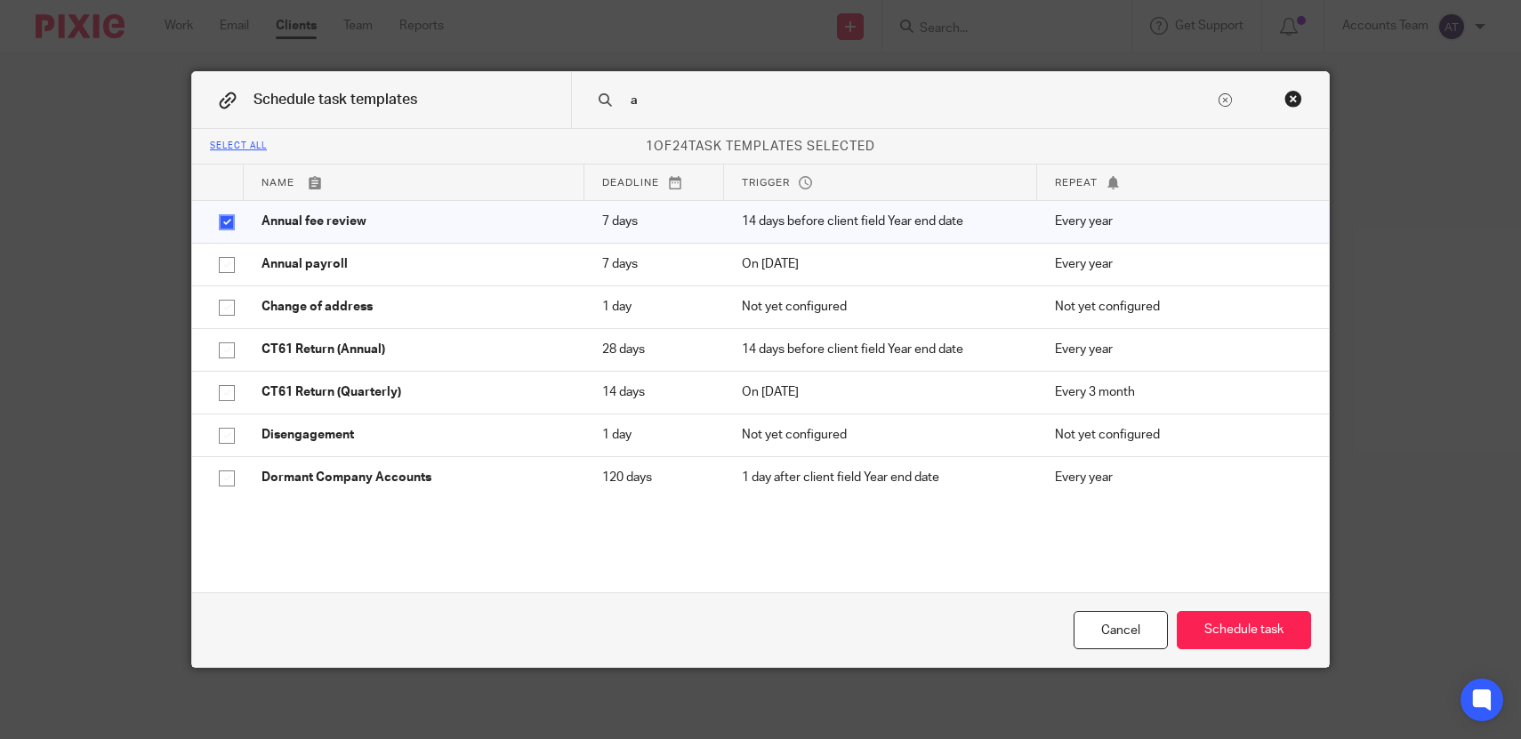
click at [658, 102] on input "a" at bounding box center [922, 101] width 586 height 20
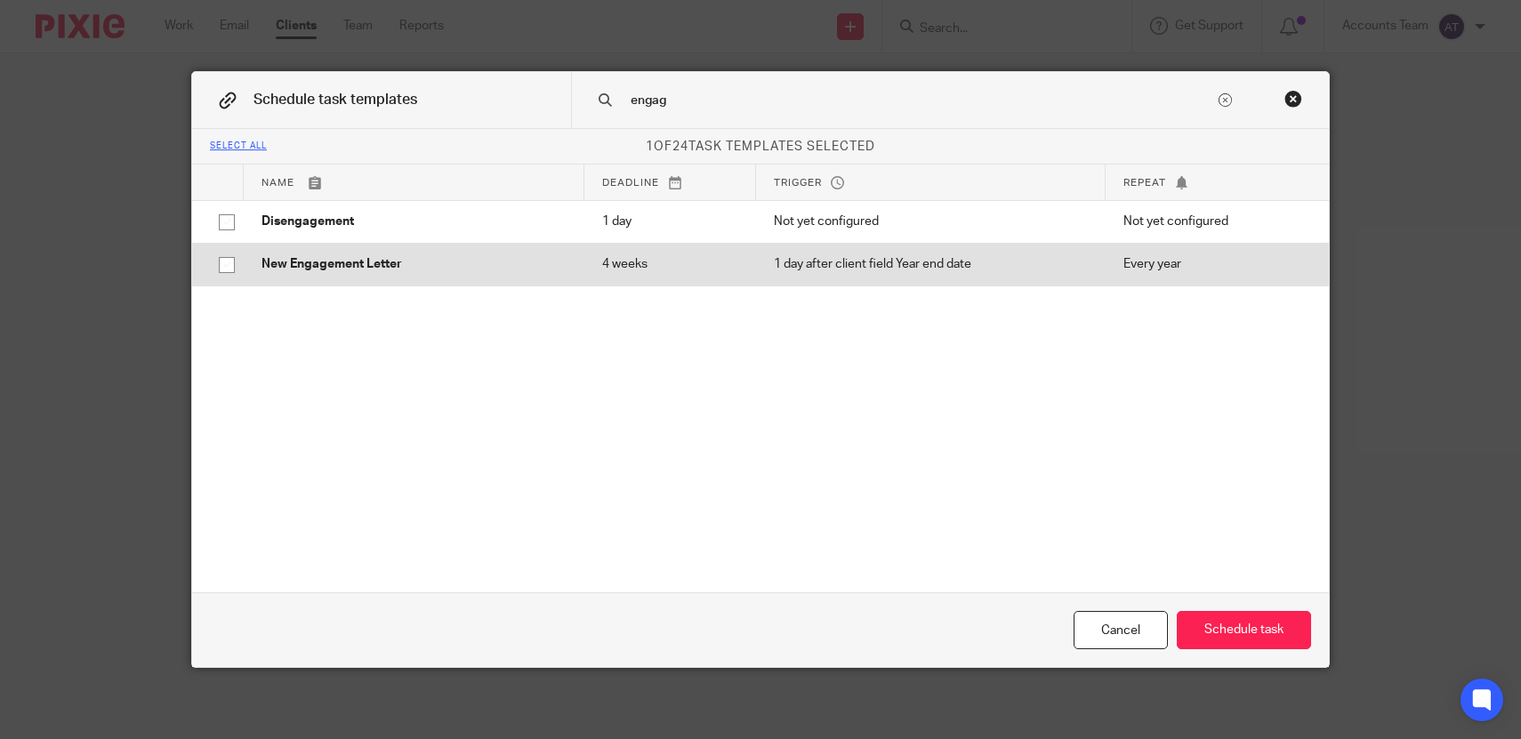
type input "engag"
click at [598, 254] on td "4 weeks" at bounding box center [670, 264] width 172 height 43
checkbox input "true"
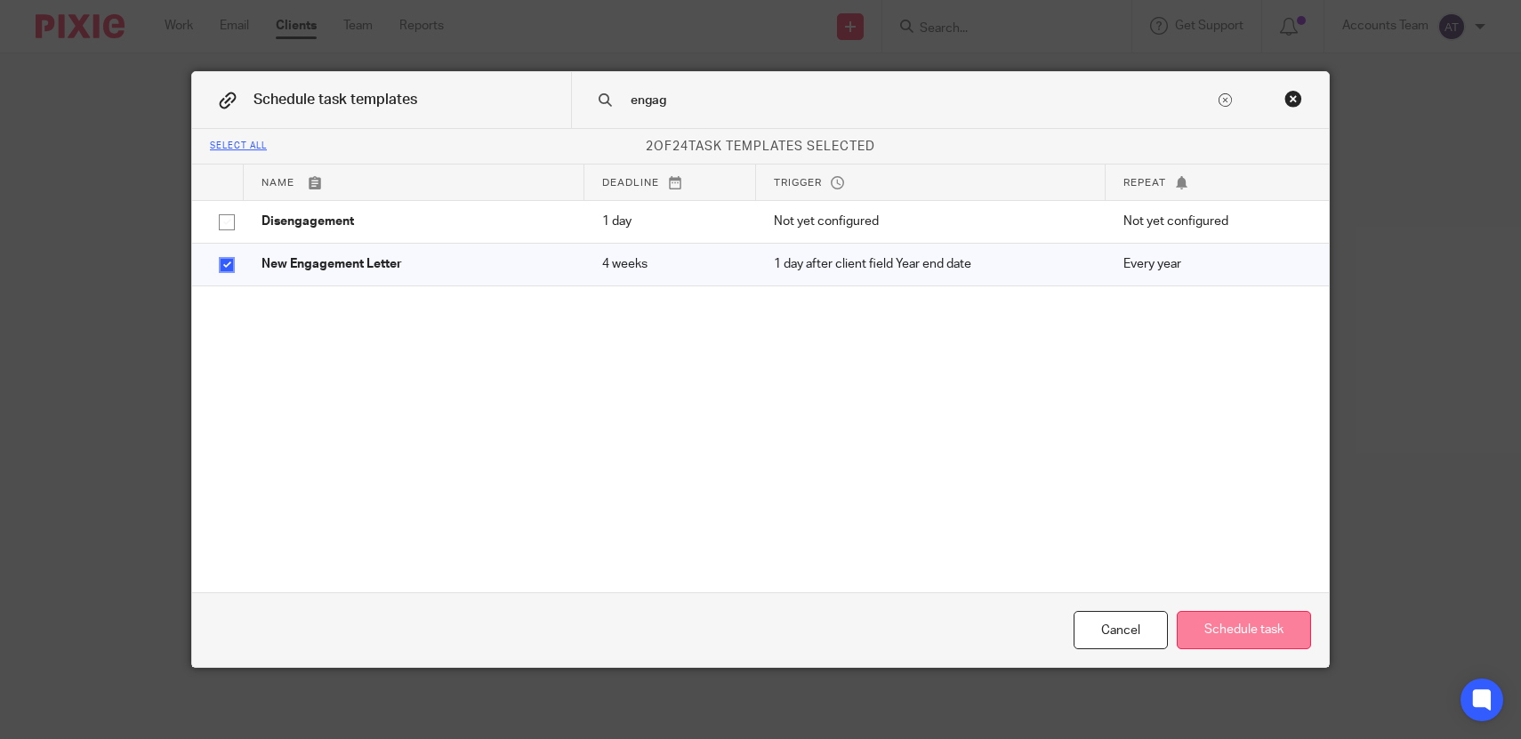
click at [1286, 622] on button "Schedule task" at bounding box center [1244, 630] width 134 height 38
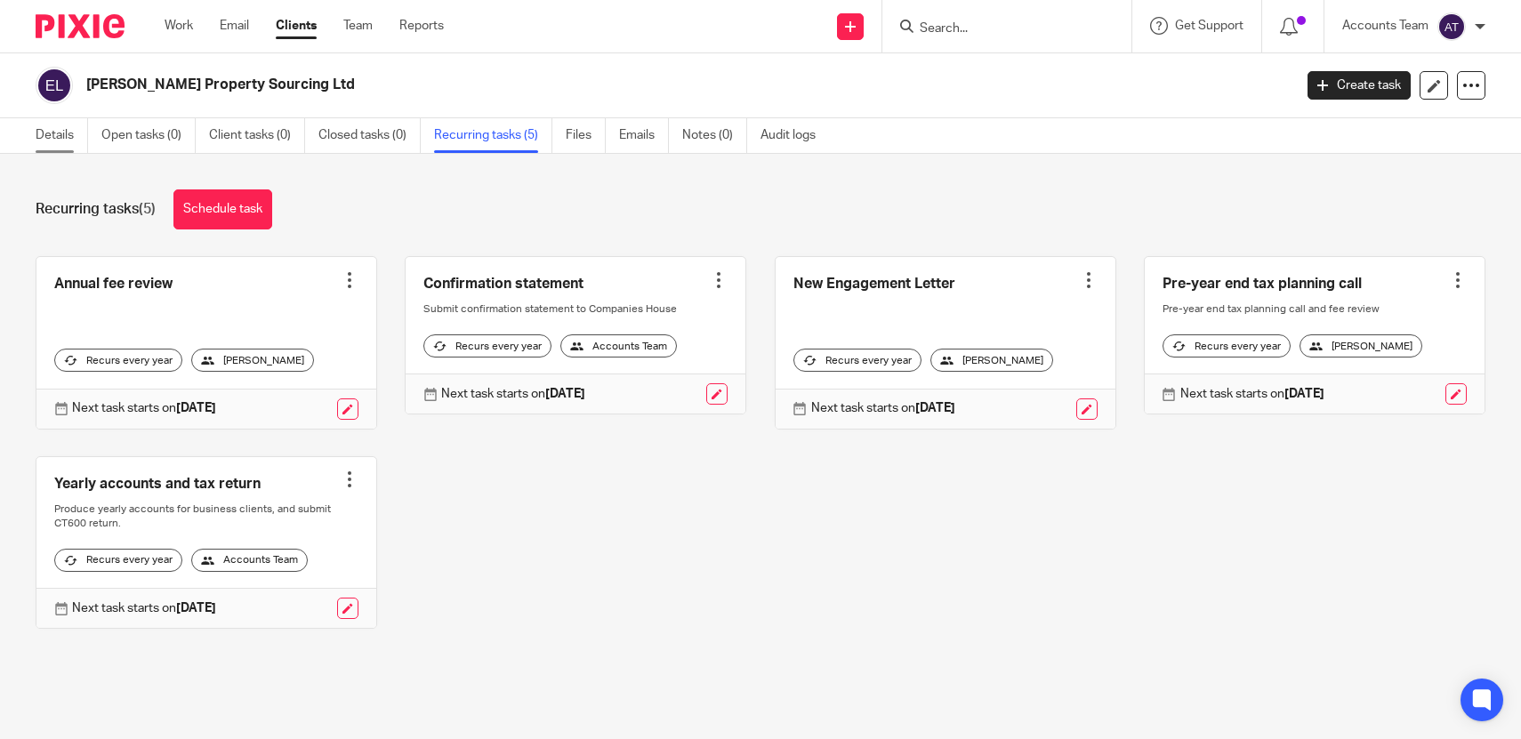
click at [54, 133] on link "Details" at bounding box center [62, 135] width 52 height 35
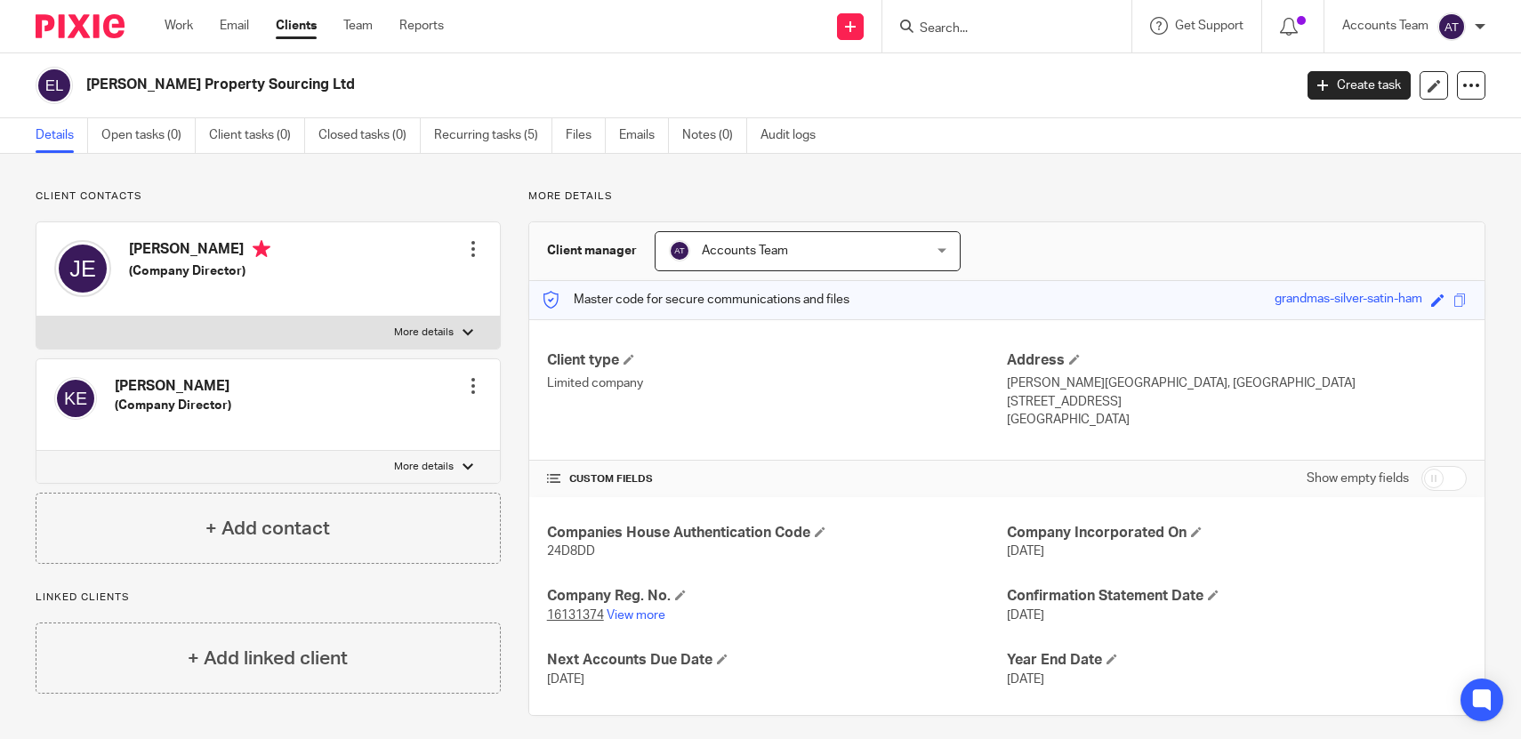
click at [232, 86] on h2 "[PERSON_NAME] Property Sourcing Ltd" at bounding box center [563, 85] width 955 height 19
copy main "Eaton Property Sourcing Ltd Create task Update from Companies House Export data…"
click at [472, 376] on div "Edit contact Create client from contact Export data Make primary CC in auto ema…" at bounding box center [473, 386] width 18 height 36
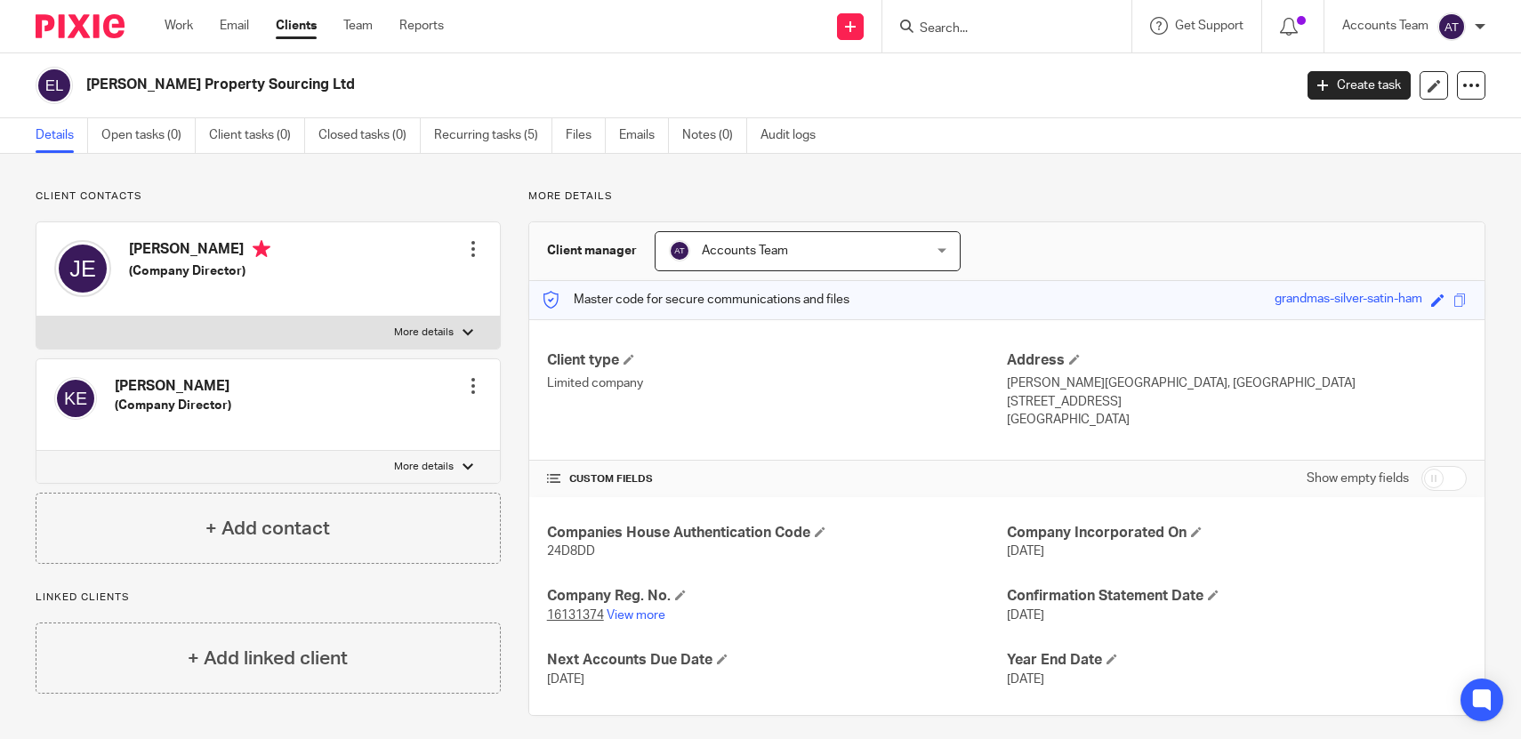
click at [475, 391] on div at bounding box center [473, 386] width 18 height 18
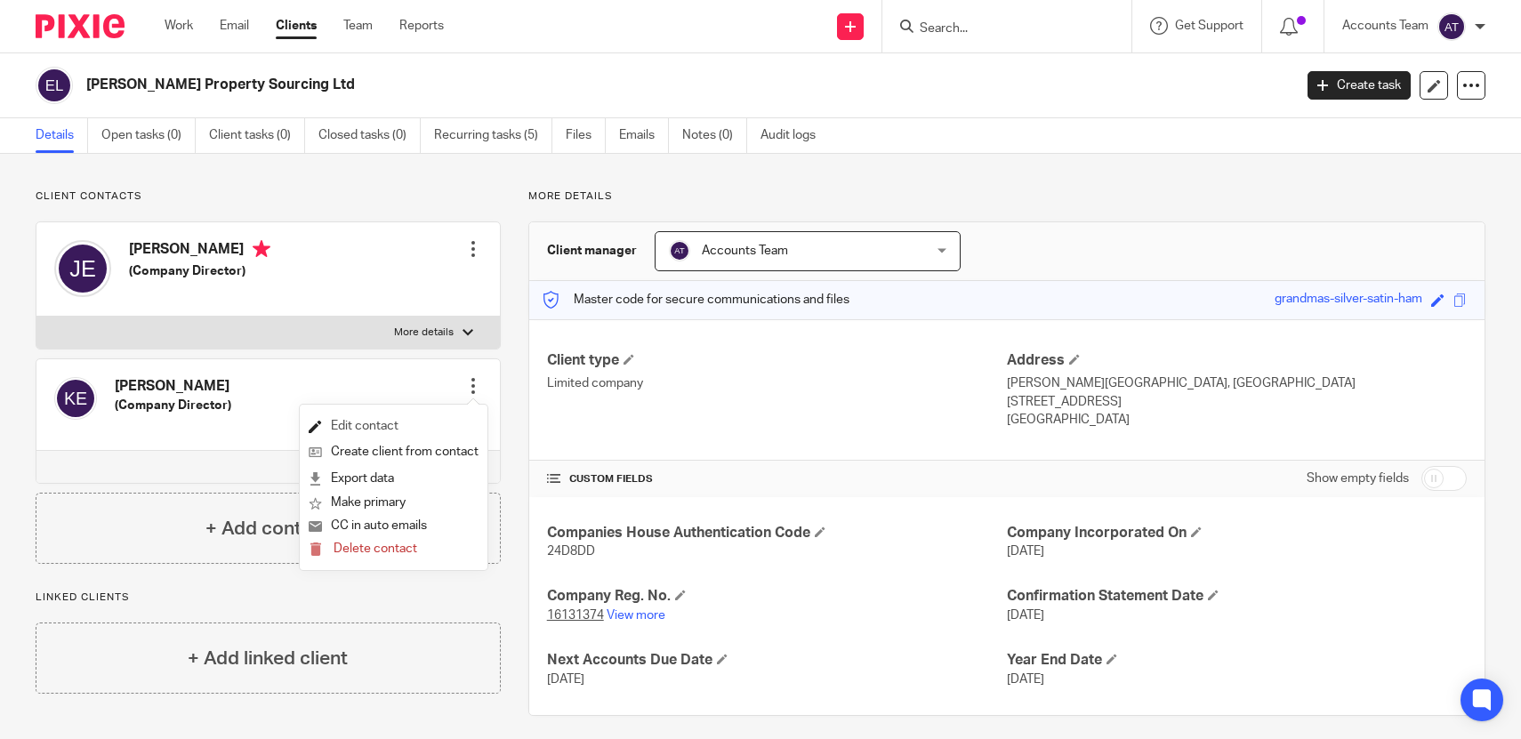
click at [375, 420] on link "Edit contact" at bounding box center [394, 427] width 170 height 26
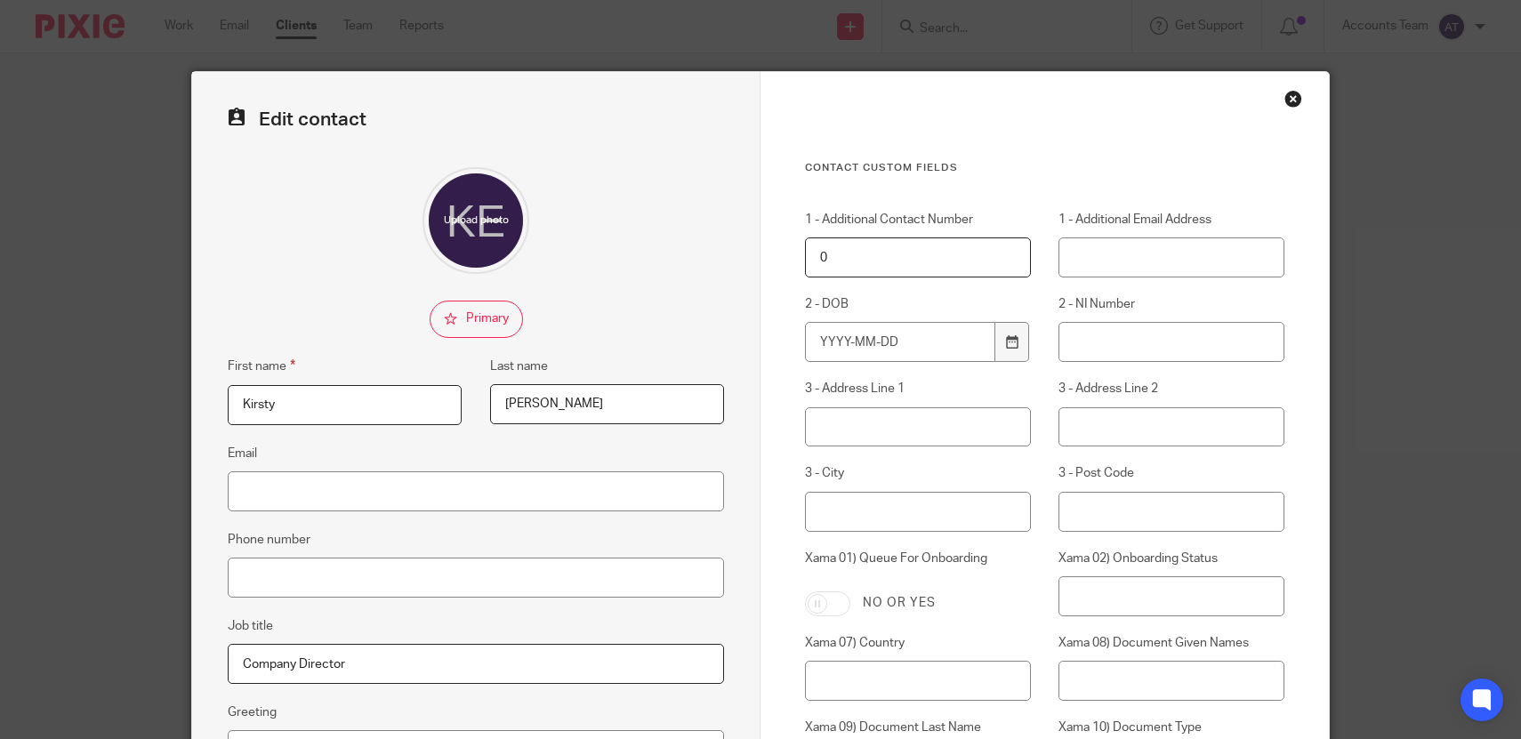
scroll to position [36, 0]
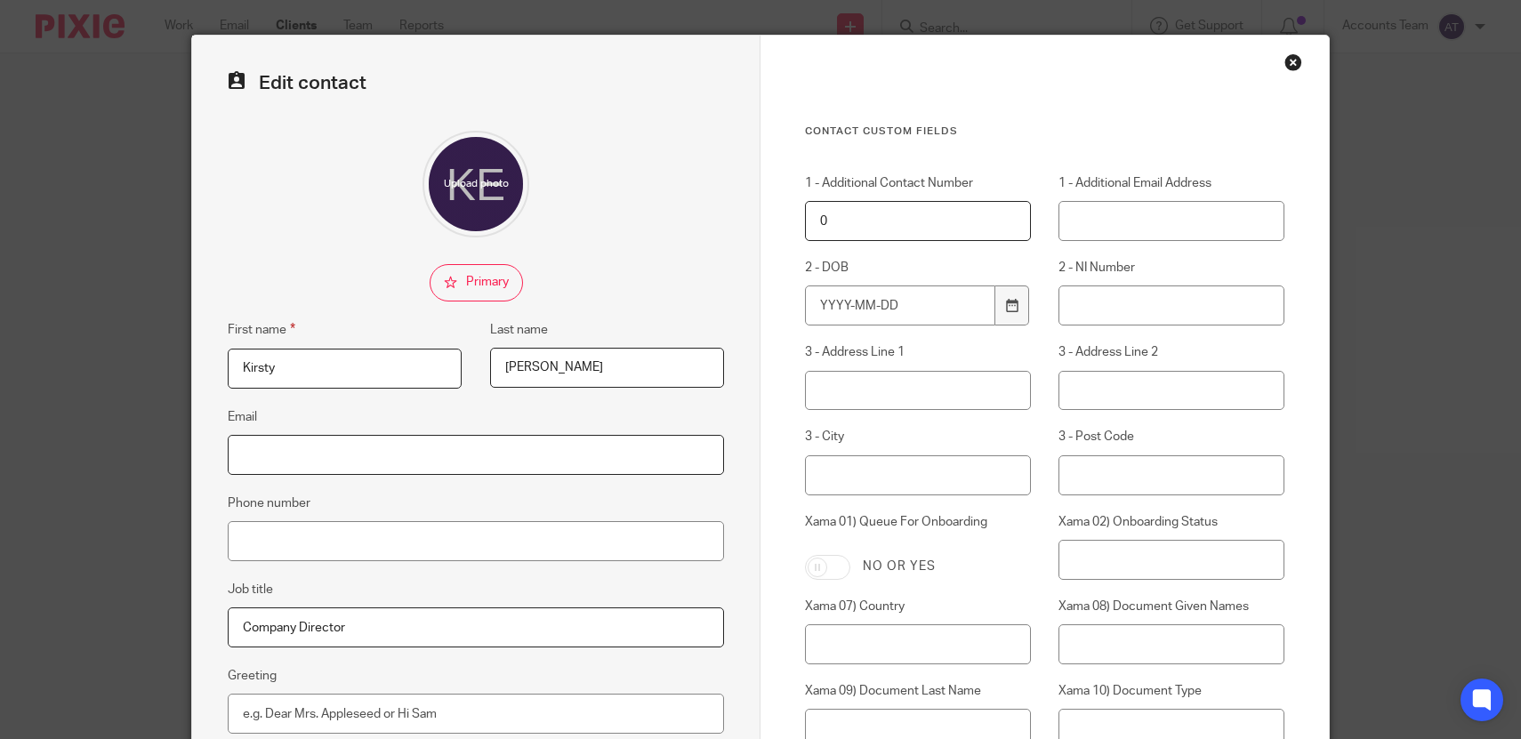
click at [382, 450] on input "Email" at bounding box center [476, 455] width 496 height 40
paste input "[EMAIL_ADDRESS][DOMAIN_NAME]"
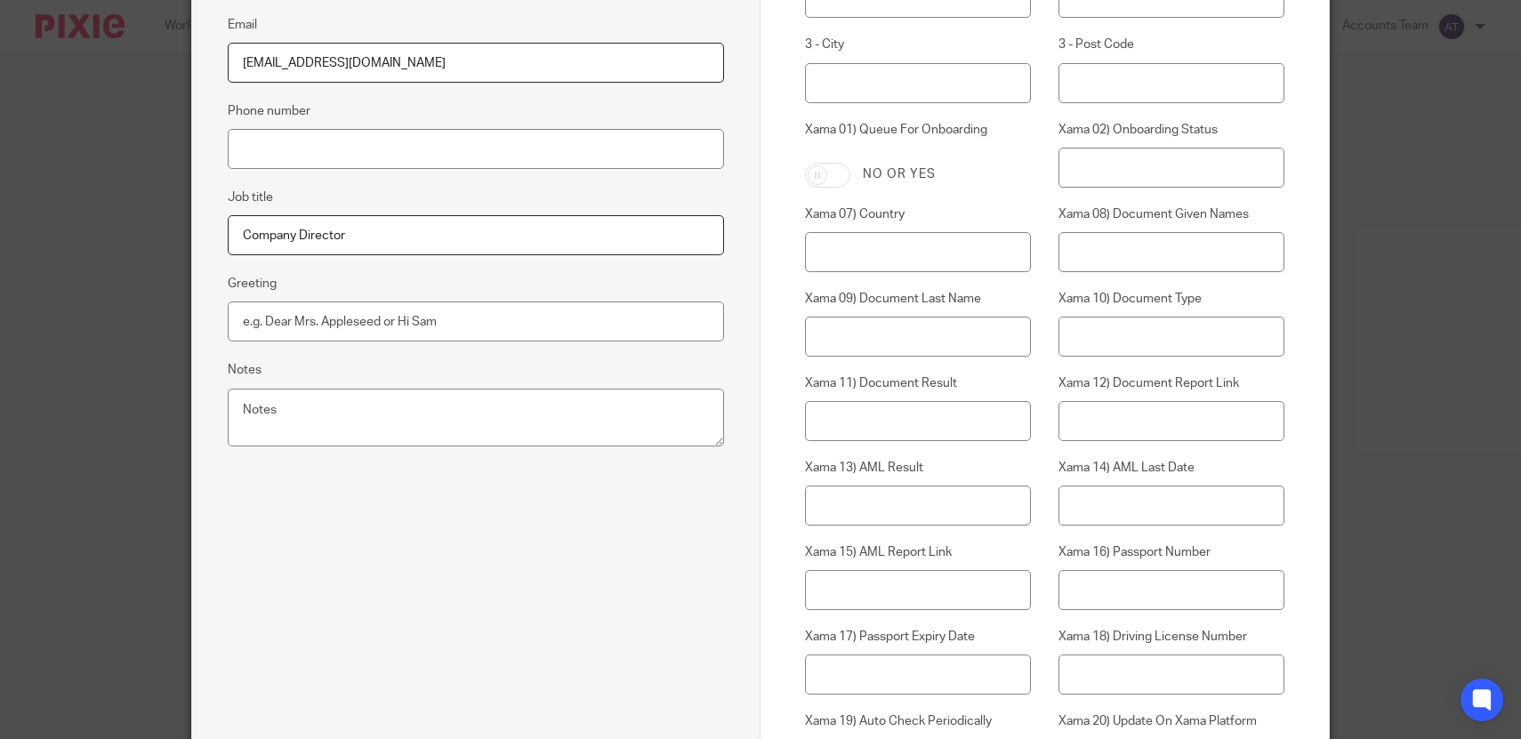
scroll to position [723, 0]
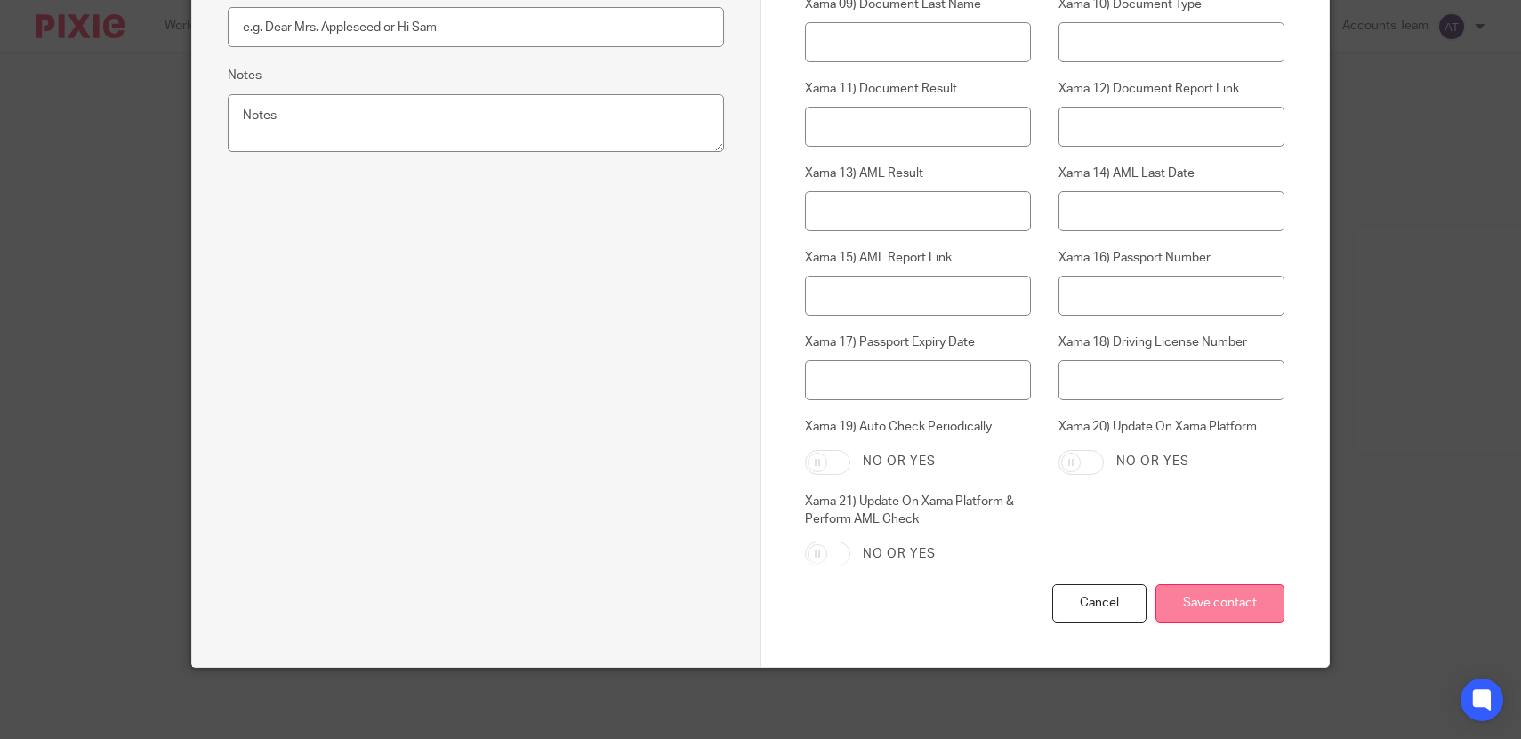
type input "[EMAIL_ADDRESS][DOMAIN_NAME]"
click at [1205, 608] on input "Save contact" at bounding box center [1220, 603] width 129 height 38
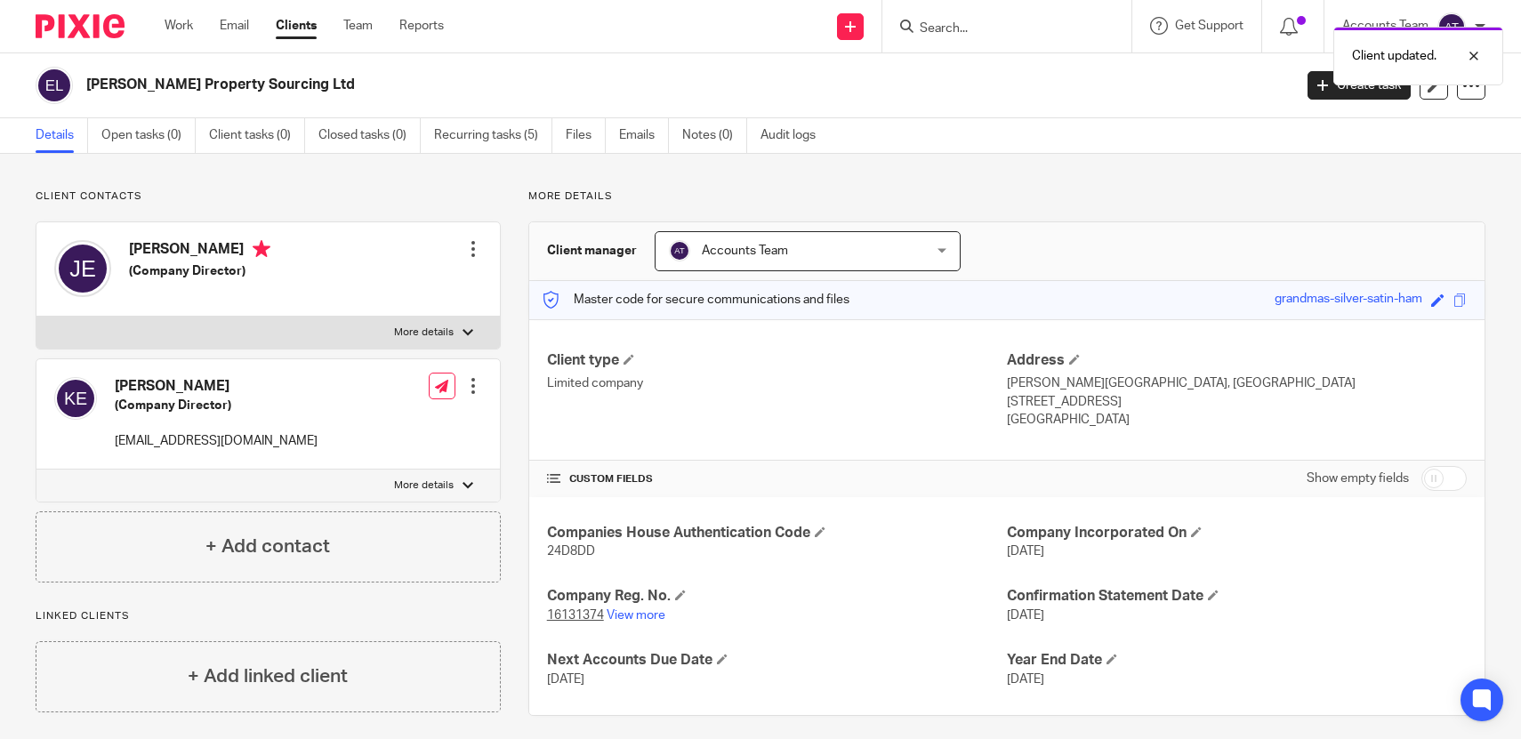
click at [471, 257] on div at bounding box center [473, 249] width 18 height 18
click at [409, 289] on link "Edit contact" at bounding box center [394, 289] width 170 height 26
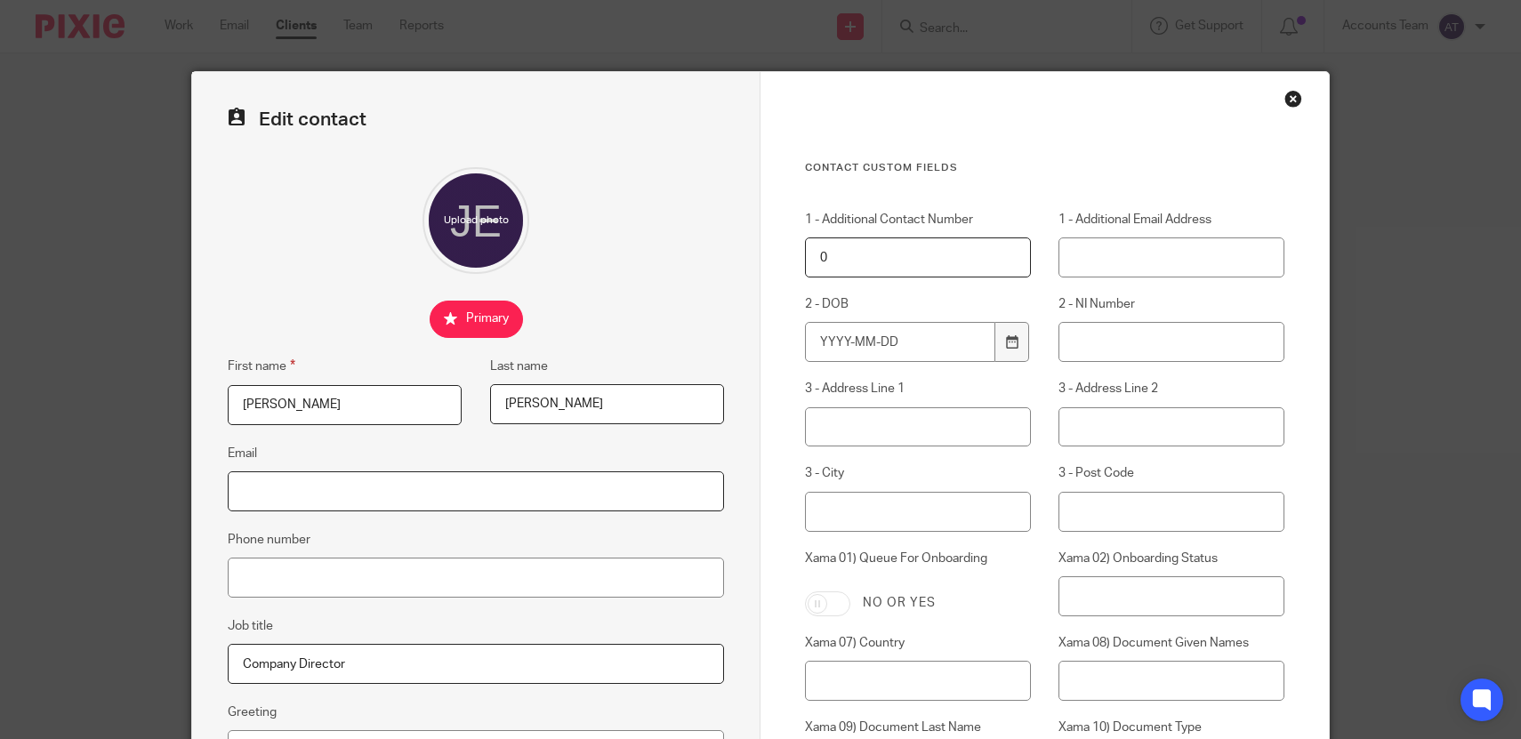
click at [441, 504] on input "Email" at bounding box center [476, 492] width 496 height 40
paste input "ames@eatonestatesuk.com"
click at [240, 494] on input "ames@eatonestatesuk.com" at bounding box center [476, 492] width 496 height 40
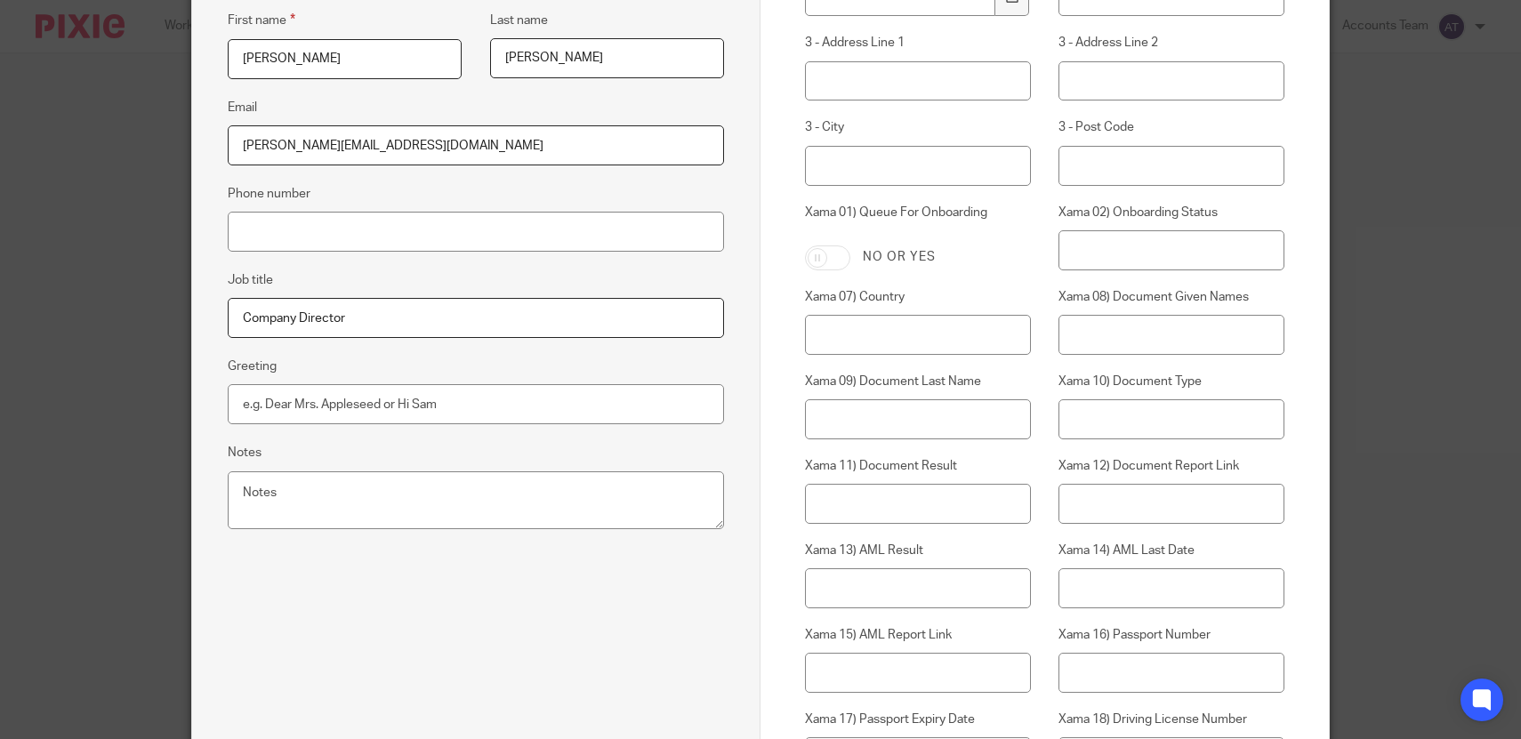
scroll to position [723, 0]
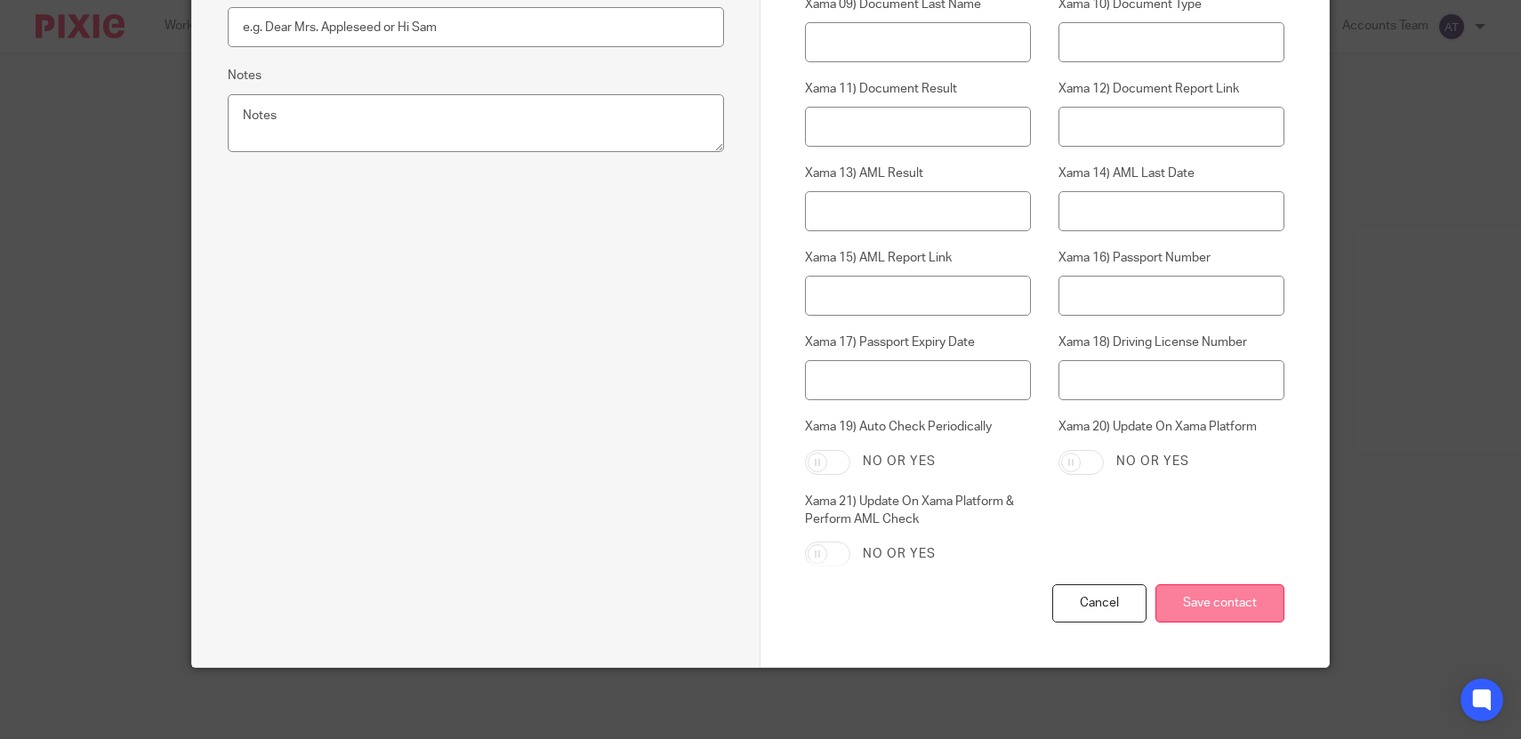
type input "[PERSON_NAME][EMAIL_ADDRESS][DOMAIN_NAME]"
click at [1255, 602] on input "Save contact" at bounding box center [1220, 603] width 129 height 38
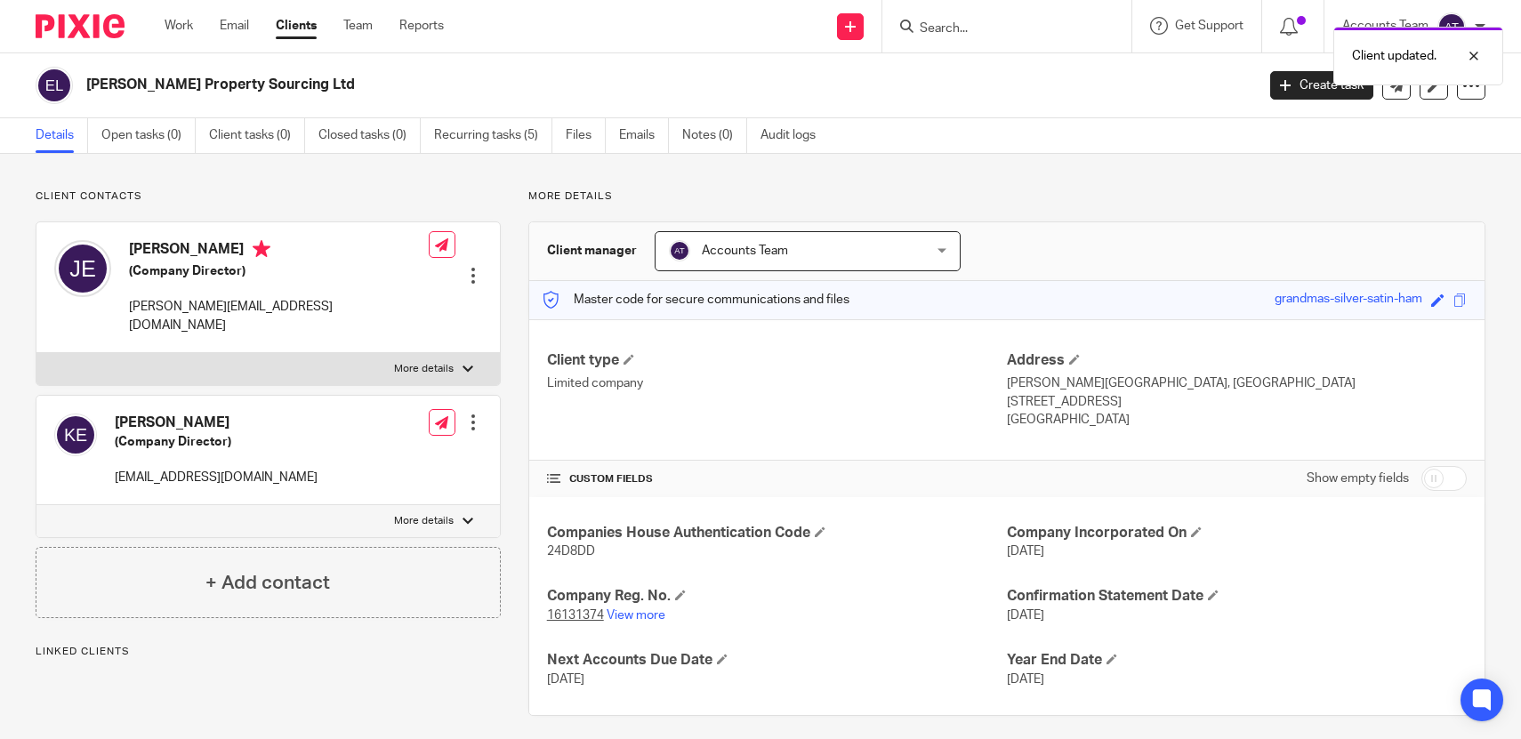
click at [470, 405] on div "Edit contact Create client from contact Export data Make primary CC in auto ema…" at bounding box center [473, 423] width 18 height 36
click at [472, 414] on div at bounding box center [473, 423] width 18 height 18
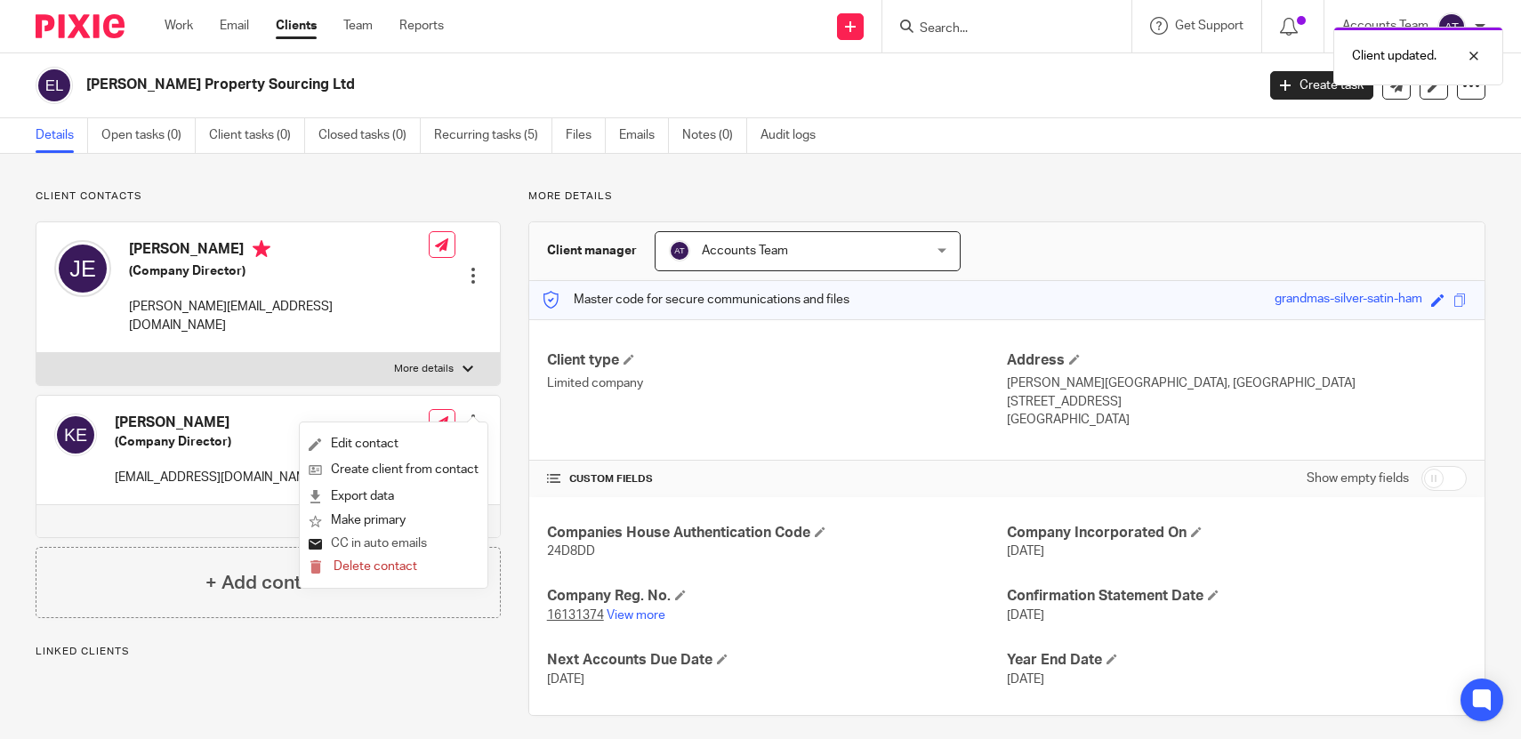
click at [383, 544] on button "CC in auto emails" at bounding box center [368, 544] width 118 height 23
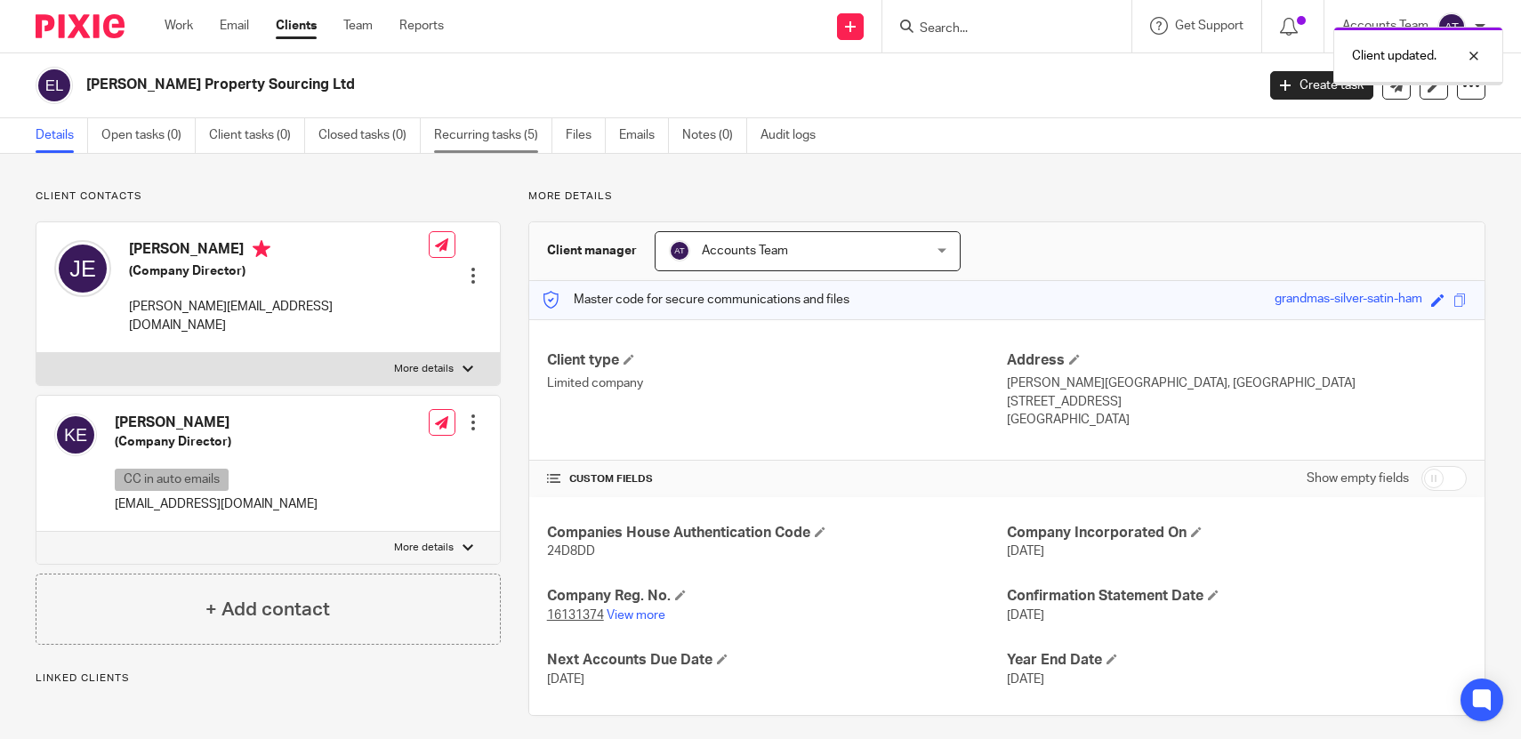
click at [514, 140] on link "Recurring tasks (5)" at bounding box center [493, 135] width 118 height 35
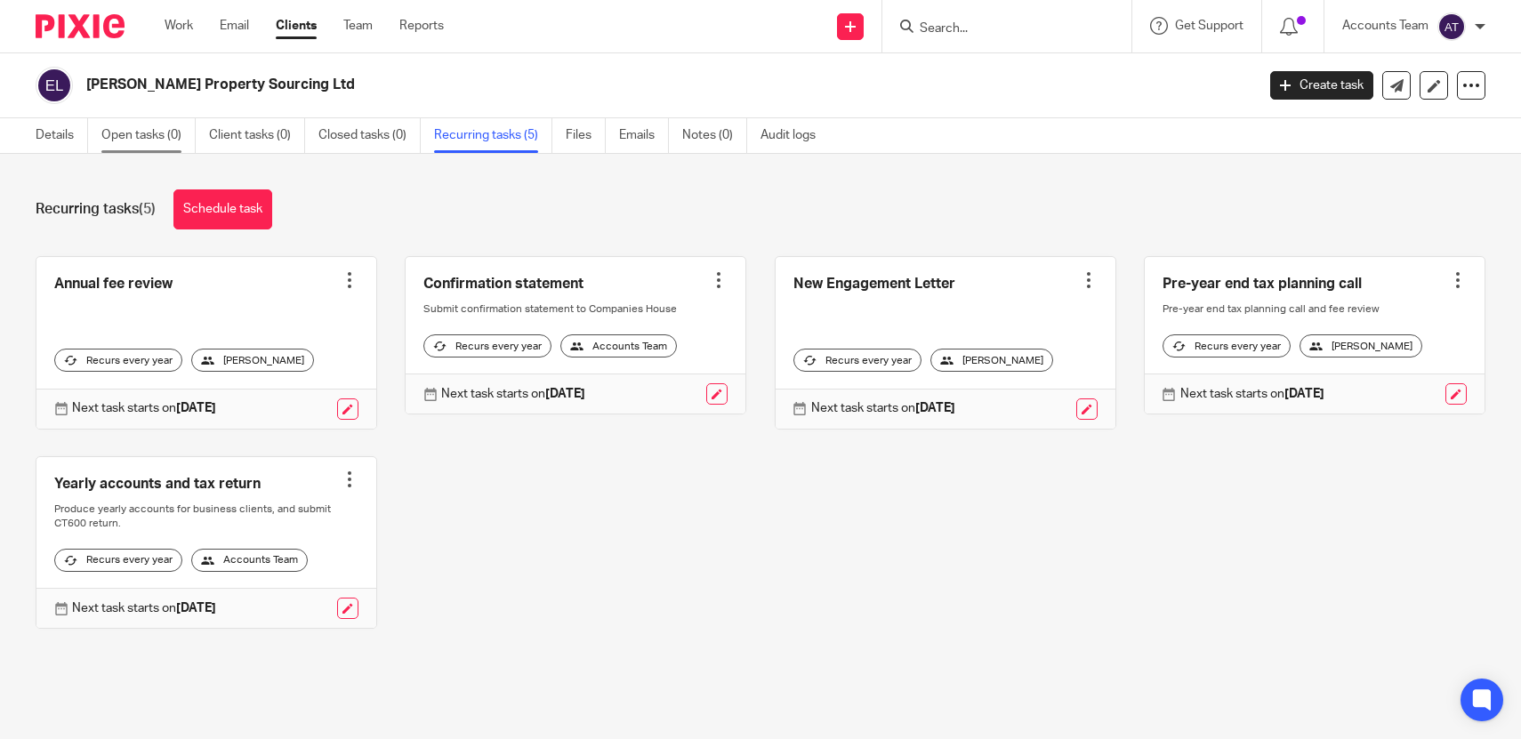
click at [121, 128] on link "Open tasks (0)" at bounding box center [148, 135] width 94 height 35
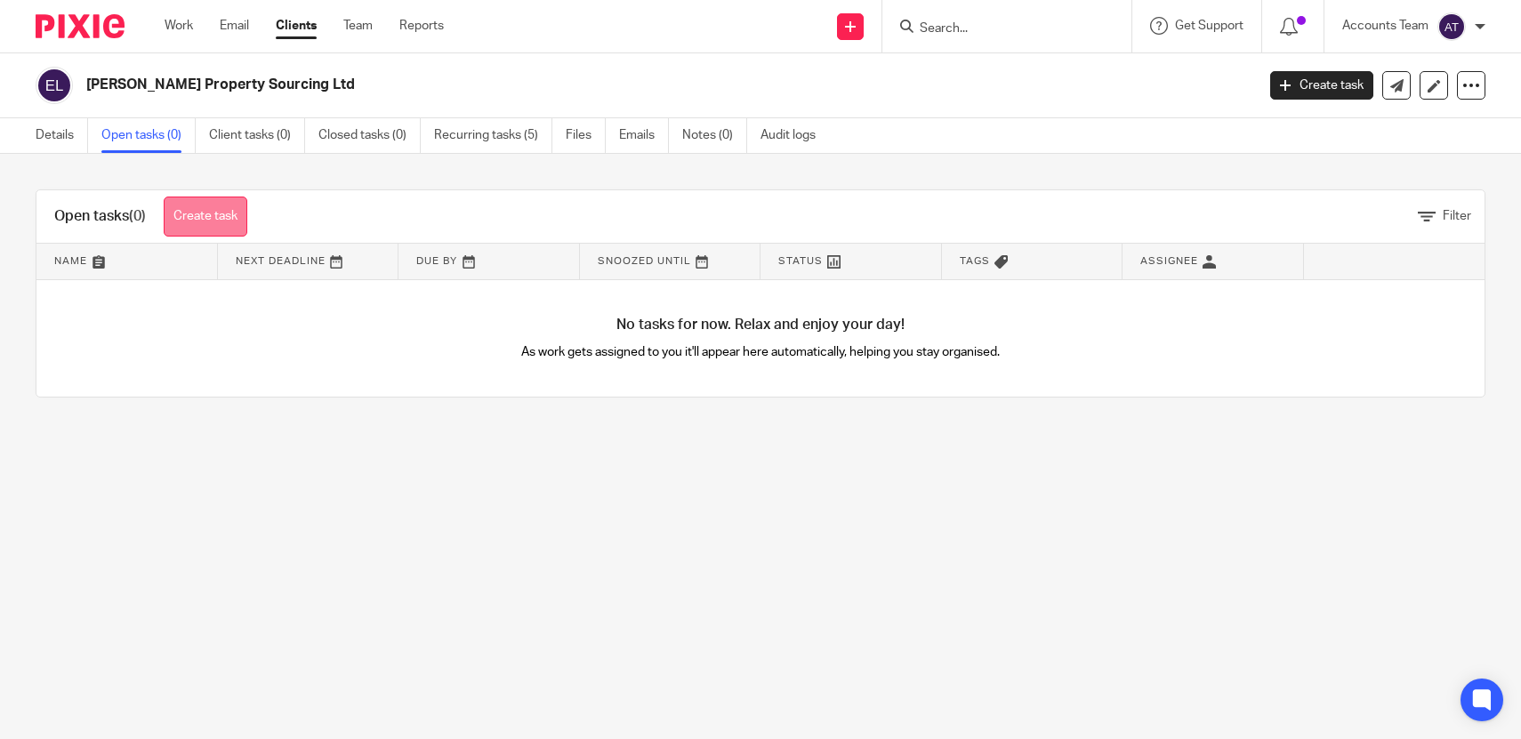
click at [246, 206] on link "Create task" at bounding box center [206, 217] width 84 height 40
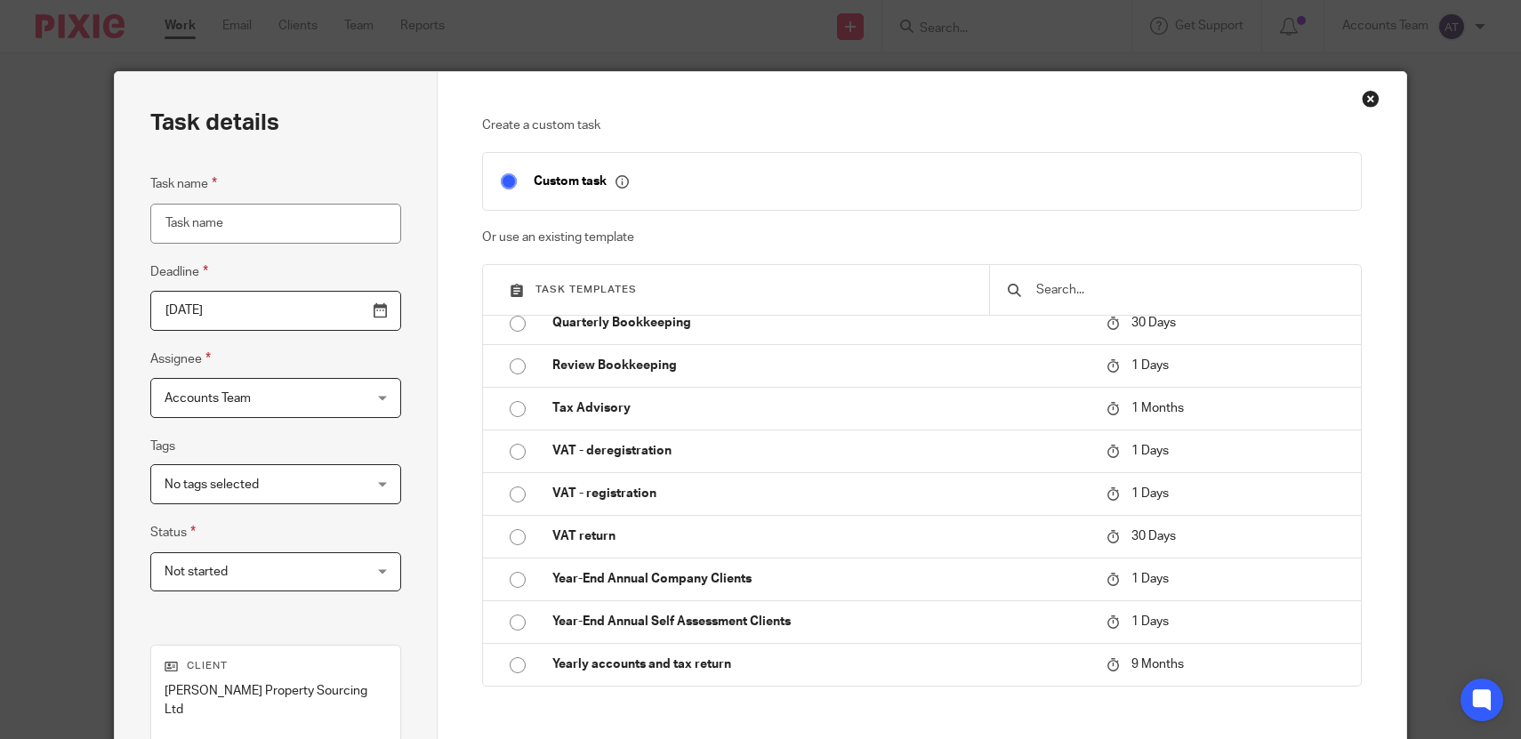
scroll to position [171, 0]
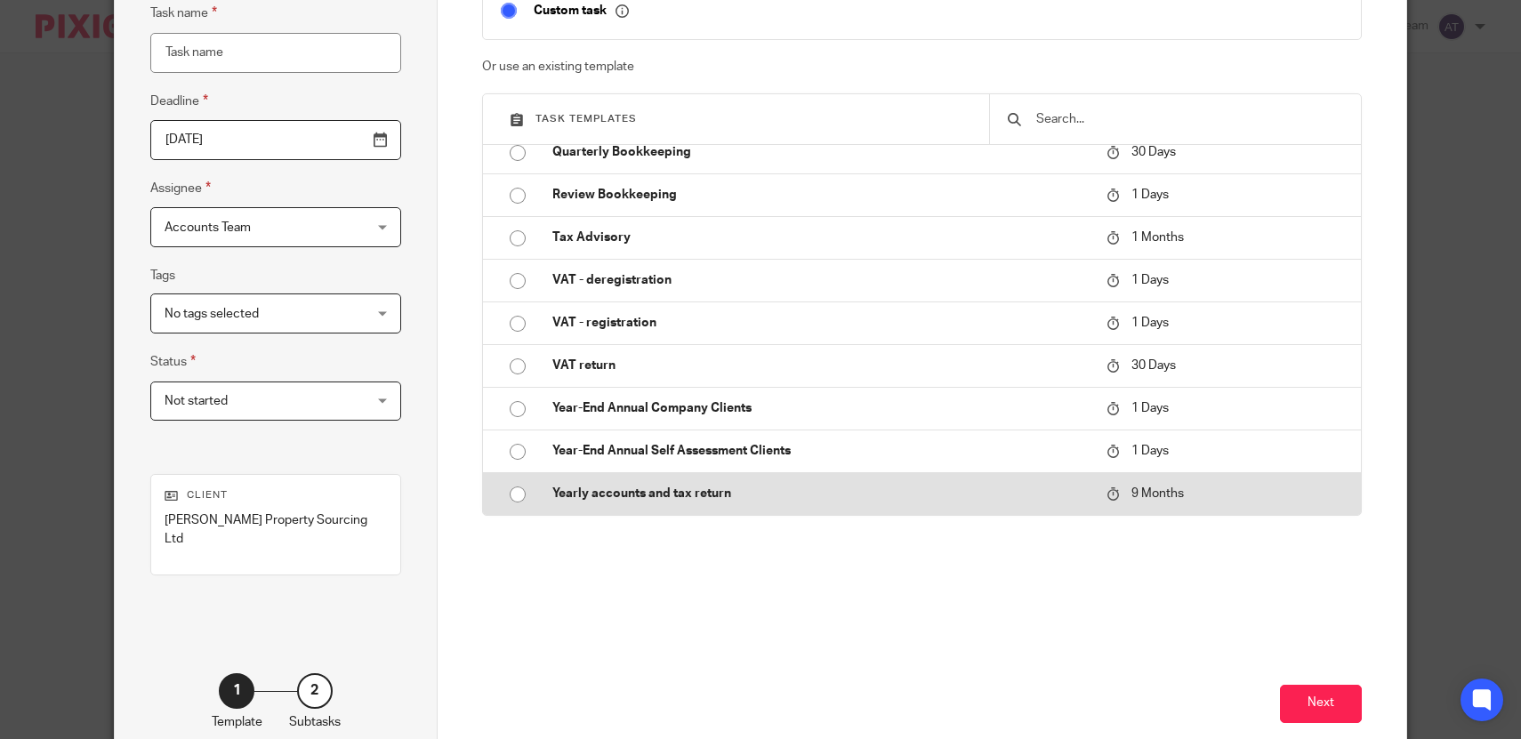
click at [643, 491] on p "Yearly accounts and tax return" at bounding box center [820, 494] width 536 height 18
type input "2026-06-26"
type input "Yearly accounts and tax return"
checkbox input "false"
radio input "true"
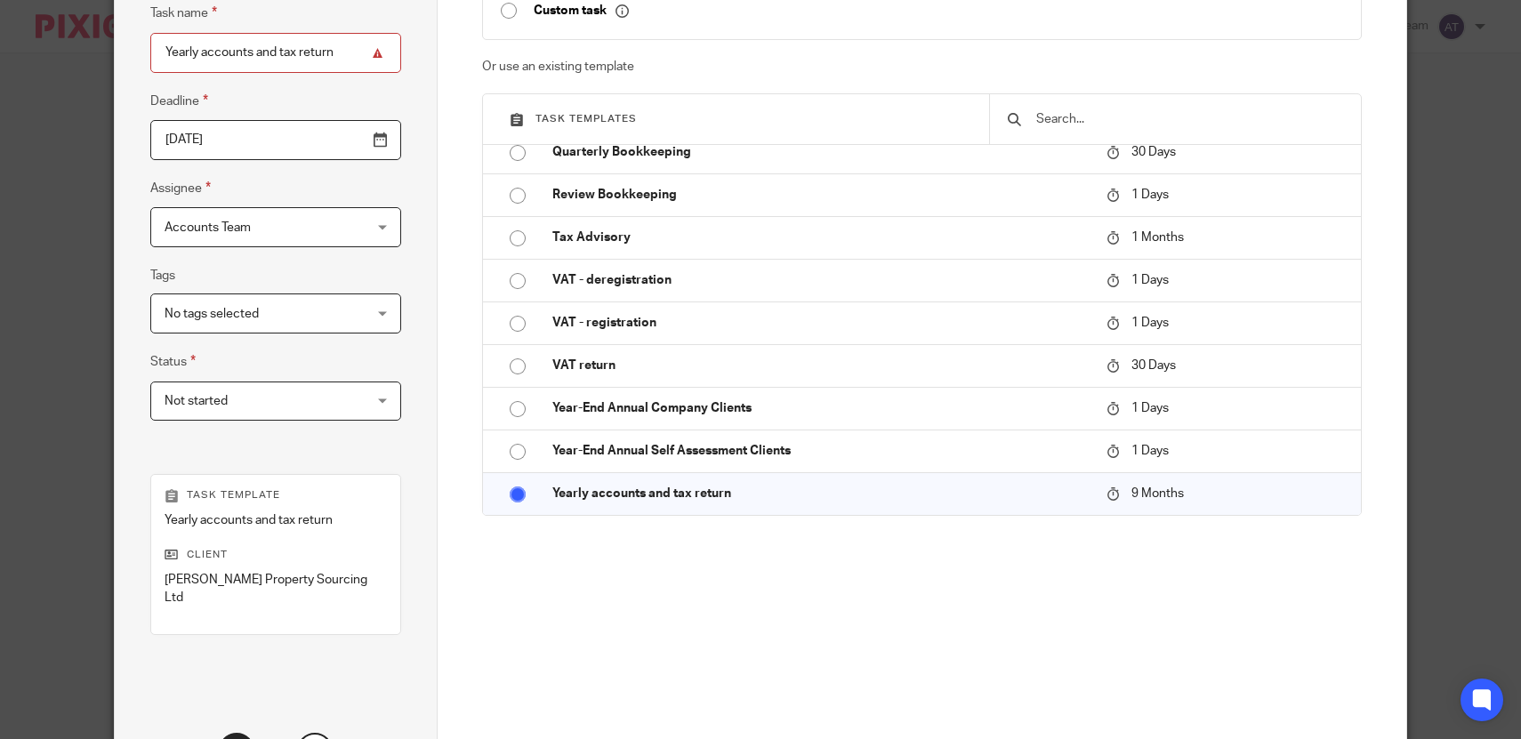
click at [258, 142] on input "2026-06-26" at bounding box center [275, 140] width 251 height 40
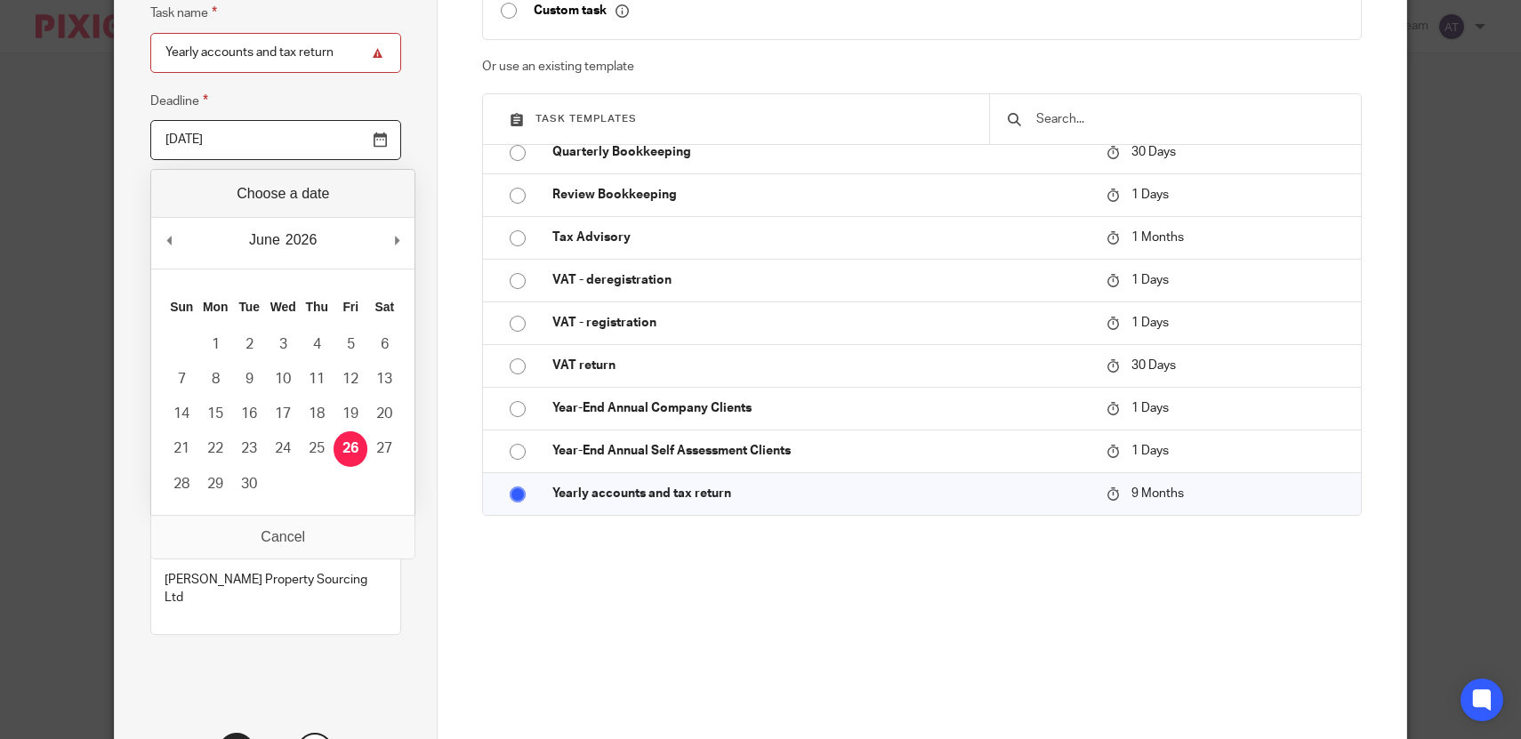
click at [440, 73] on div "Create a custom task Custom task Or use an existing template Task templates Ann…" at bounding box center [922, 363] width 969 height 925
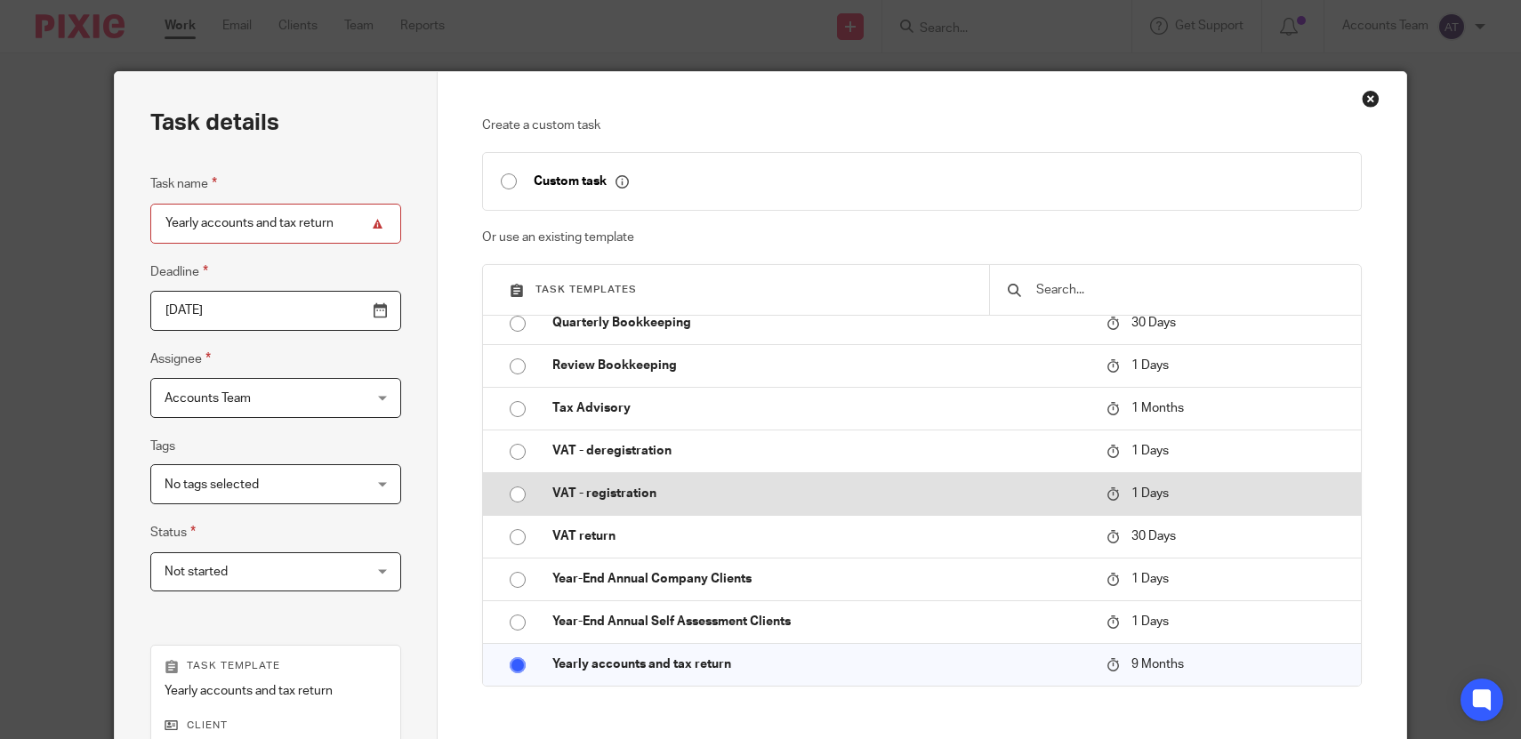
scroll to position [314, 0]
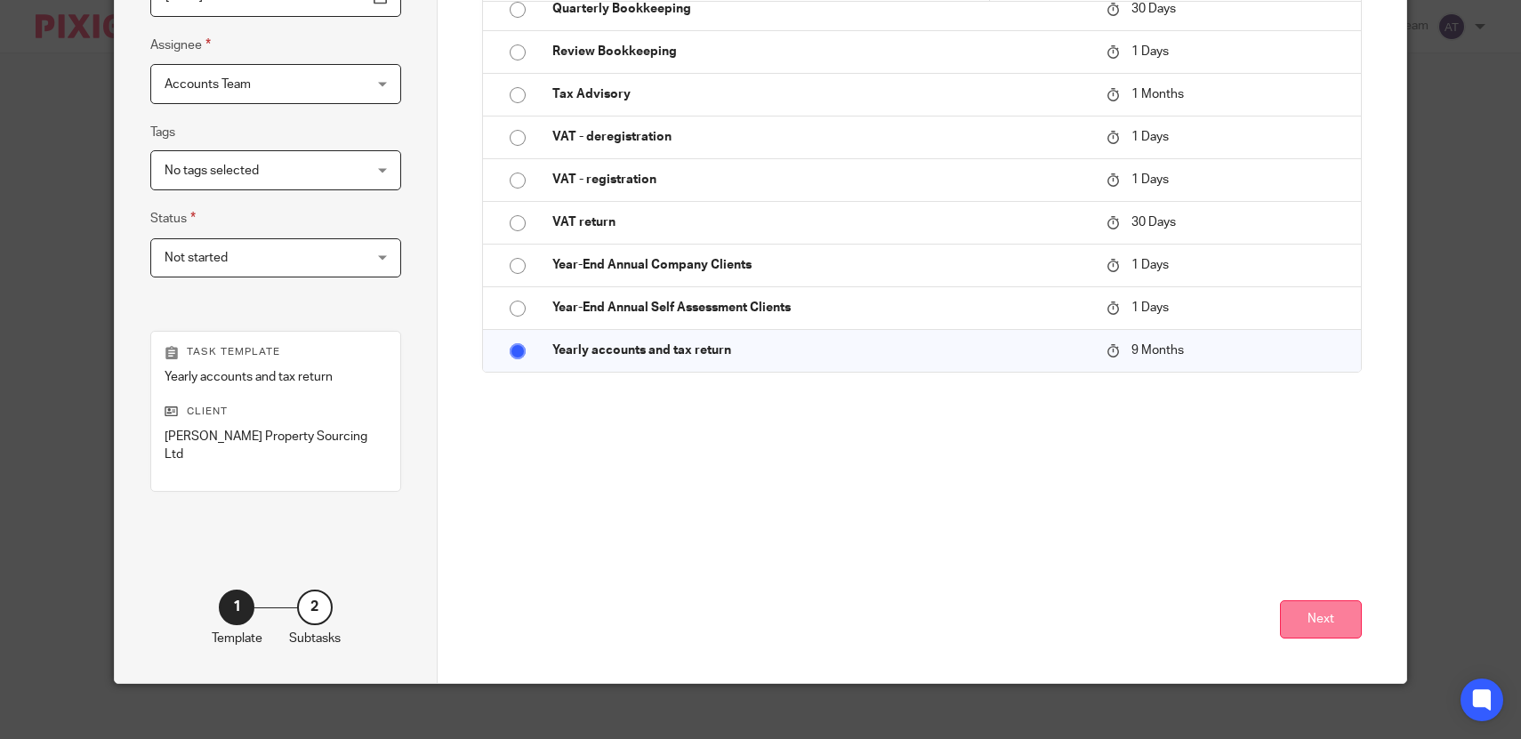
click at [1329, 604] on button "Next" at bounding box center [1321, 620] width 82 height 38
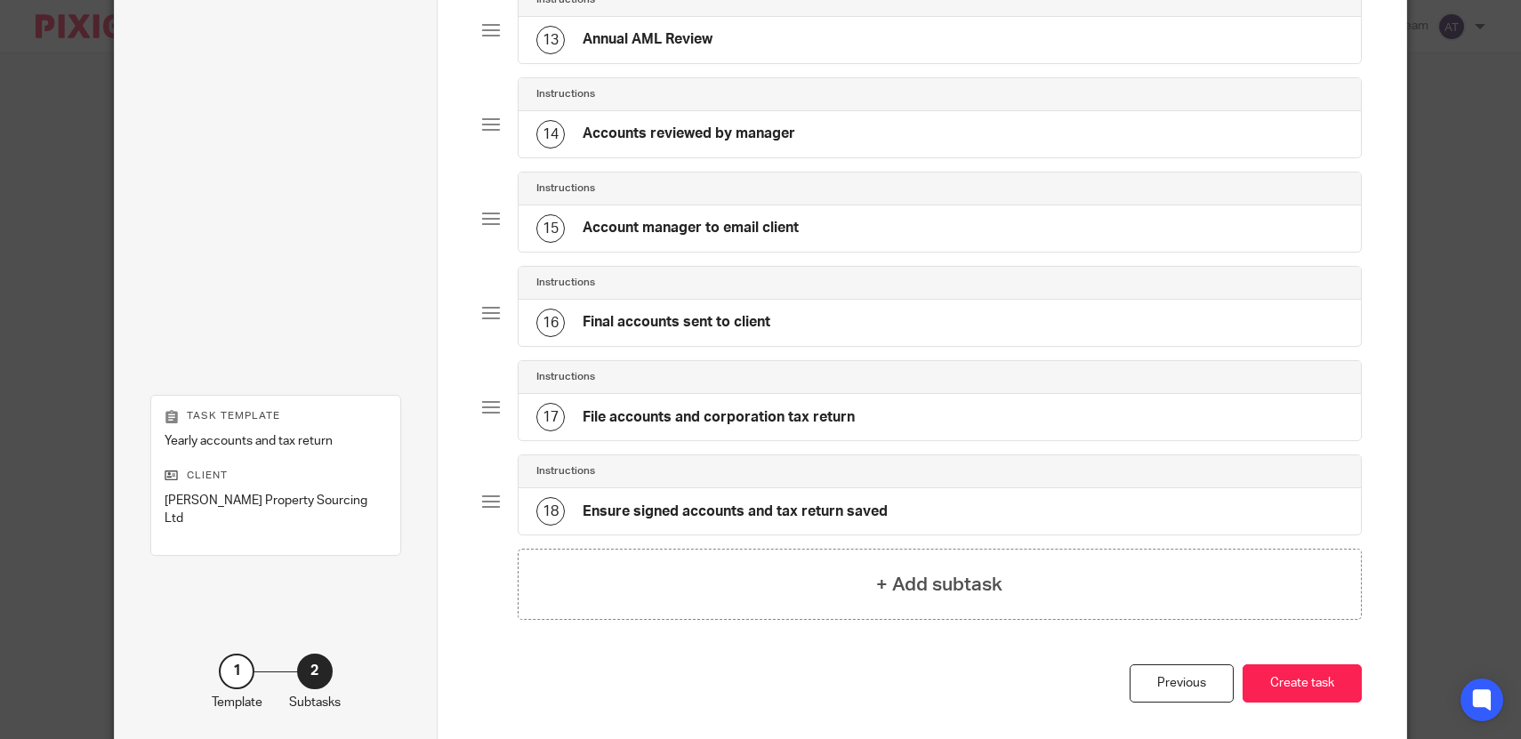
scroll to position [1323, 0]
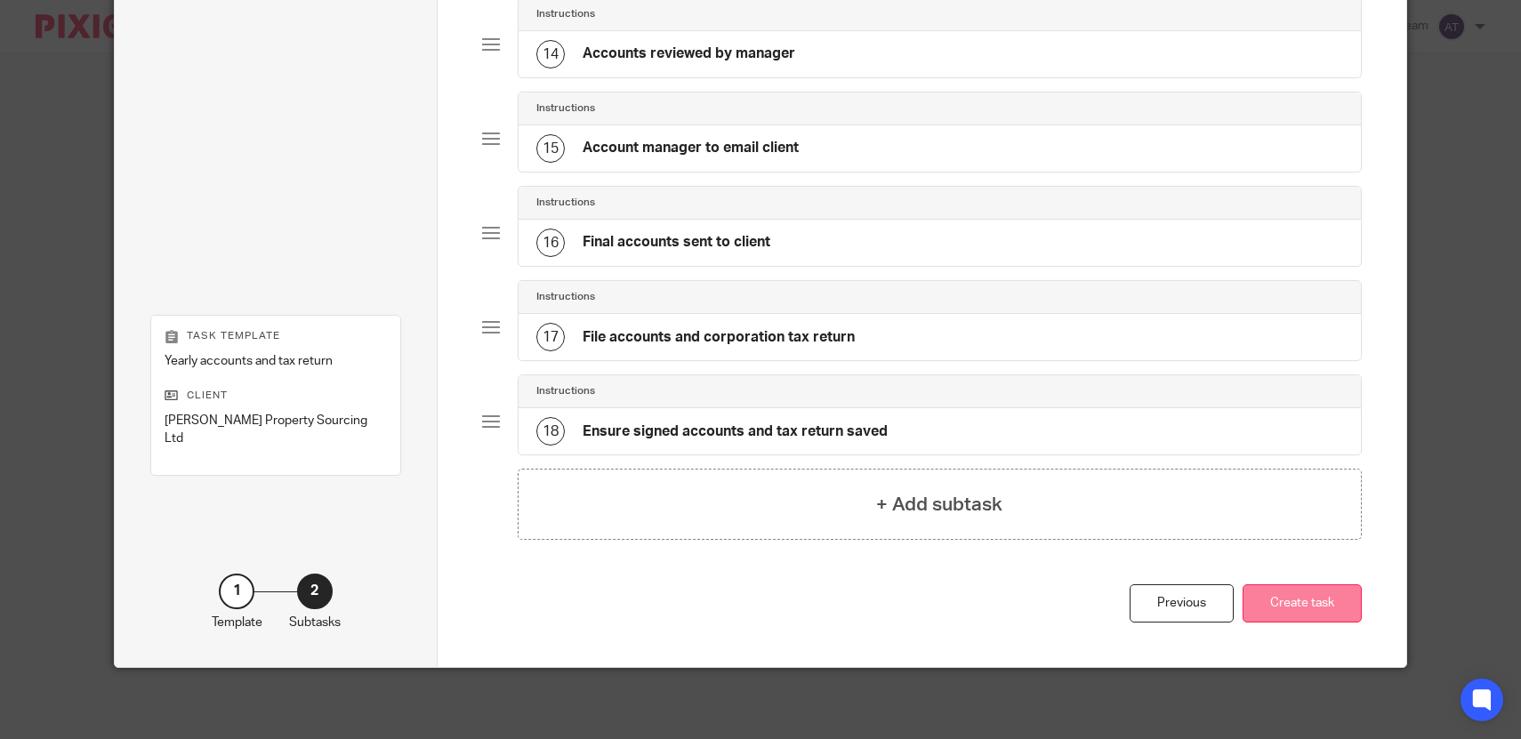
click at [1309, 610] on button "Create task" at bounding box center [1302, 603] width 119 height 38
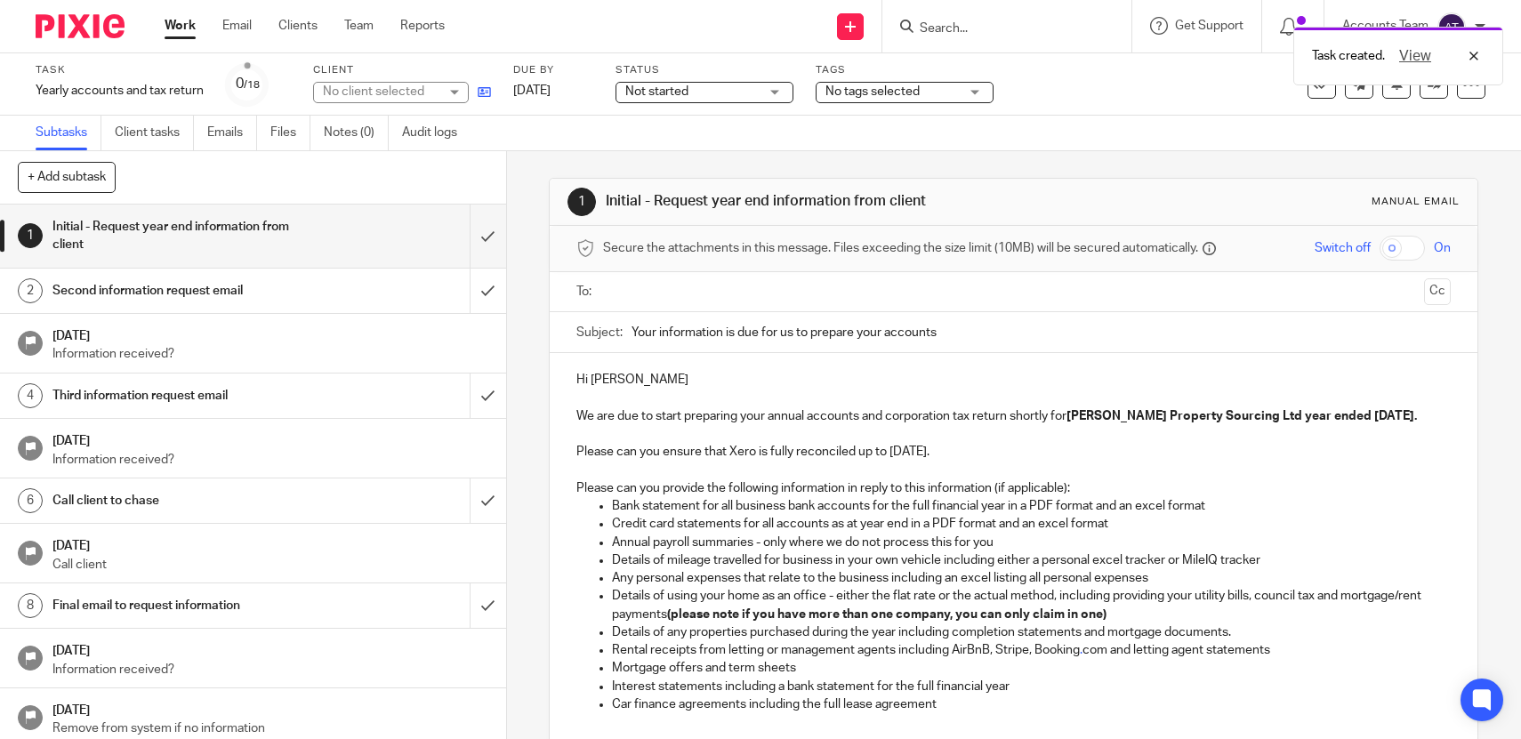
click at [489, 85] on icon at bounding box center [484, 91] width 13 height 13
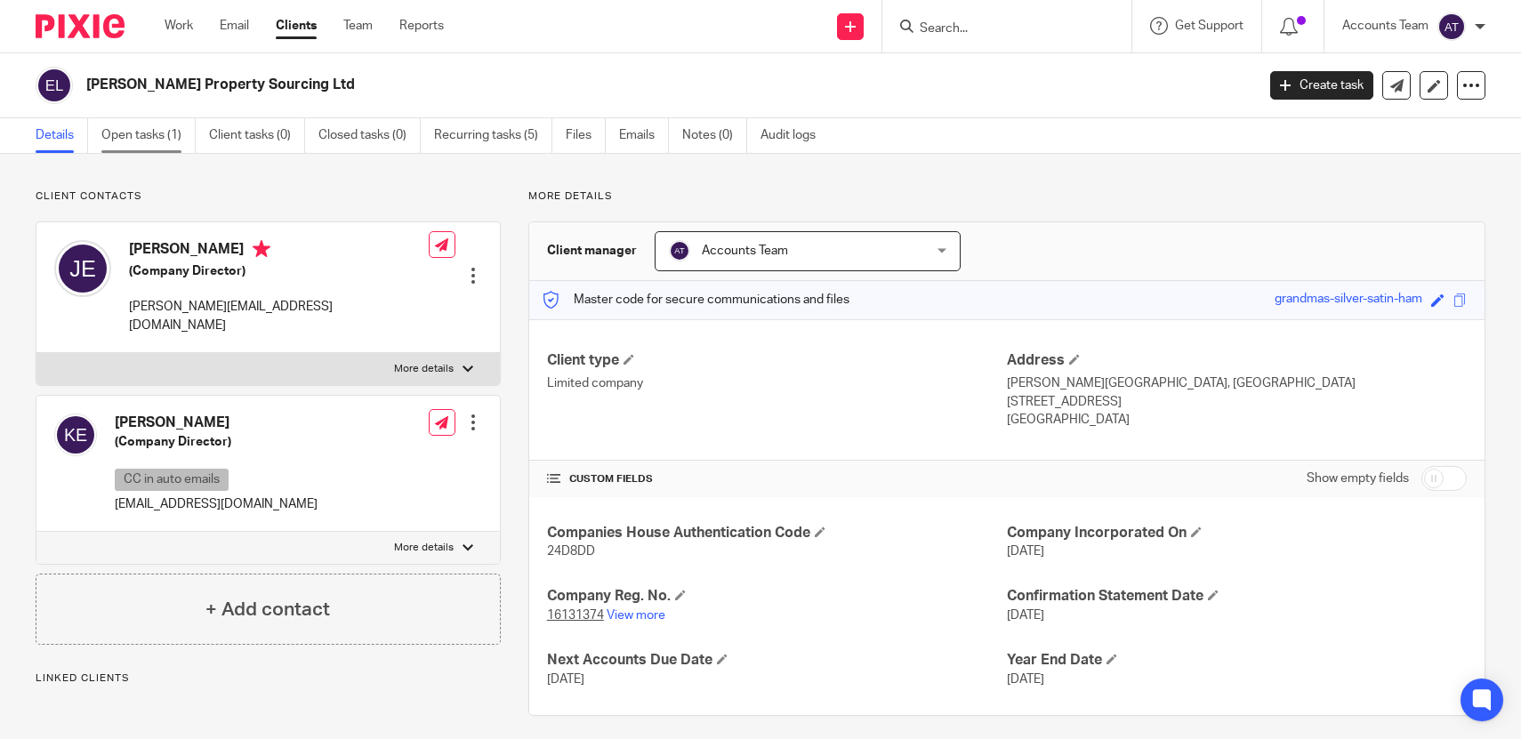
click at [127, 145] on link "Open tasks (1)" at bounding box center [148, 135] width 94 height 35
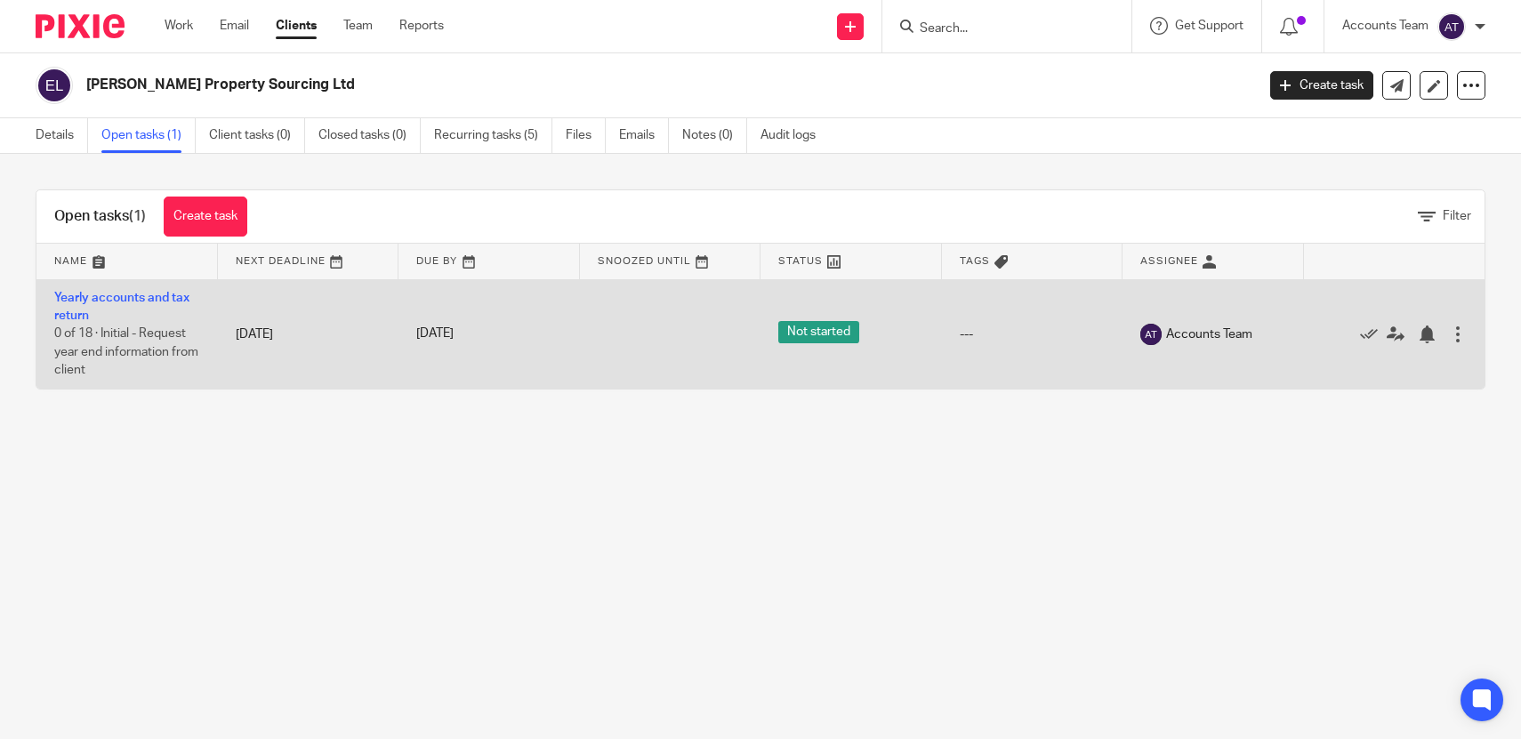
click at [133, 286] on td "Yearly accounts and tax return 0 of 18 · Initial - Request year end information…" at bounding box center [126, 333] width 181 height 109
click at [133, 297] on link "Yearly accounts and tax return" at bounding box center [121, 307] width 135 height 30
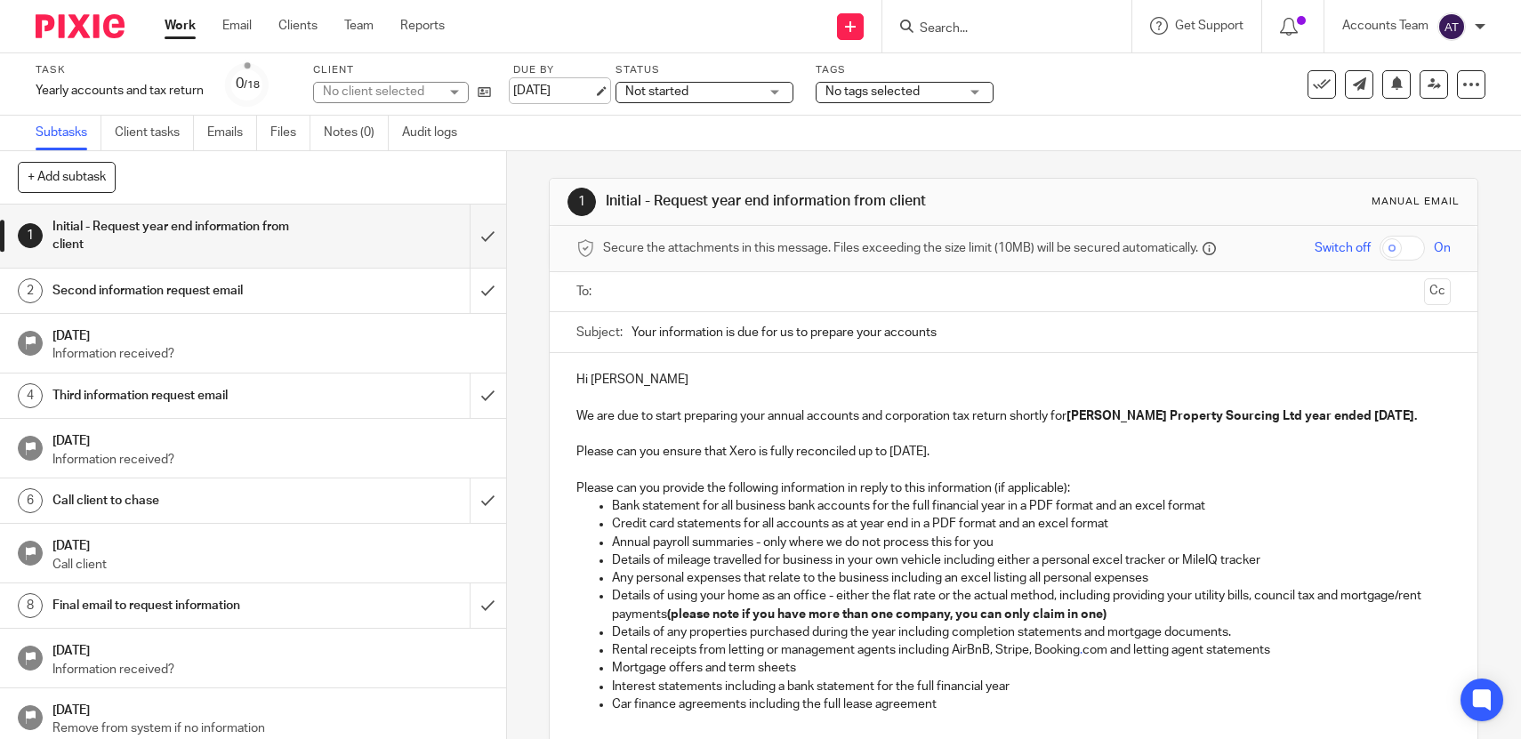
click at [576, 82] on link "26 Jun 2026" at bounding box center [553, 91] width 80 height 19
click at [540, 365] on div "1 Initial - Request year end information from client Manual email Secure the at…" at bounding box center [1014, 445] width 1014 height 588
click at [363, 24] on link "Team" at bounding box center [358, 26] width 29 height 18
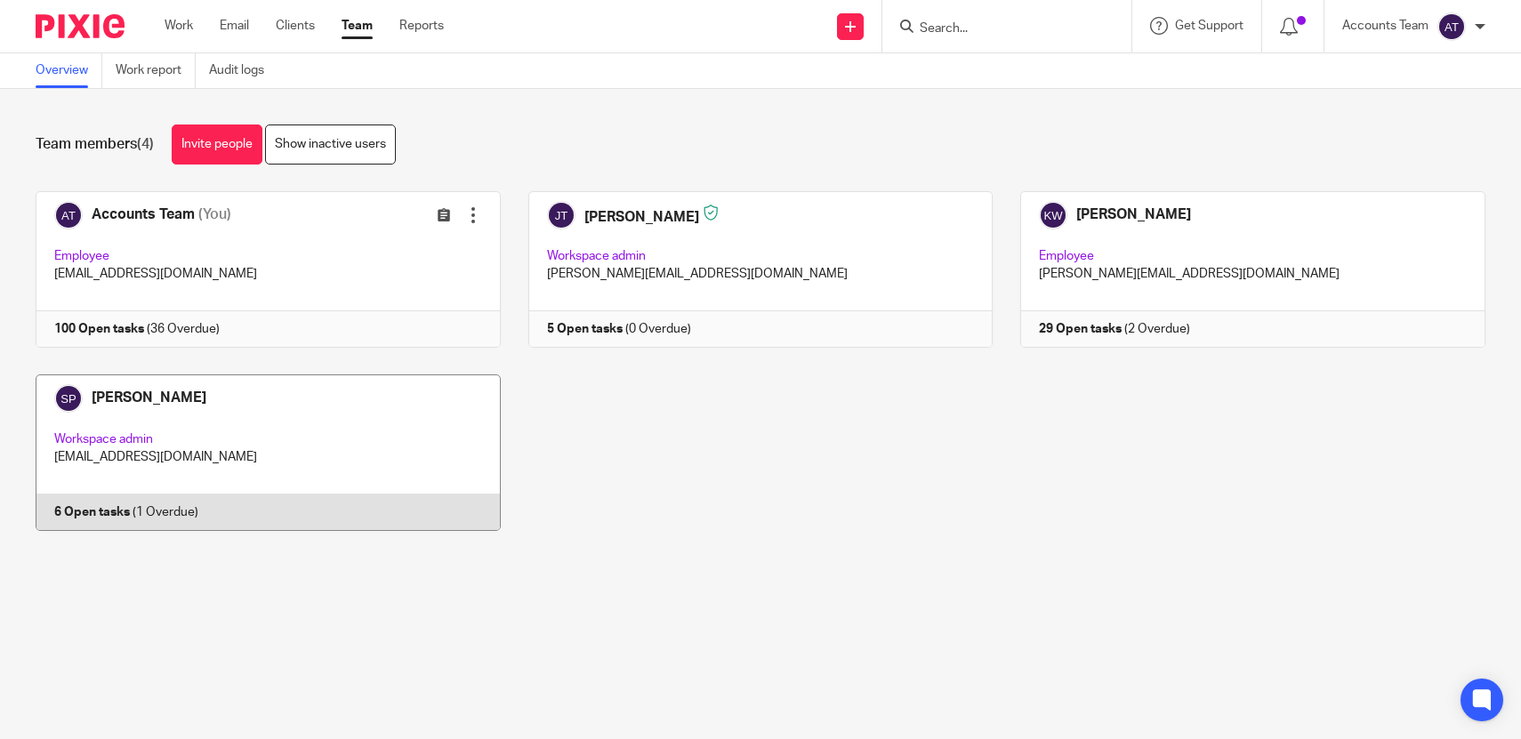
click at [333, 444] on link at bounding box center [254, 453] width 493 height 157
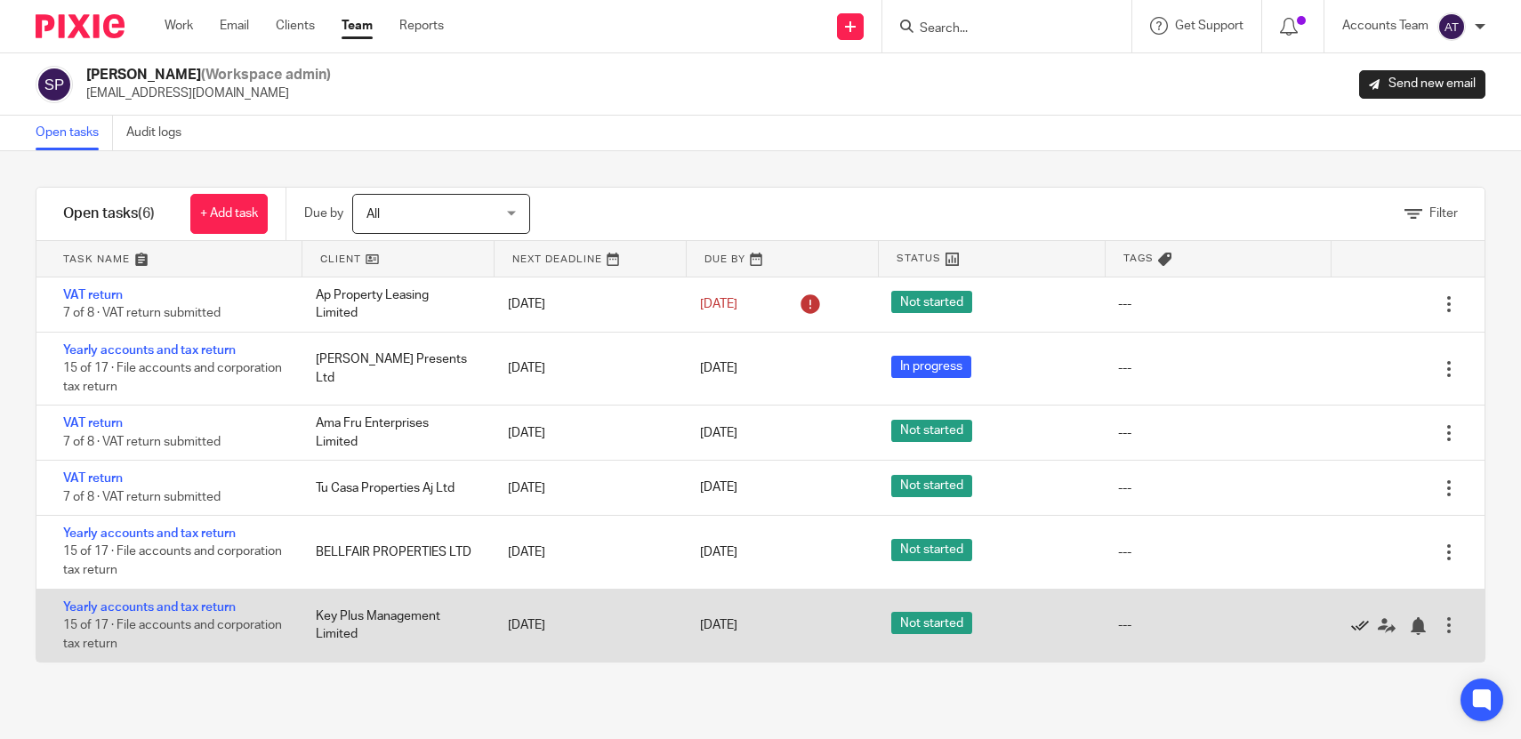
click at [1354, 635] on icon at bounding box center [1360, 626] width 18 height 18
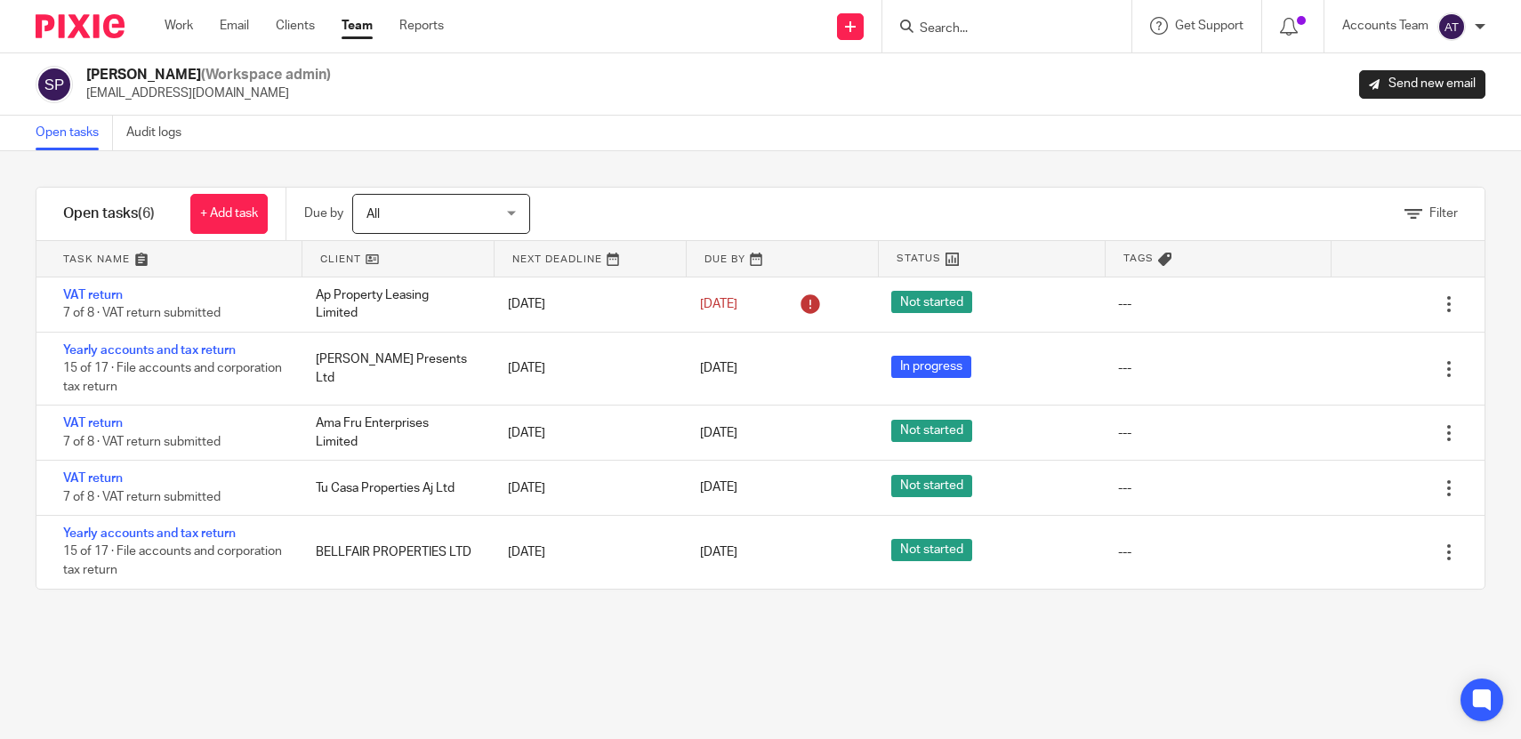
click at [367, 26] on link "Team" at bounding box center [357, 26] width 31 height 18
